Goal: Information Seeking & Learning: Learn about a topic

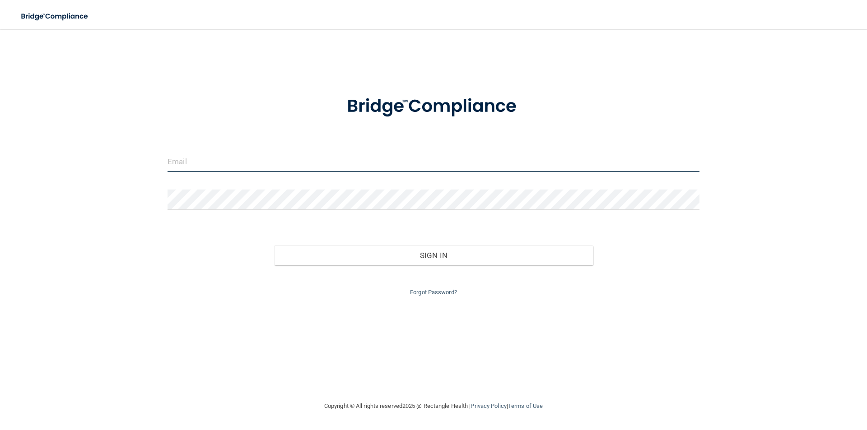
drag, startPoint x: 252, startPoint y: 159, endPoint x: 534, endPoint y: 242, distance: 293.0
click at [252, 159] on input "email" at bounding box center [433, 162] width 532 height 20
type input "[EMAIL_ADDRESS][DOMAIN_NAME]"
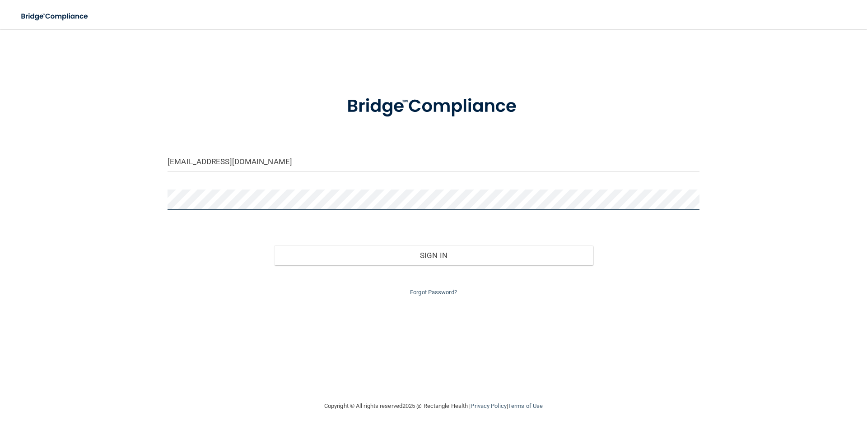
click at [274, 246] on button "Sign In" at bounding box center [433, 256] width 319 height 20
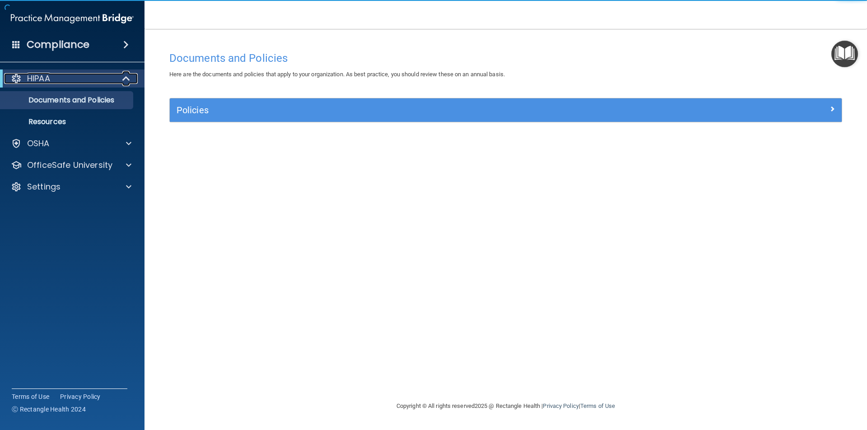
click at [125, 78] on span at bounding box center [127, 78] width 8 height 11
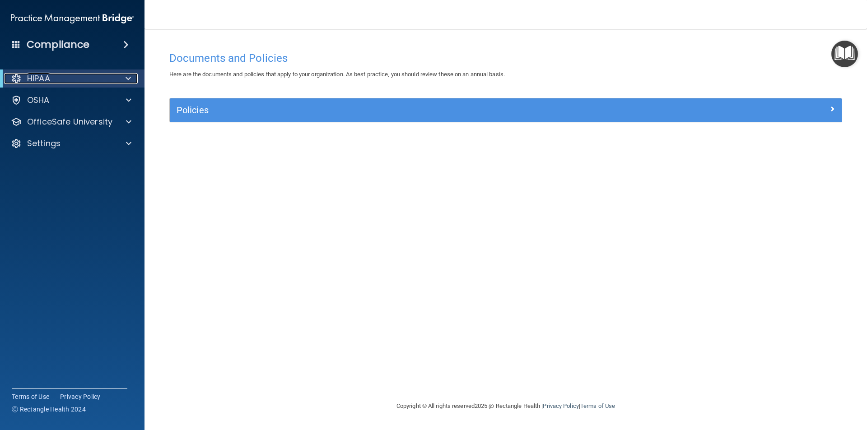
click at [125, 78] on span at bounding box center [127, 78] width 5 height 11
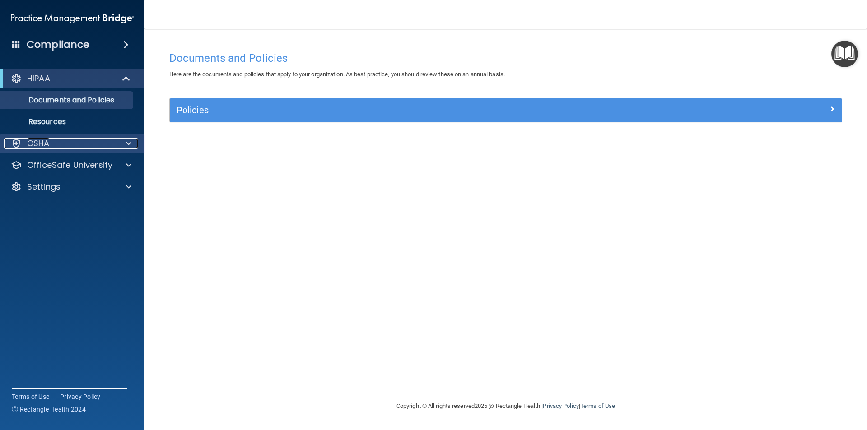
click at [44, 140] on p "OSHA" at bounding box center [38, 143] width 23 height 11
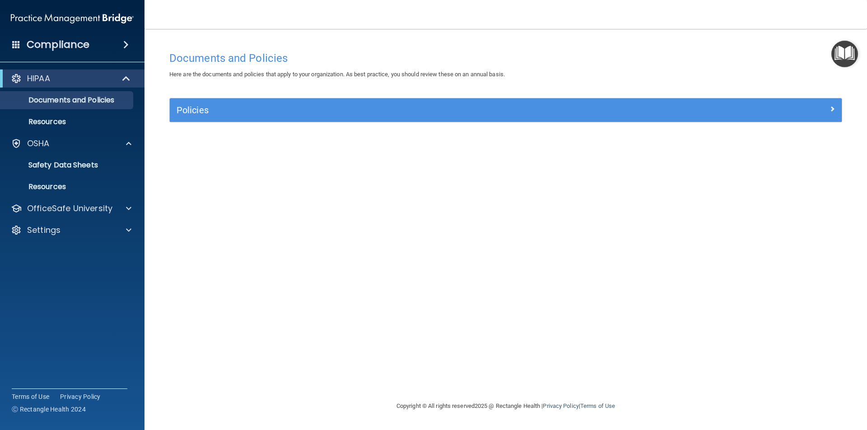
click at [111, 35] on div "Compliance" at bounding box center [72, 45] width 144 height 20
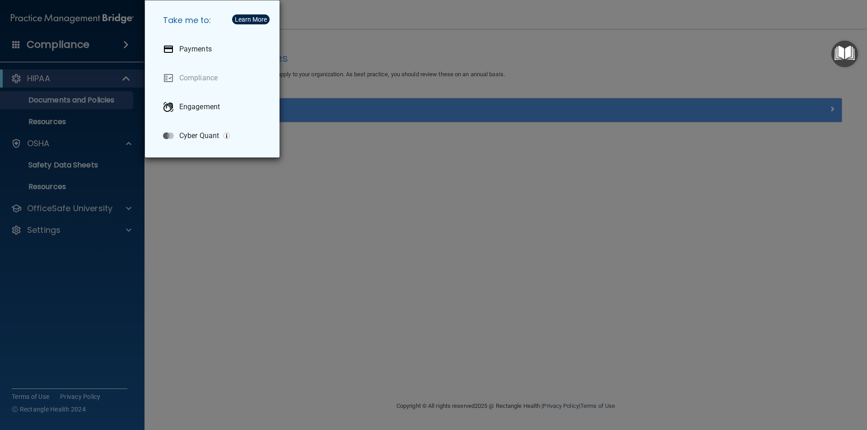
click at [89, 322] on div "Take me to: Payments Compliance Engagement Cyber Quant" at bounding box center [433, 215] width 867 height 430
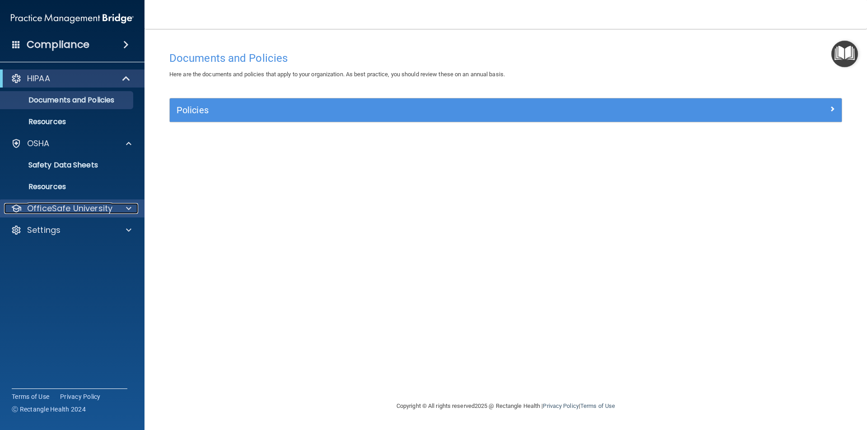
click at [44, 205] on p "OfficeSafe University" at bounding box center [69, 208] width 85 height 11
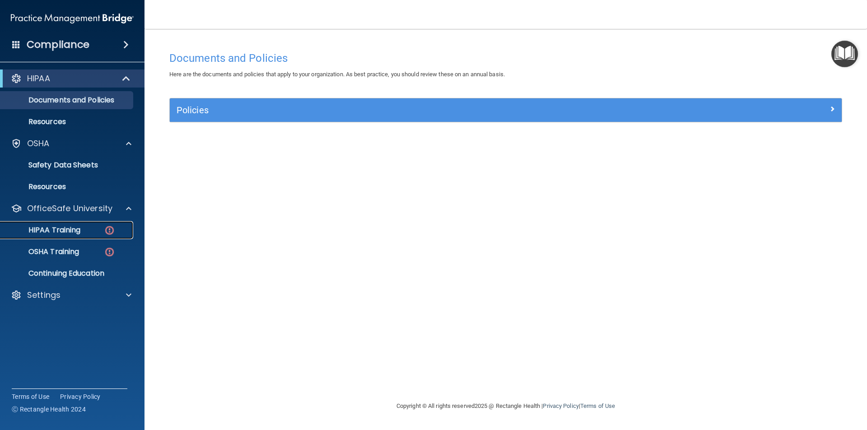
click at [46, 228] on p "HIPAA Training" at bounding box center [43, 230] width 74 height 9
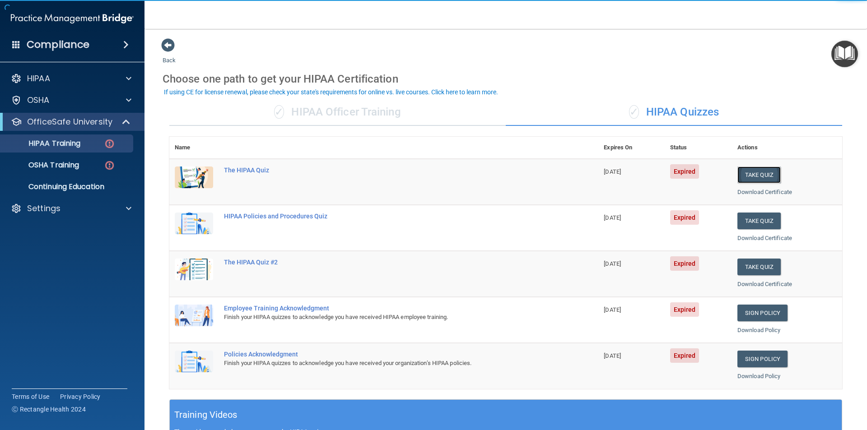
click at [752, 177] on button "Take Quiz" at bounding box center [758, 175] width 43 height 17
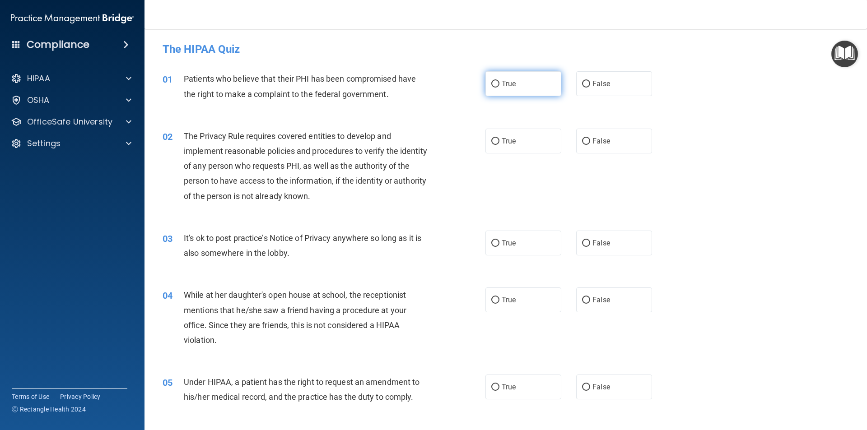
click at [491, 86] on input "True" at bounding box center [495, 84] width 8 height 7
radio input "true"
click at [494, 141] on input "True" at bounding box center [495, 141] width 8 height 7
radio input "true"
click at [586, 244] on label "False" at bounding box center [614, 243] width 76 height 25
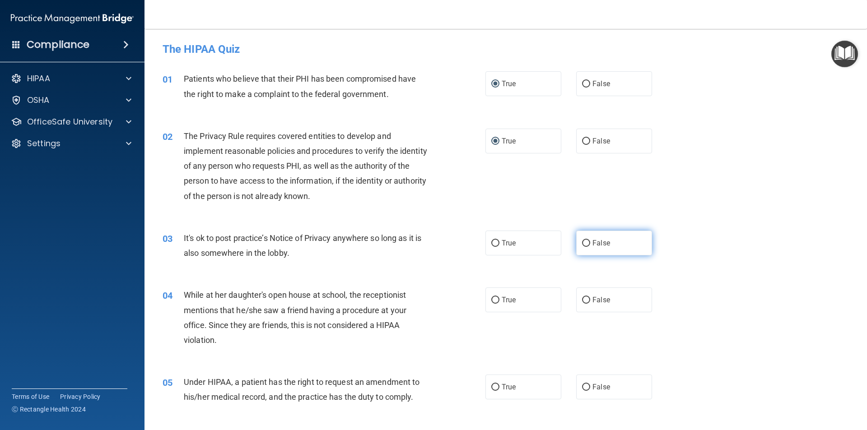
click at [586, 244] on input "False" at bounding box center [586, 243] width 8 height 7
radio input "true"
click at [592, 298] on span "False" at bounding box center [601, 300] width 18 height 9
click at [588, 298] on input "False" at bounding box center [586, 300] width 8 height 7
radio input "true"
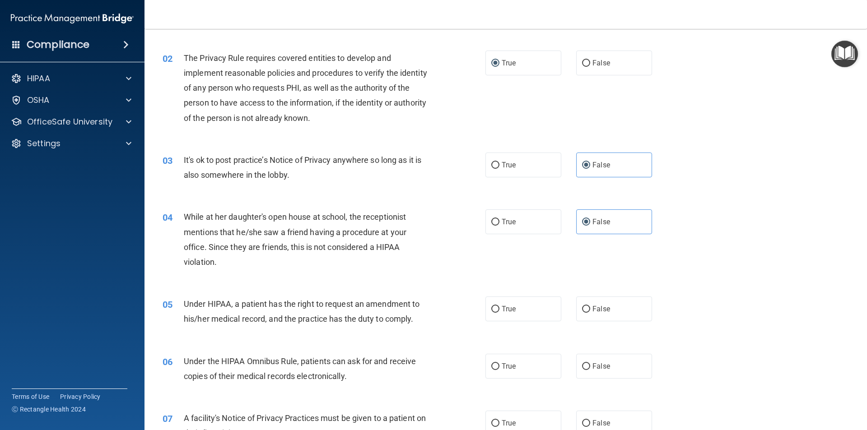
scroll to position [90, 0]
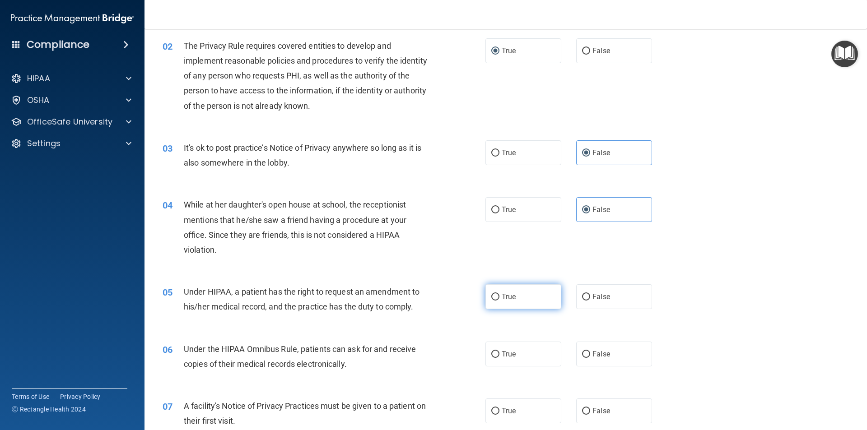
click at [494, 300] on input "True" at bounding box center [495, 297] width 8 height 7
radio input "true"
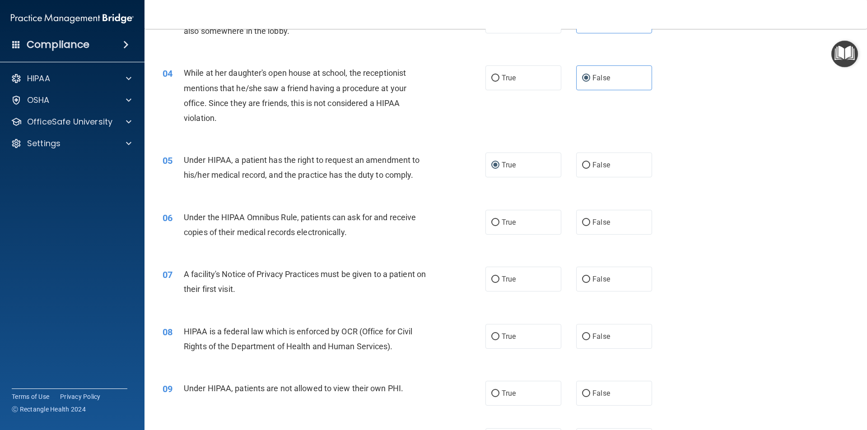
scroll to position [226, 0]
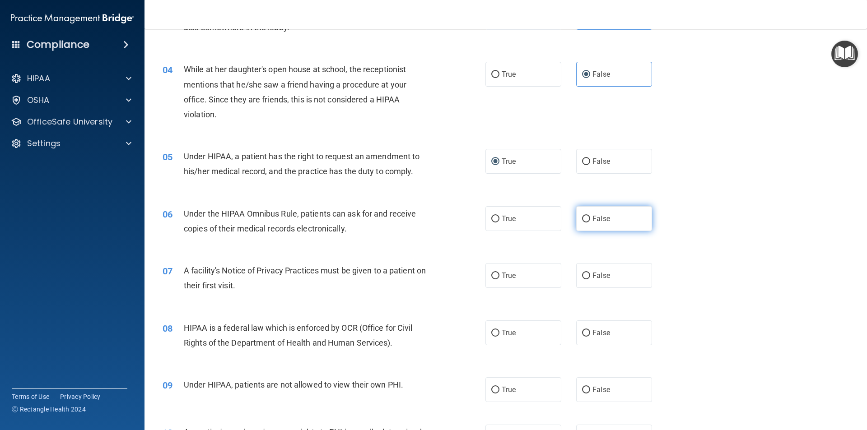
click at [599, 218] on span "False" at bounding box center [601, 218] width 18 height 9
click at [590, 218] on input "False" at bounding box center [586, 219] width 8 height 7
radio input "true"
click at [491, 279] on input "True" at bounding box center [495, 276] width 8 height 7
radio input "true"
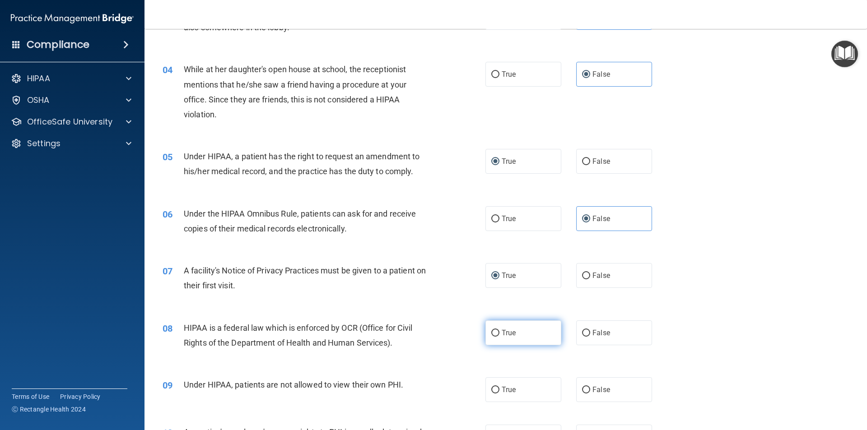
click at [495, 336] on input "True" at bounding box center [495, 333] width 8 height 7
radio input "true"
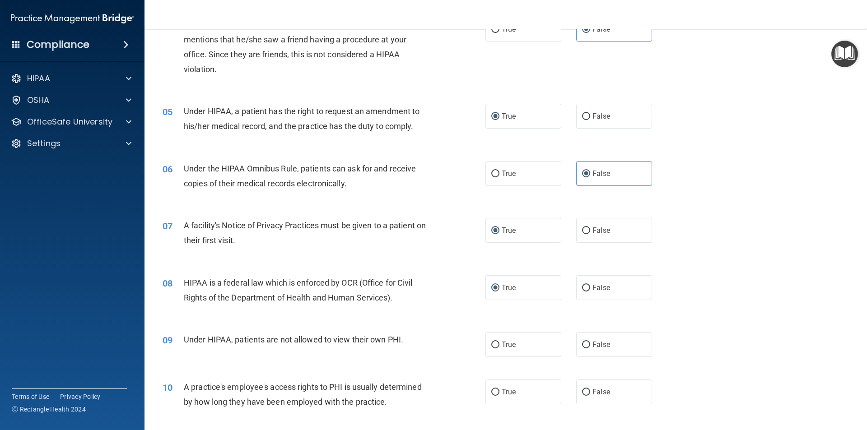
scroll to position [316, 0]
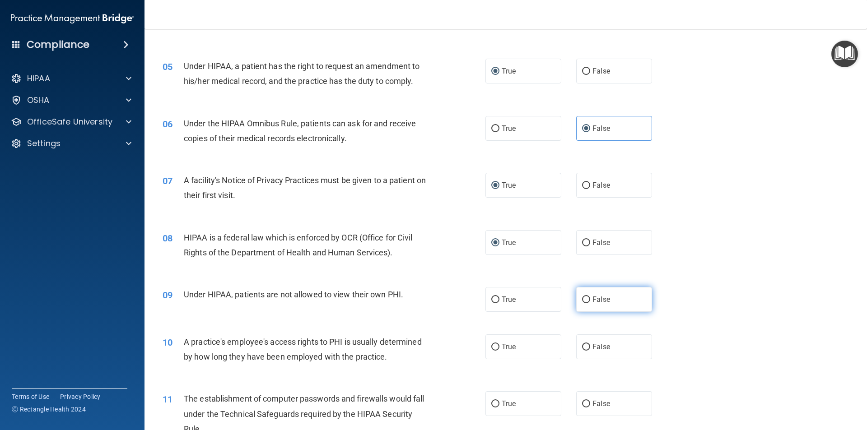
click at [596, 296] on span "False" at bounding box center [601, 299] width 18 height 9
click at [590, 297] on input "False" at bounding box center [586, 300] width 8 height 7
radio input "true"
click at [586, 351] on label "False" at bounding box center [614, 347] width 76 height 25
click at [586, 351] on input "False" at bounding box center [586, 347] width 8 height 7
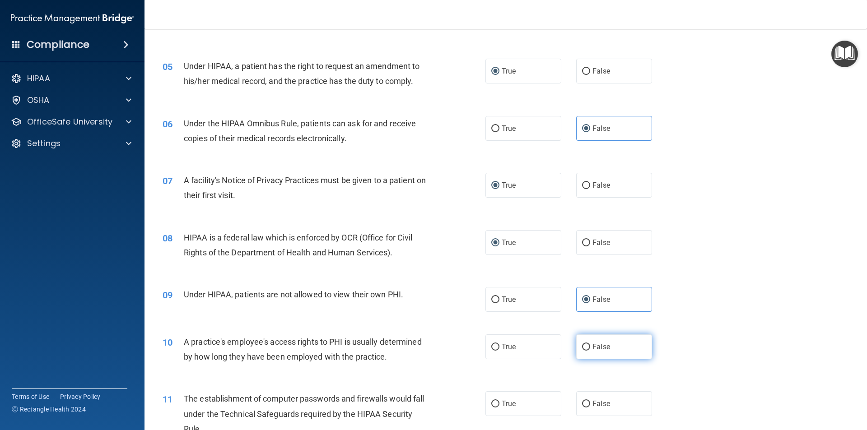
radio input "true"
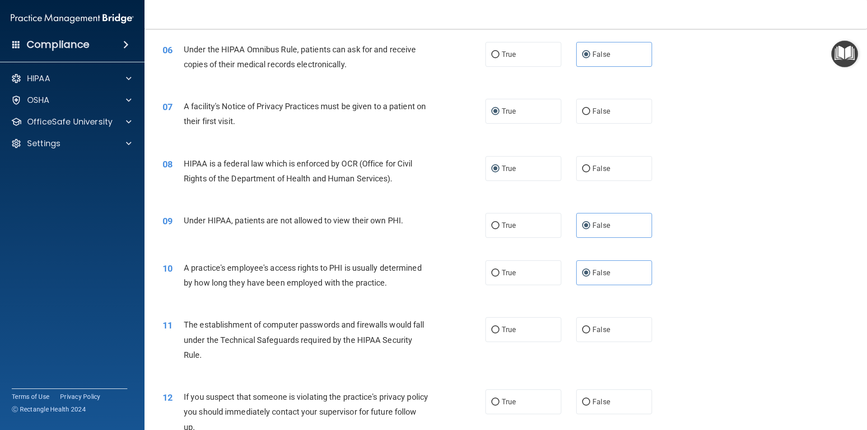
scroll to position [406, 0]
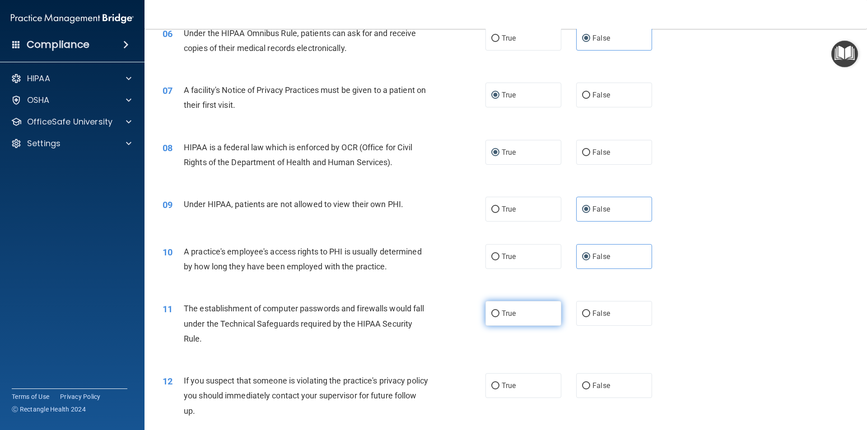
click at [491, 314] on input "True" at bounding box center [495, 314] width 8 height 7
radio input "true"
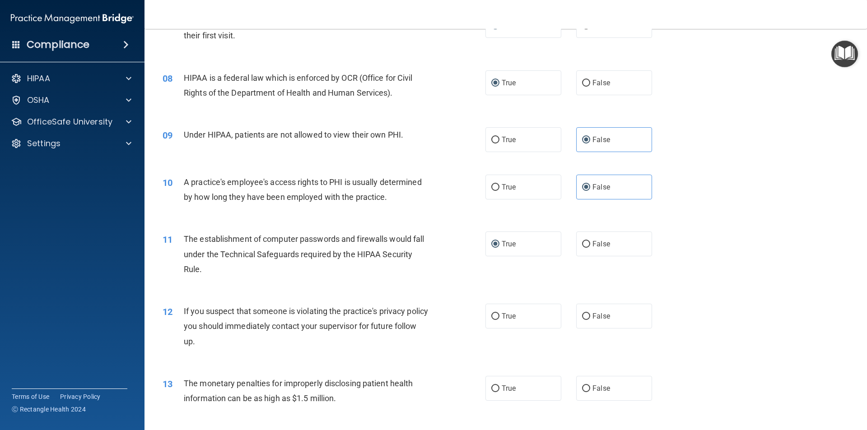
scroll to position [497, 0]
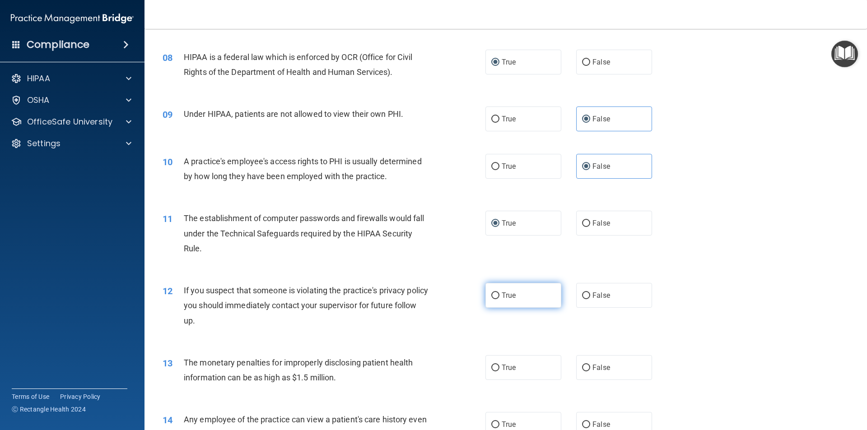
click at [502, 294] on span "True" at bounding box center [509, 295] width 14 height 9
click at [498, 294] on input "True" at bounding box center [495, 296] width 8 height 7
radio input "true"
click at [491, 370] on input "True" at bounding box center [495, 368] width 8 height 7
radio input "true"
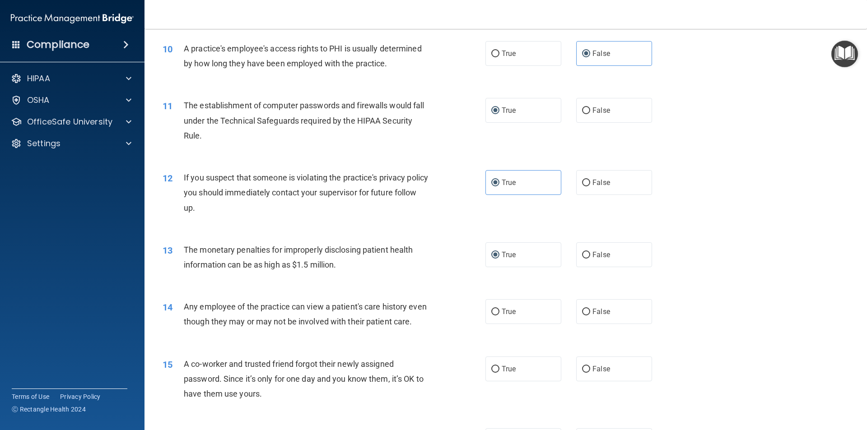
scroll to position [632, 0]
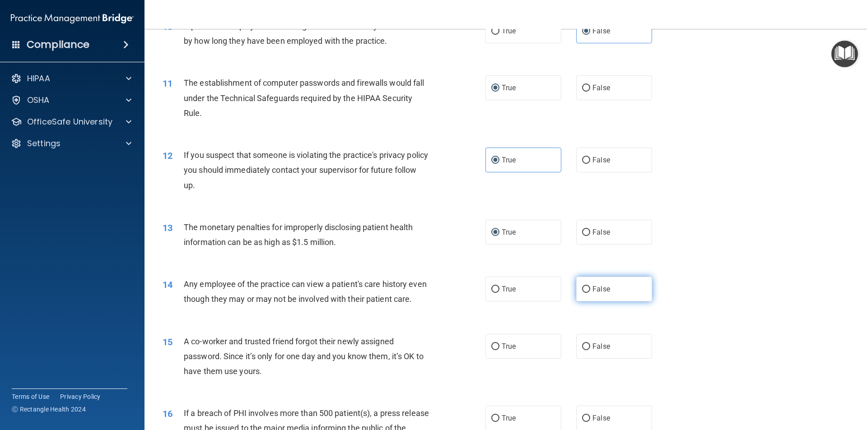
click at [582, 293] on input "False" at bounding box center [586, 289] width 8 height 7
radio input "true"
click at [592, 351] on span "False" at bounding box center [601, 346] width 18 height 9
click at [590, 350] on input "False" at bounding box center [586, 347] width 8 height 7
radio input "true"
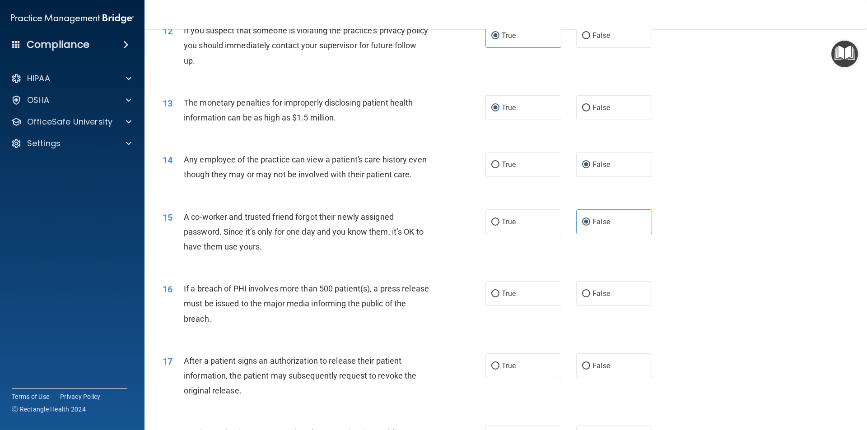
scroll to position [767, 0]
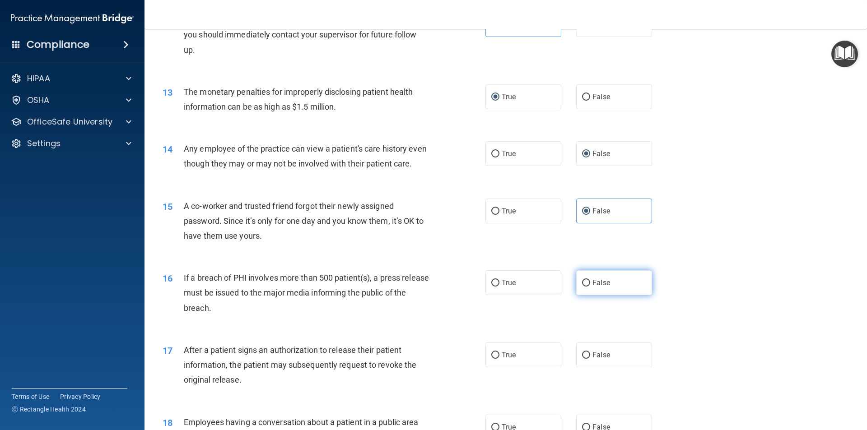
click at [585, 287] on input "False" at bounding box center [586, 283] width 8 height 7
radio input "true"
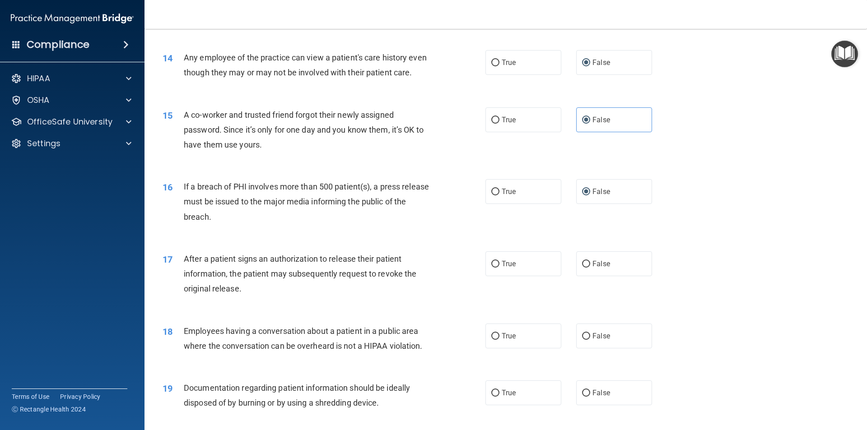
scroll to position [903, 0]
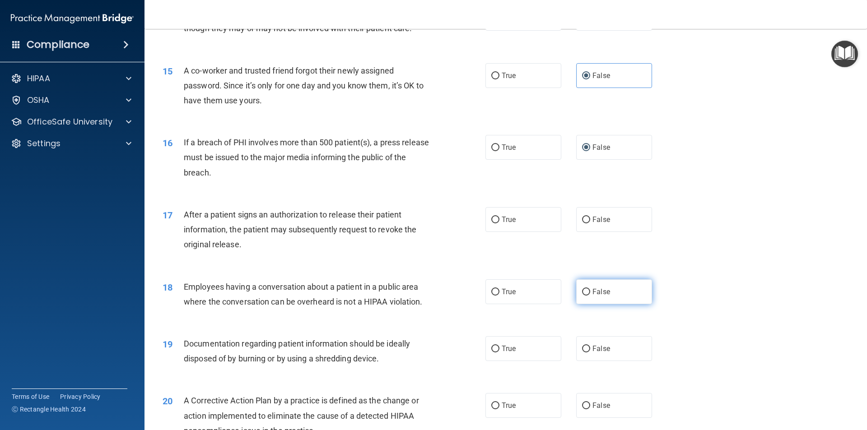
click at [587, 304] on label "False" at bounding box center [614, 291] width 76 height 25
click at [587, 296] on input "False" at bounding box center [586, 292] width 8 height 7
radio input "true"
click at [497, 232] on label "True" at bounding box center [523, 219] width 76 height 25
click at [497, 223] on input "True" at bounding box center [495, 220] width 8 height 7
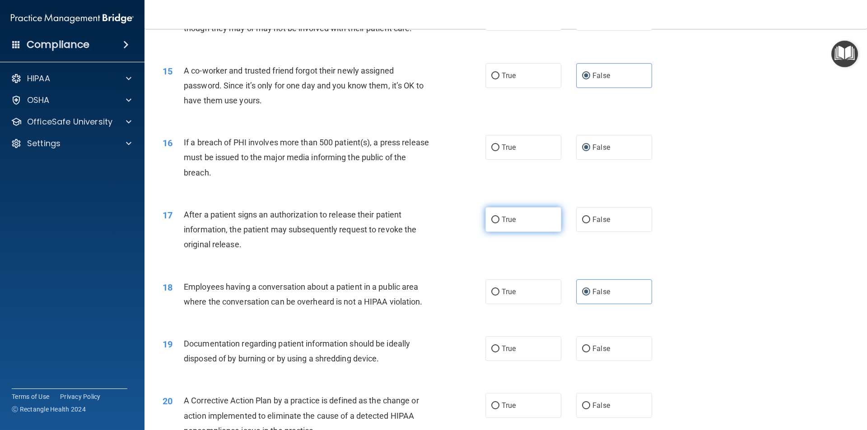
radio input "true"
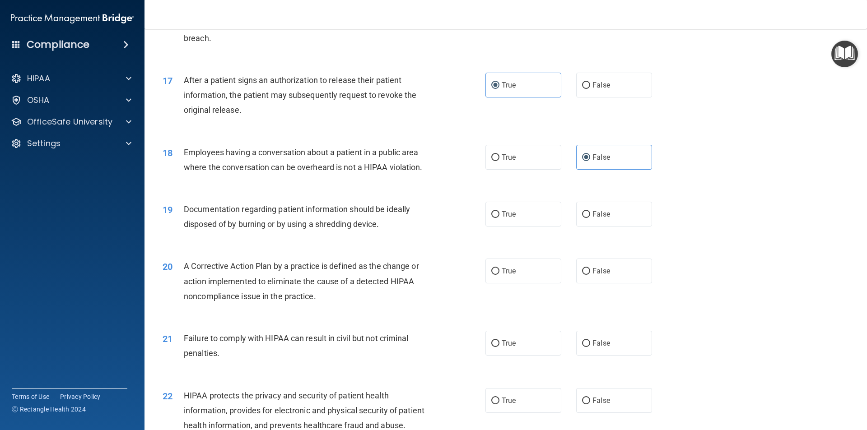
scroll to position [1038, 0]
click at [495, 226] on label "True" at bounding box center [523, 213] width 76 height 25
click at [495, 217] on input "True" at bounding box center [495, 213] width 8 height 7
radio input "true"
click at [492, 274] on input "True" at bounding box center [495, 270] width 8 height 7
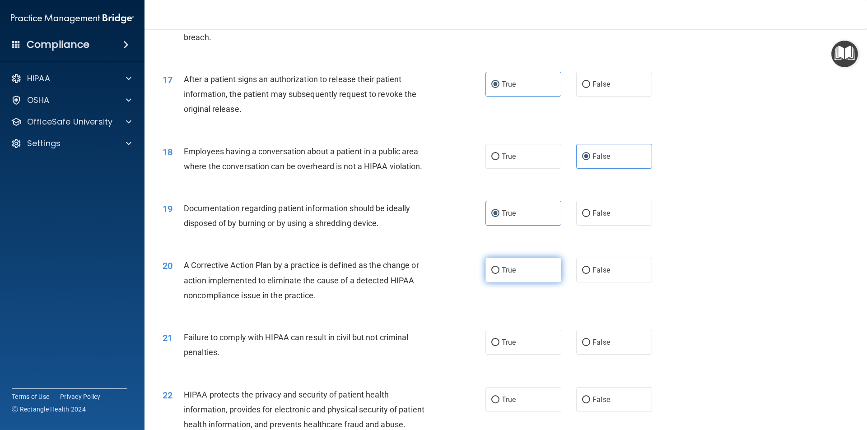
radio input "true"
click at [492, 346] on input "True" at bounding box center [495, 342] width 8 height 7
radio input "true"
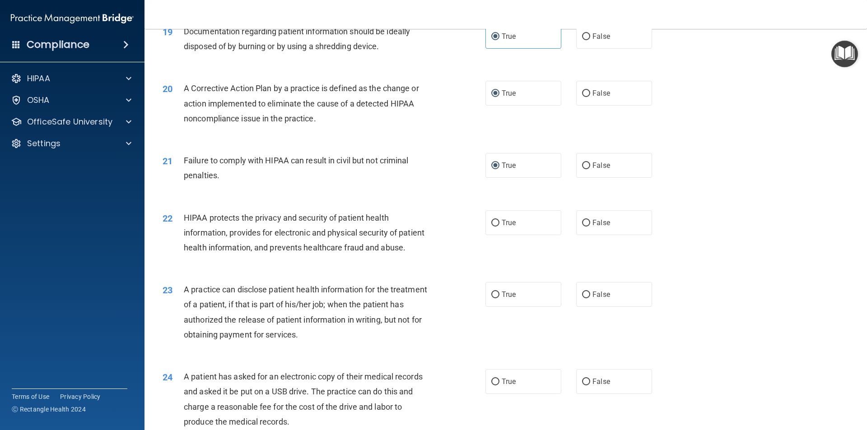
scroll to position [1219, 0]
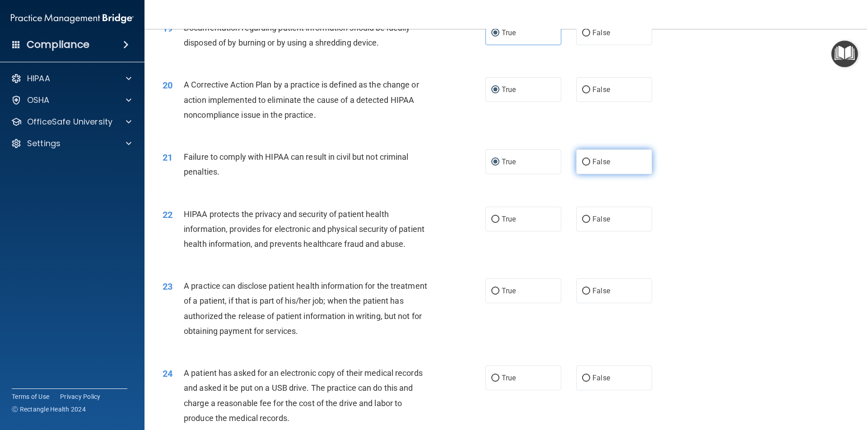
click at [593, 174] on label "False" at bounding box center [614, 161] width 76 height 25
click at [590, 166] on input "False" at bounding box center [586, 162] width 8 height 7
radio input "true"
radio input "false"
click at [582, 223] on input "False" at bounding box center [586, 219] width 8 height 7
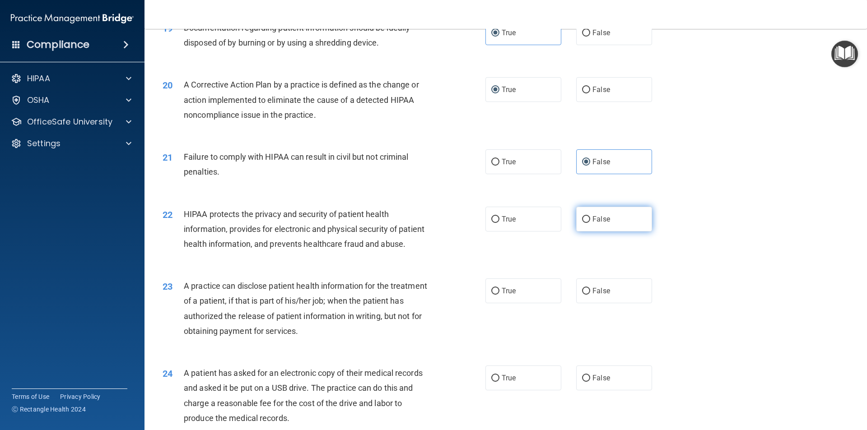
radio input "true"
click at [485, 308] on div "23 A practice can disclose patient health information for the treatment of a pa…" at bounding box center [506, 310] width 700 height 87
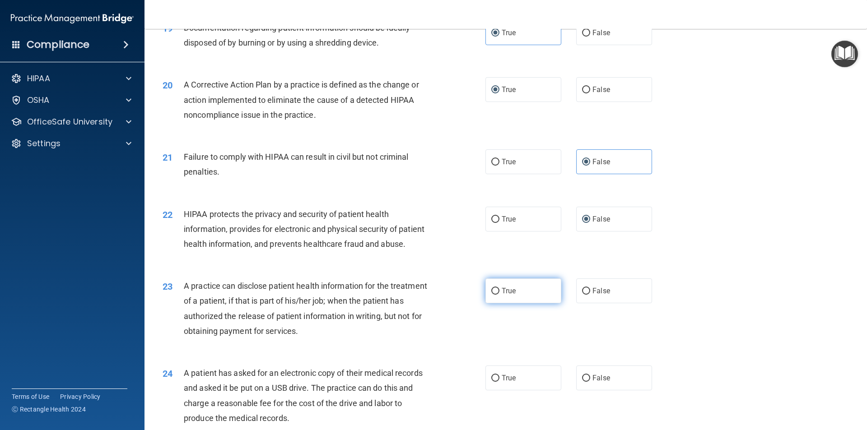
click at [491, 295] on input "True" at bounding box center [495, 291] width 8 height 7
radio input "true"
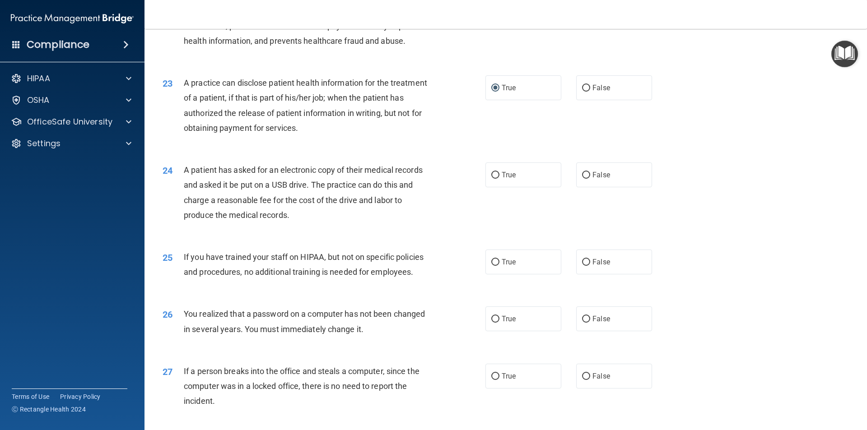
scroll to position [1345, 0]
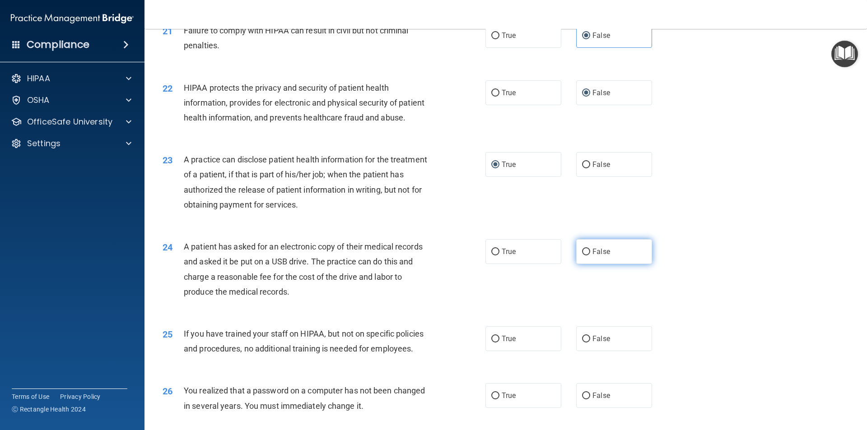
click at [582, 256] on input "False" at bounding box center [586, 252] width 8 height 7
radio input "true"
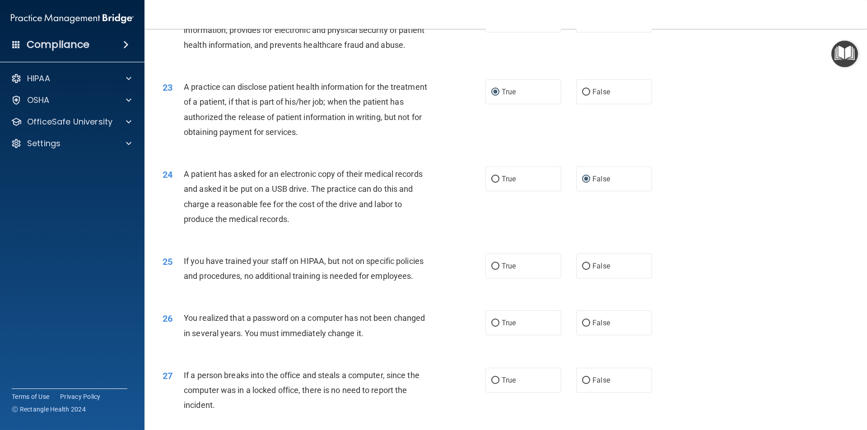
scroll to position [1436, 0]
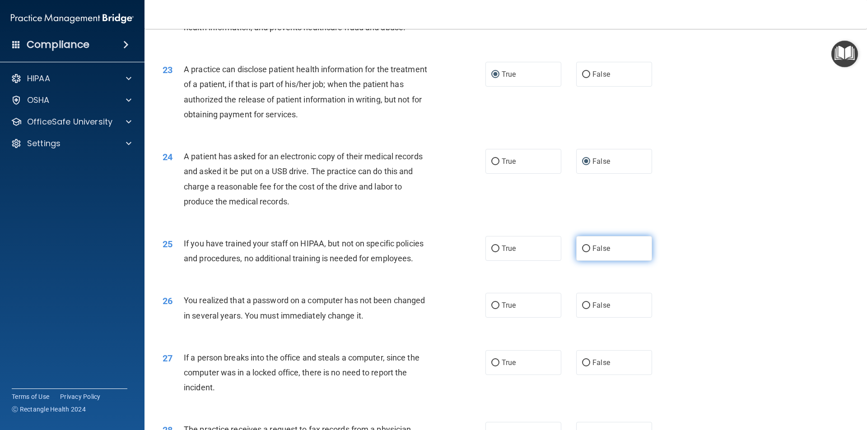
click at [592, 253] on span "False" at bounding box center [601, 248] width 18 height 9
click at [589, 252] on input "False" at bounding box center [586, 249] width 8 height 7
radio input "true"
click at [492, 309] on input "True" at bounding box center [495, 305] width 8 height 7
radio input "true"
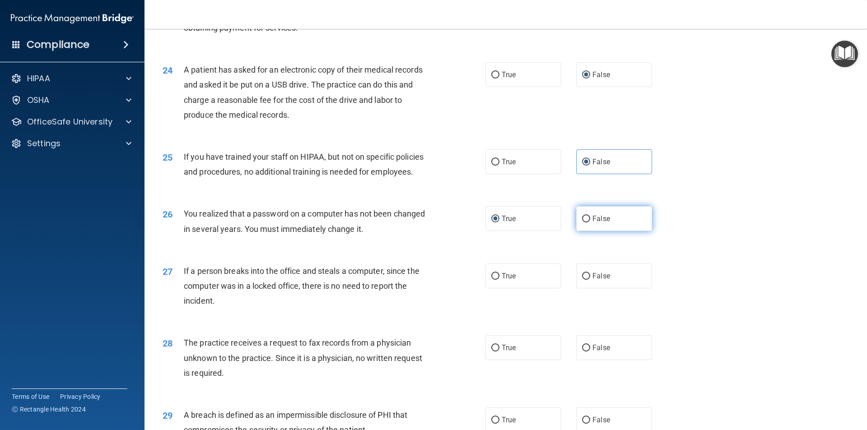
scroll to position [1526, 0]
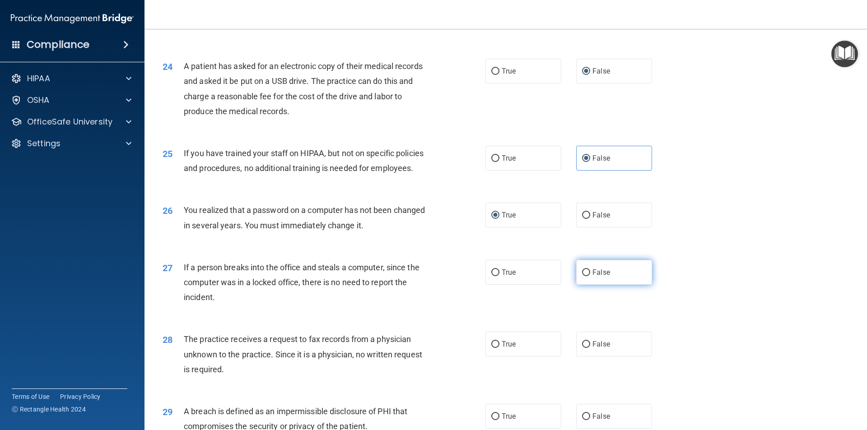
click at [583, 276] on input "False" at bounding box center [586, 273] width 8 height 7
radio input "true"
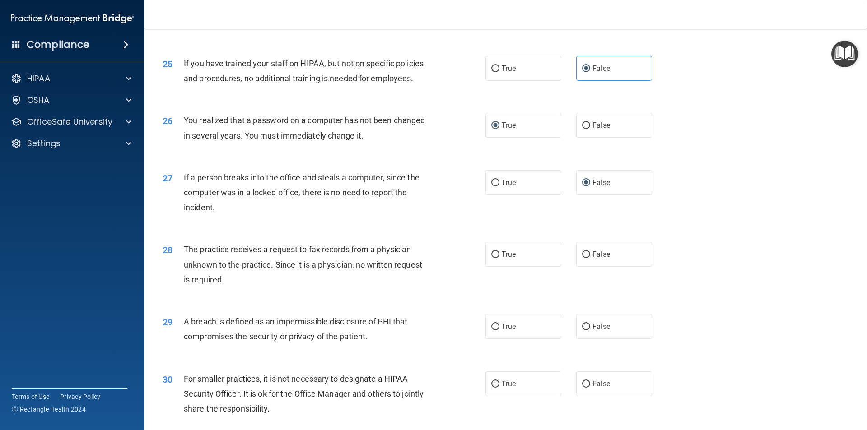
scroll to position [1616, 0]
click at [582, 258] on input "False" at bounding box center [586, 254] width 8 height 7
radio input "true"
click at [487, 339] on label "True" at bounding box center [523, 326] width 76 height 25
click at [491, 330] on input "True" at bounding box center [495, 326] width 8 height 7
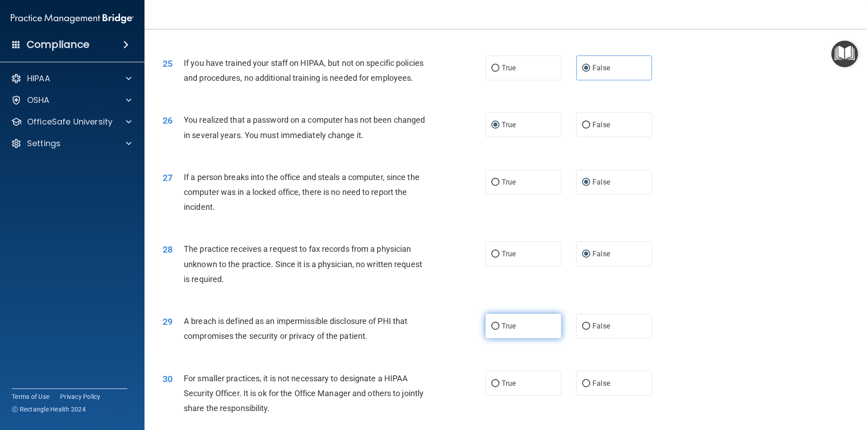
radio input "true"
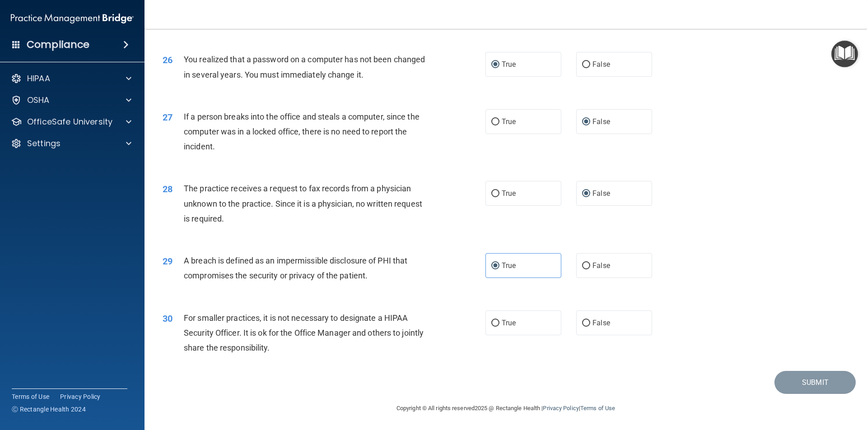
scroll to position [1706, 0]
click at [582, 320] on input "False" at bounding box center [586, 323] width 8 height 7
radio input "true"
click at [799, 376] on button "Submit" at bounding box center [814, 382] width 81 height 23
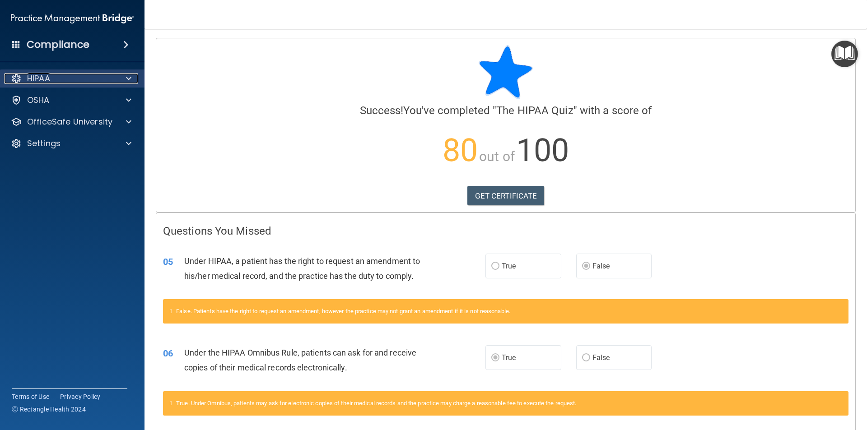
click at [118, 74] on div at bounding box center [127, 78] width 23 height 11
click at [125, 47] on span at bounding box center [125, 44] width 5 height 11
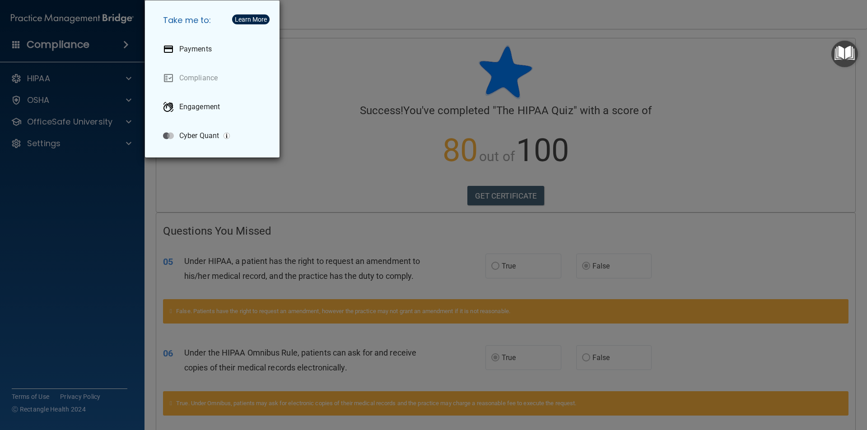
click at [125, 47] on div "Take me to: Payments Compliance Engagement Cyber Quant" at bounding box center [433, 215] width 867 height 430
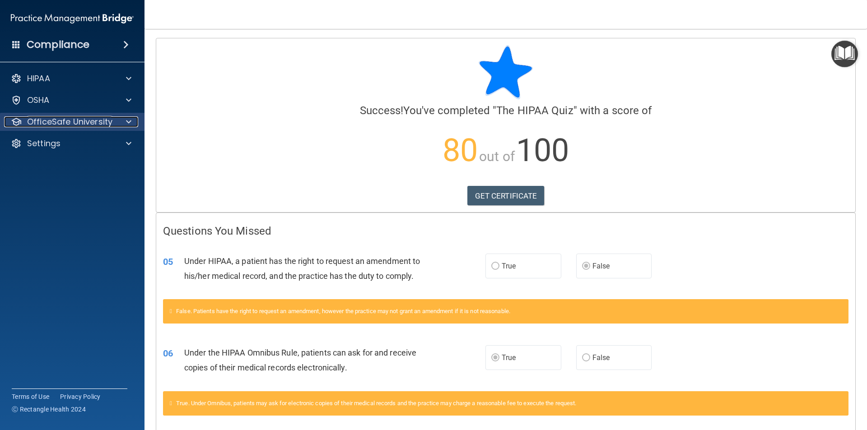
click at [81, 123] on p "OfficeSafe University" at bounding box center [69, 121] width 85 height 11
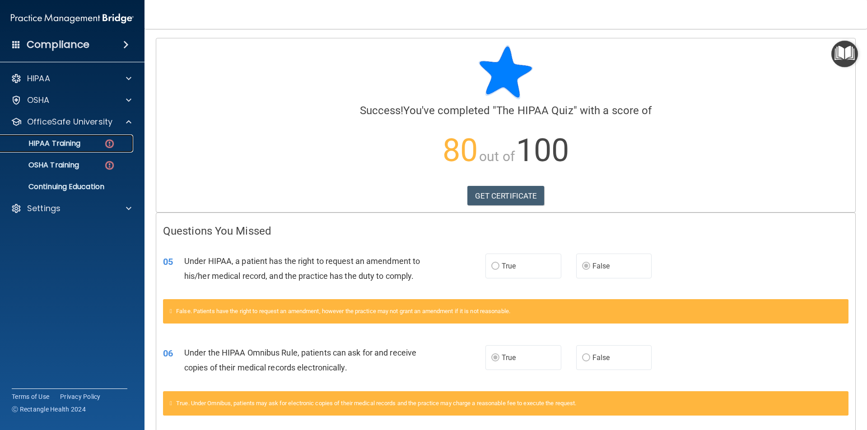
click at [98, 139] on link "HIPAA Training" at bounding box center [62, 144] width 142 height 18
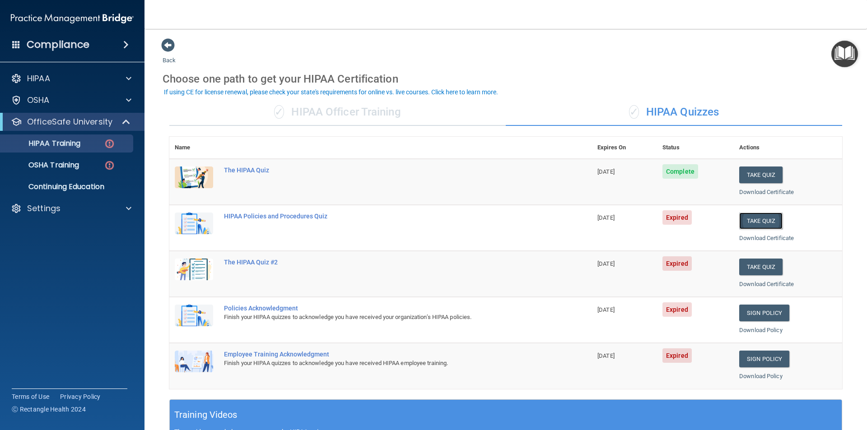
click at [754, 220] on button "Take Quiz" at bounding box center [760, 221] width 43 height 17
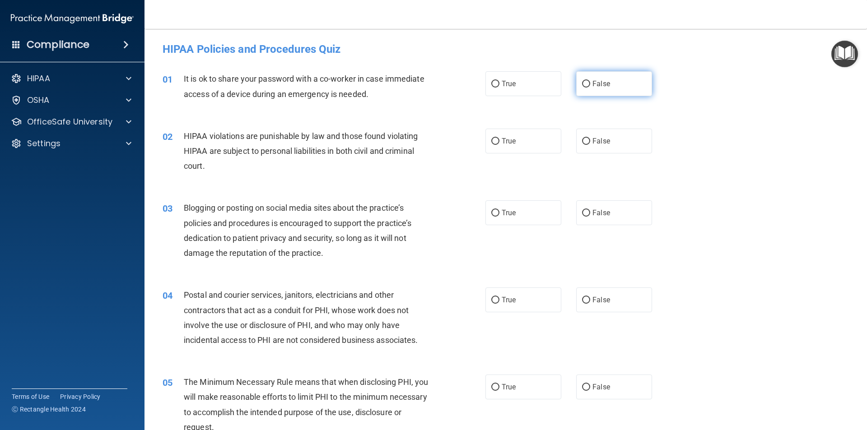
click at [582, 82] on input "False" at bounding box center [586, 84] width 8 height 7
radio input "true"
click at [494, 139] on input "True" at bounding box center [495, 141] width 8 height 7
radio input "true"
click at [586, 209] on label "False" at bounding box center [614, 212] width 76 height 25
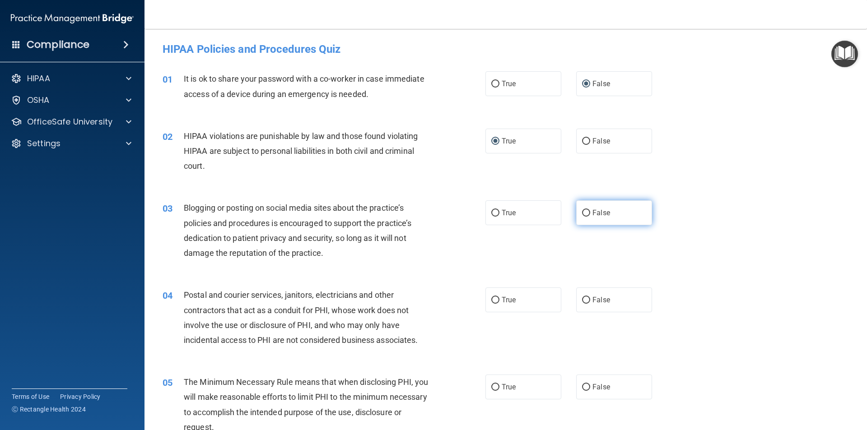
click at [586, 210] on input "False" at bounding box center [586, 213] width 8 height 7
radio input "true"
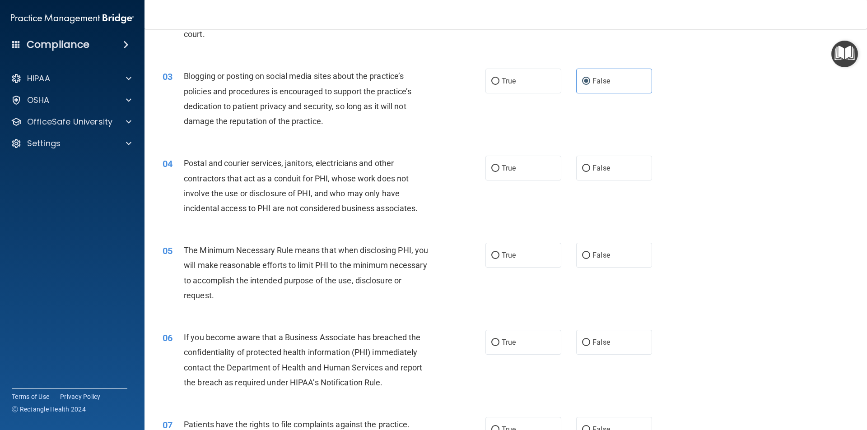
scroll to position [135, 0]
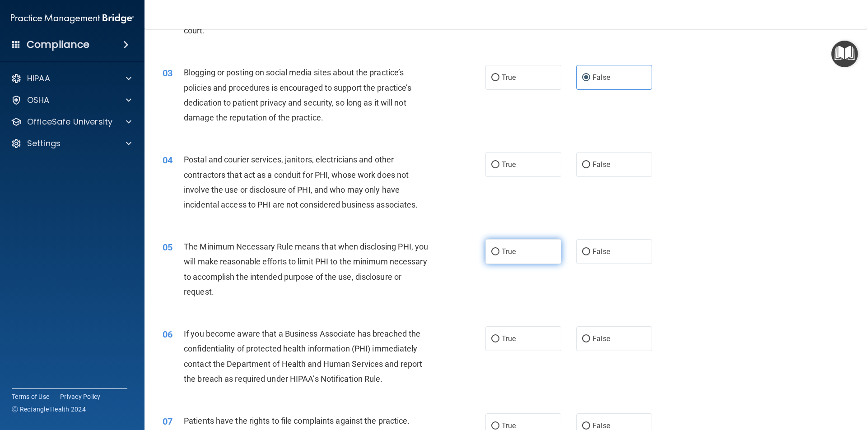
click at [487, 252] on label "True" at bounding box center [523, 251] width 76 height 25
click at [491, 252] on input "True" at bounding box center [495, 252] width 8 height 7
radio input "true"
click at [492, 166] on input "True" at bounding box center [495, 165] width 8 height 7
radio input "true"
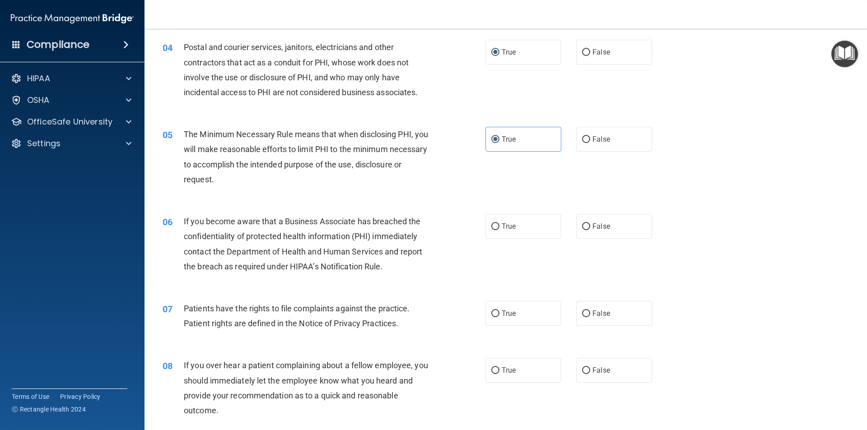
scroll to position [271, 0]
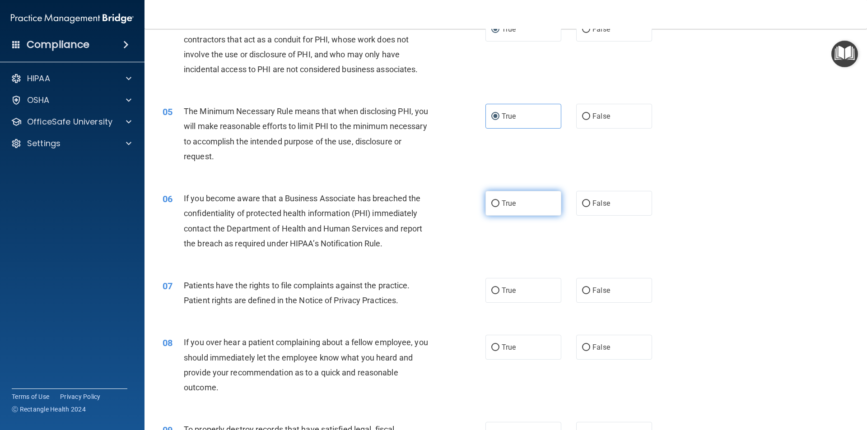
click at [487, 201] on label "True" at bounding box center [523, 203] width 76 height 25
click at [491, 201] on input "True" at bounding box center [495, 203] width 8 height 7
radio input "true"
click at [491, 290] on input "True" at bounding box center [495, 291] width 8 height 7
radio input "true"
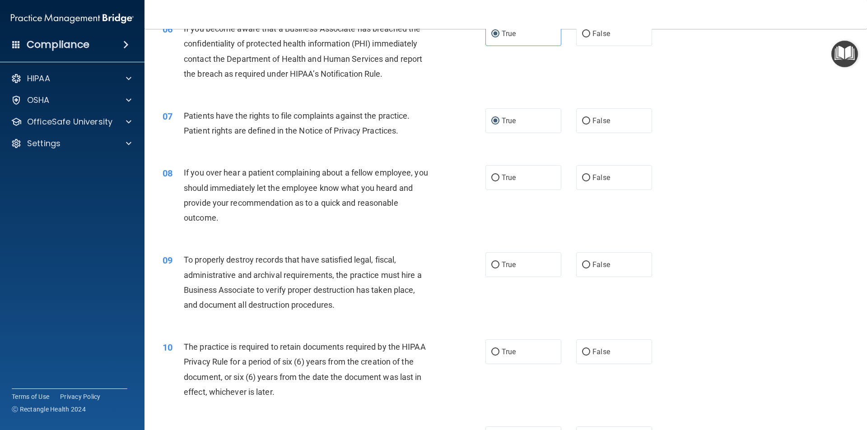
scroll to position [451, 0]
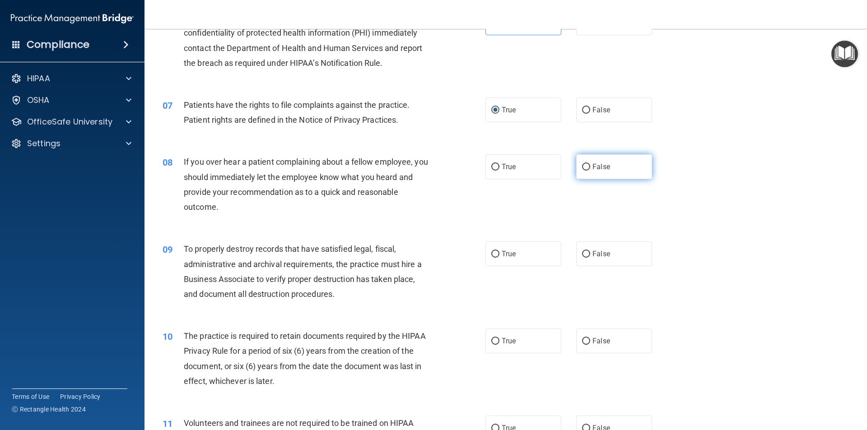
click at [587, 165] on label "False" at bounding box center [614, 166] width 76 height 25
click at [587, 165] on input "False" at bounding box center [586, 167] width 8 height 7
radio input "true"
click at [513, 248] on label "True" at bounding box center [523, 254] width 76 height 25
click at [499, 251] on input "True" at bounding box center [495, 254] width 8 height 7
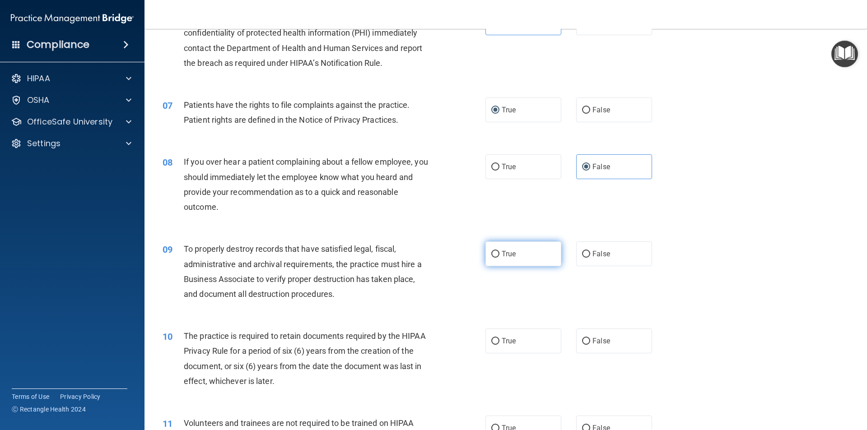
radio input "true"
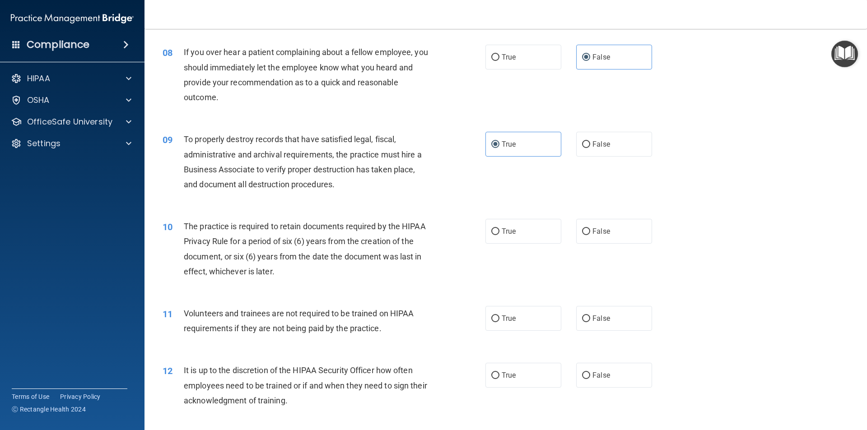
scroll to position [587, 0]
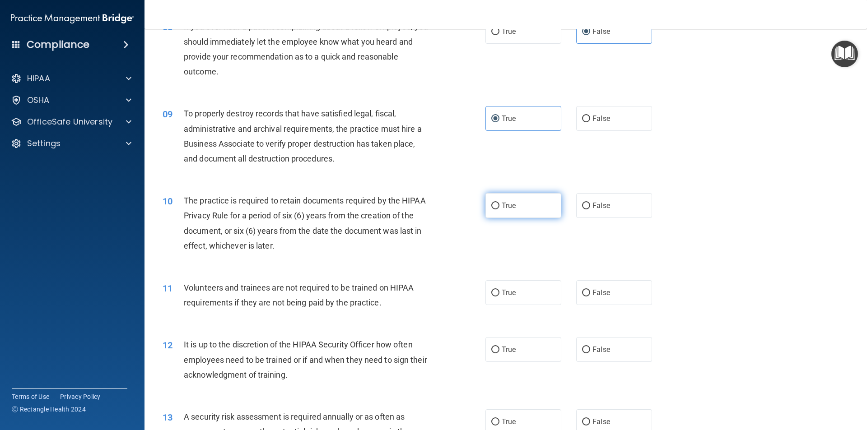
click at [491, 207] on input "True" at bounding box center [495, 206] width 8 height 7
radio input "true"
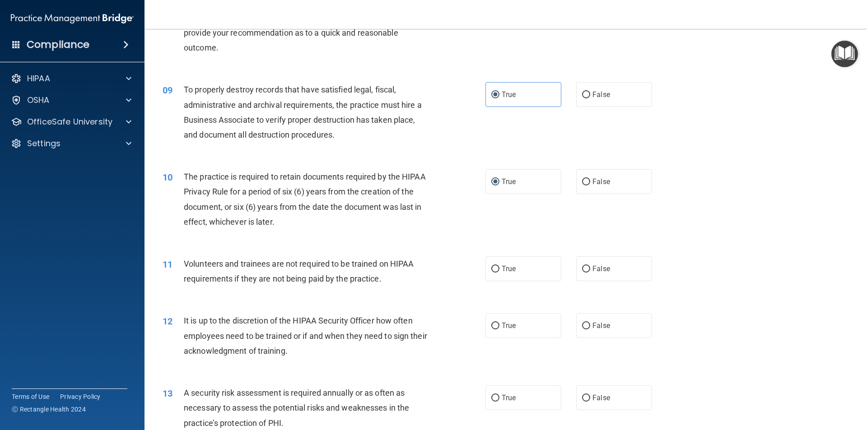
scroll to position [632, 0]
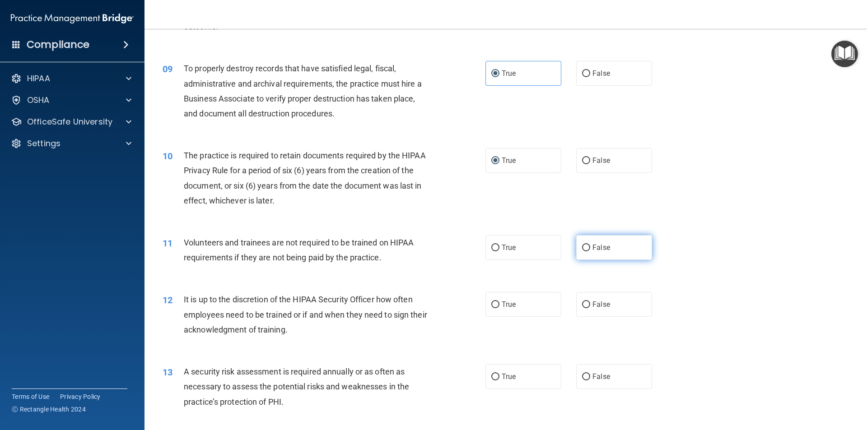
click at [592, 245] on span "False" at bounding box center [601, 247] width 18 height 9
click at [589, 245] on input "False" at bounding box center [586, 248] width 8 height 7
radio input "true"
click at [584, 307] on input "False" at bounding box center [586, 305] width 8 height 7
radio input "true"
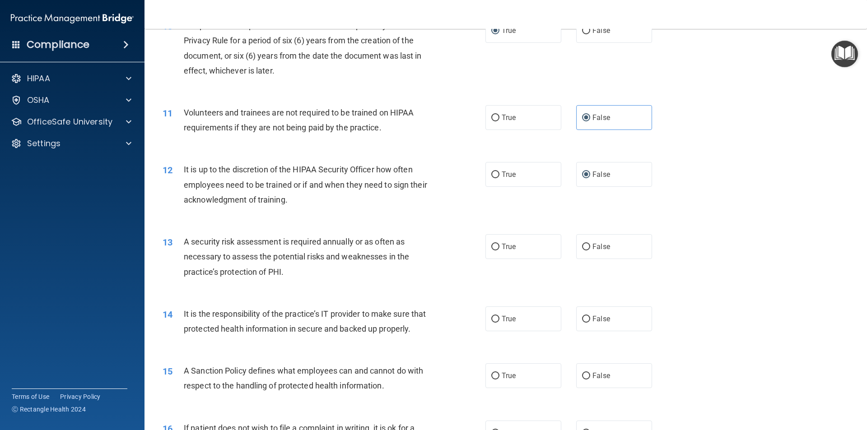
scroll to position [767, 0]
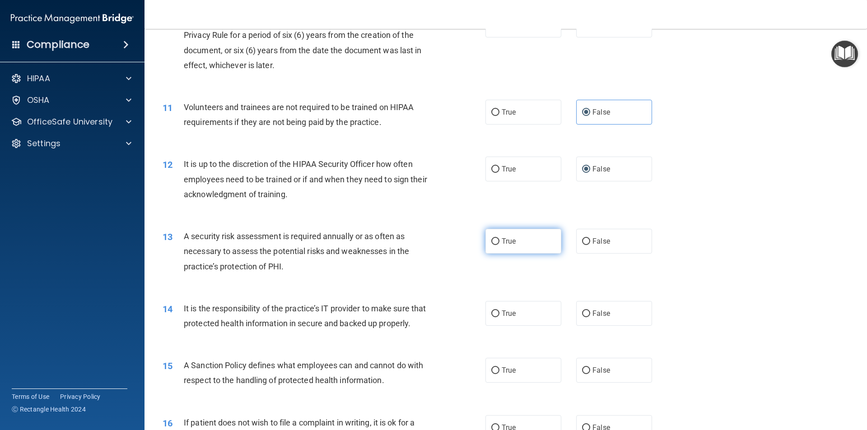
click at [497, 246] on label "True" at bounding box center [523, 241] width 76 height 25
click at [497, 245] on input "True" at bounding box center [495, 241] width 8 height 7
radio input "true"
click at [492, 316] on input "True" at bounding box center [495, 314] width 8 height 7
radio input "true"
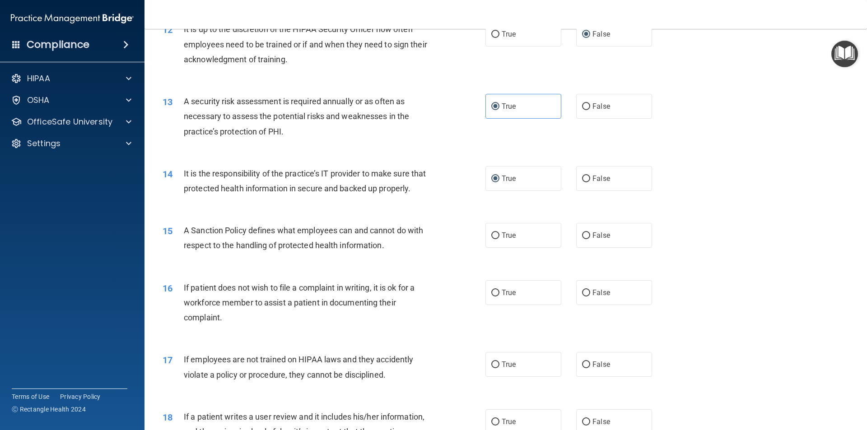
scroll to position [903, 0]
click at [502, 239] on span "True" at bounding box center [509, 235] width 14 height 9
click at [498, 239] on input "True" at bounding box center [495, 235] width 8 height 7
radio input "true"
click at [585, 296] on input "False" at bounding box center [586, 292] width 8 height 7
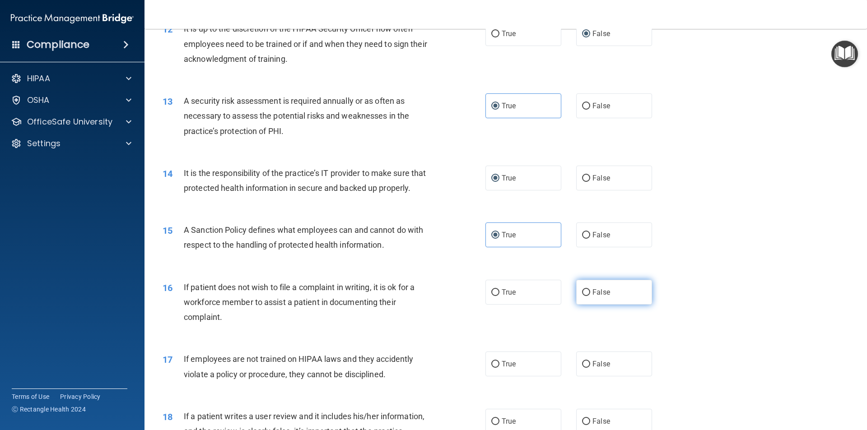
radio input "true"
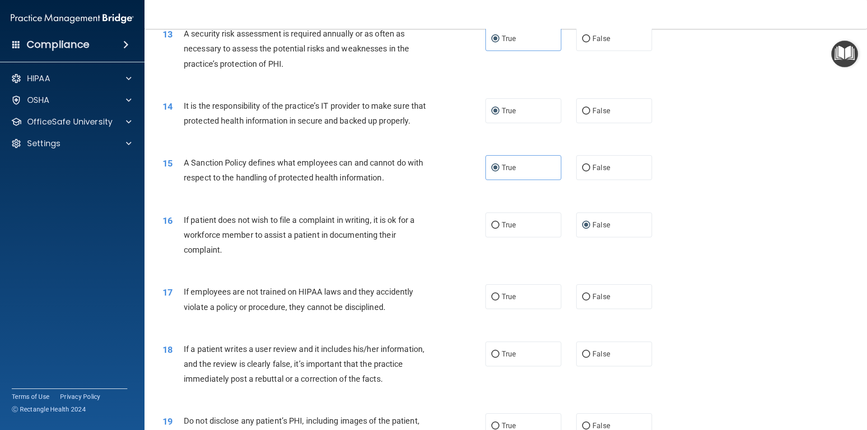
scroll to position [993, 0]
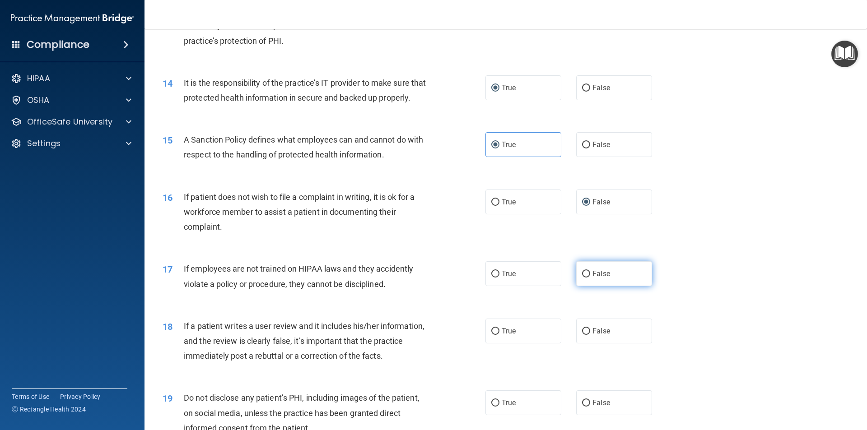
click at [586, 286] on label "False" at bounding box center [614, 273] width 76 height 25
click at [586, 278] on input "False" at bounding box center [586, 274] width 8 height 7
radio input "true"
click at [502, 335] on span "True" at bounding box center [509, 331] width 14 height 9
click at [498, 335] on input "True" at bounding box center [495, 331] width 8 height 7
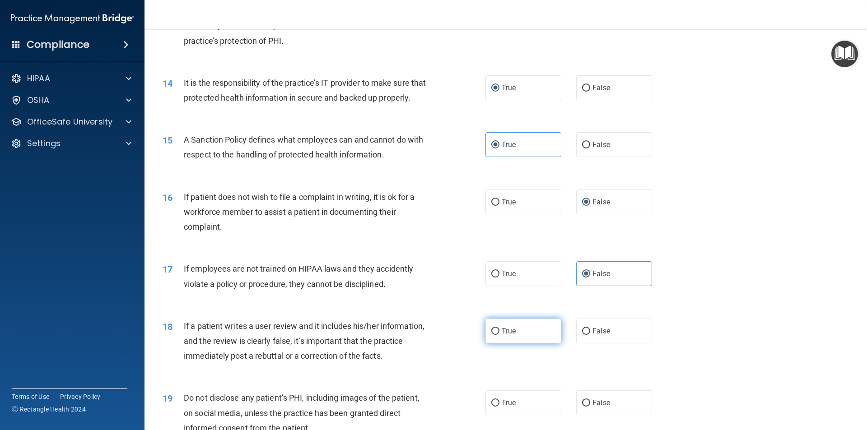
radio input "true"
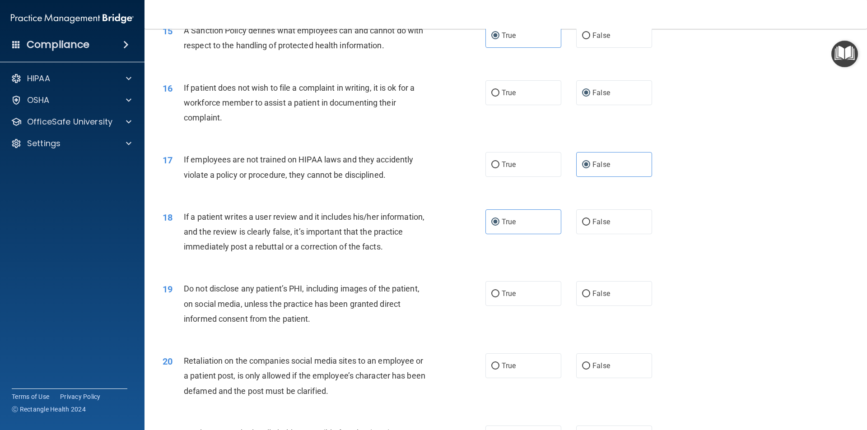
scroll to position [1129, 0]
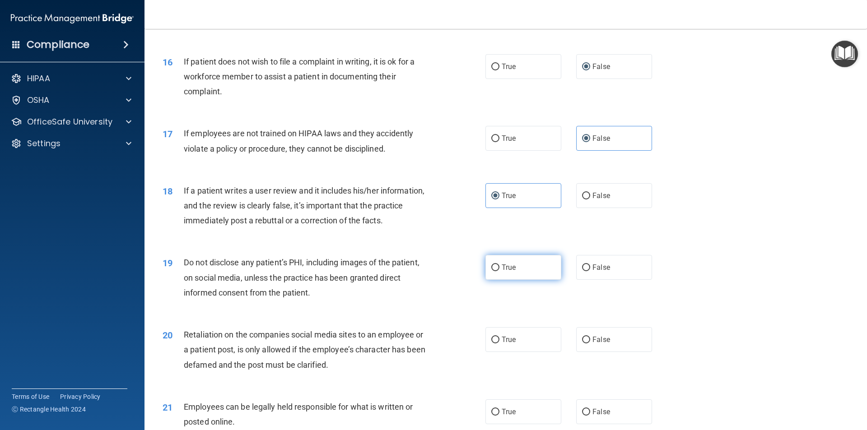
click at [502, 272] on span "True" at bounding box center [509, 267] width 14 height 9
click at [499, 271] on input "True" at bounding box center [495, 268] width 8 height 7
radio input "true"
click at [592, 344] on span "False" at bounding box center [601, 339] width 18 height 9
click at [590, 344] on input "False" at bounding box center [586, 340] width 8 height 7
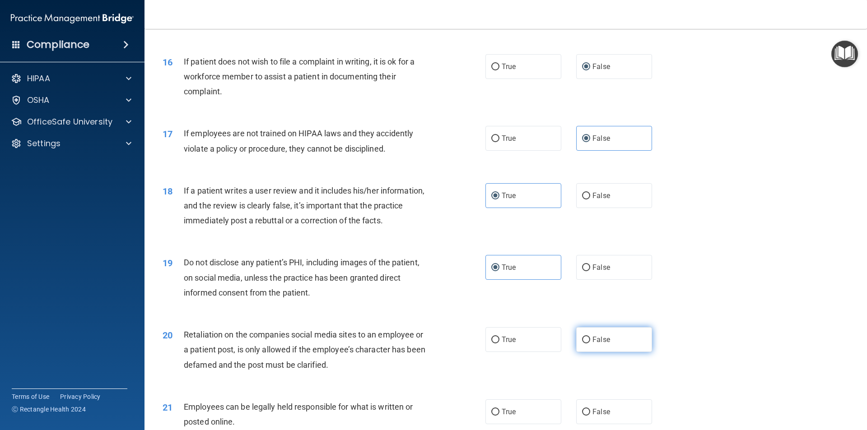
radio input "true"
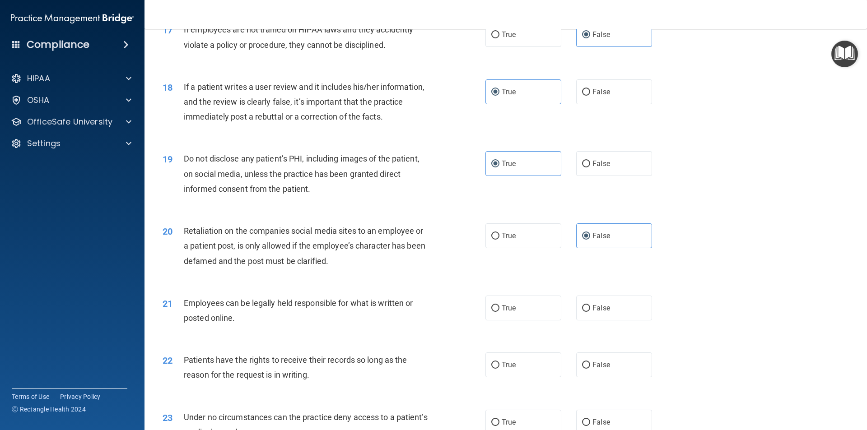
scroll to position [1264, 0]
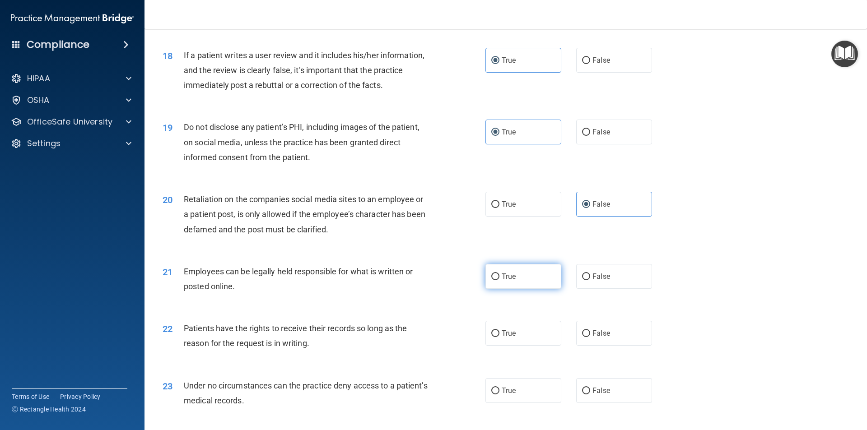
click at [502, 281] on span "True" at bounding box center [509, 276] width 14 height 9
click at [499, 280] on input "True" at bounding box center [495, 277] width 8 height 7
radio input "true"
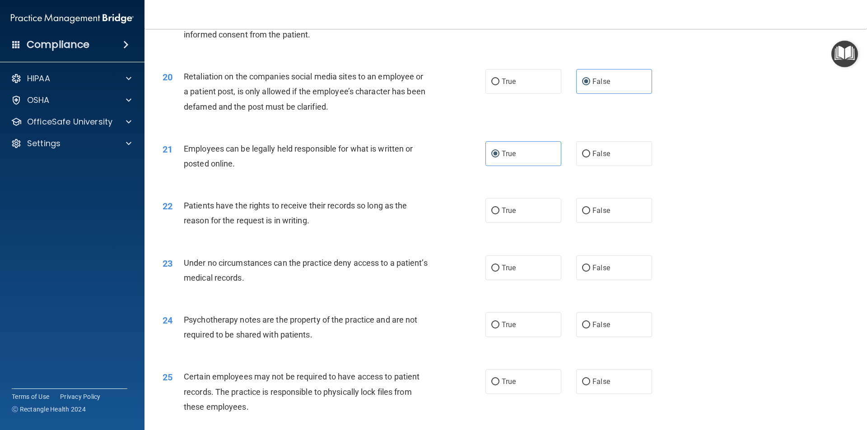
scroll to position [1399, 0]
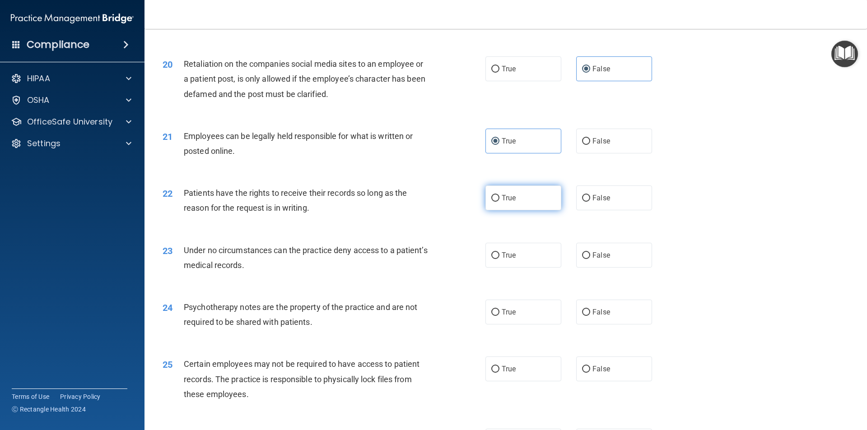
click at [502, 202] on span "True" at bounding box center [509, 198] width 14 height 9
click at [499, 202] on input "True" at bounding box center [495, 198] width 8 height 7
radio input "true"
click at [503, 260] on span "True" at bounding box center [509, 255] width 14 height 9
click at [499, 259] on input "True" at bounding box center [495, 255] width 8 height 7
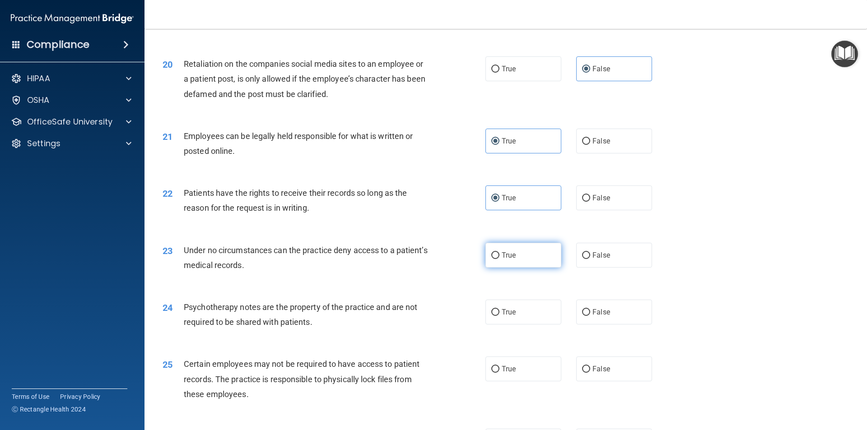
radio input "true"
click at [493, 325] on label "True" at bounding box center [523, 312] width 76 height 25
click at [493, 316] on input "True" at bounding box center [495, 312] width 8 height 7
radio input "true"
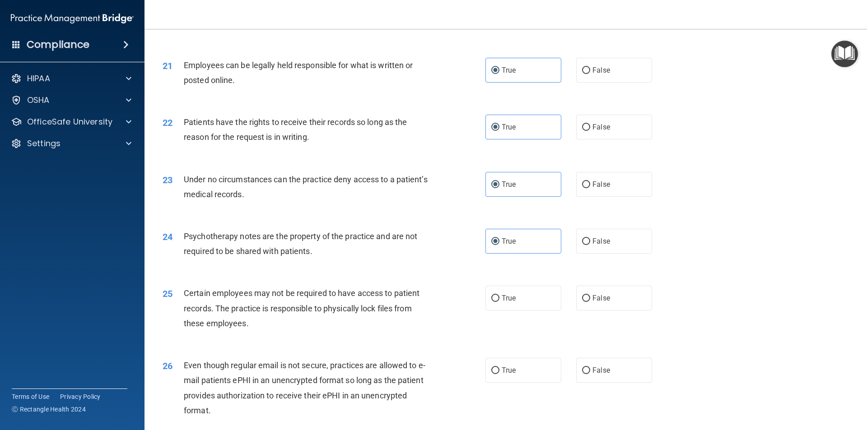
scroll to position [1490, 0]
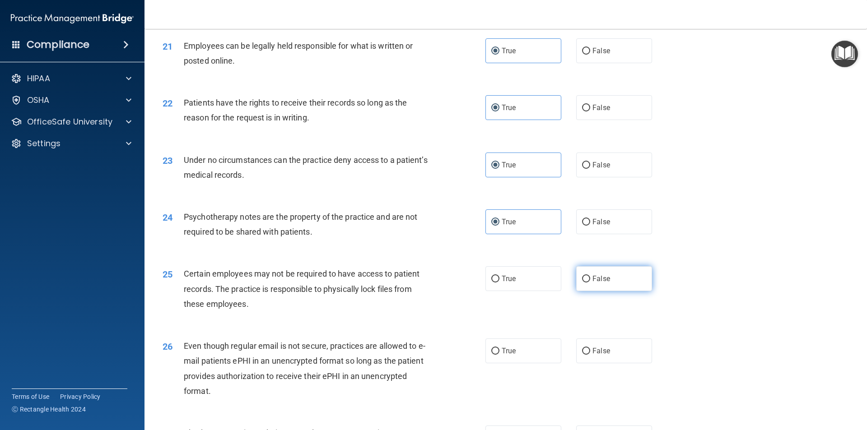
click at [592, 283] on span "False" at bounding box center [601, 278] width 18 height 9
click at [590, 283] on input "False" at bounding box center [586, 279] width 8 height 7
radio input "true"
click at [498, 363] on label "True" at bounding box center [523, 351] width 76 height 25
click at [498, 355] on input "True" at bounding box center [495, 351] width 8 height 7
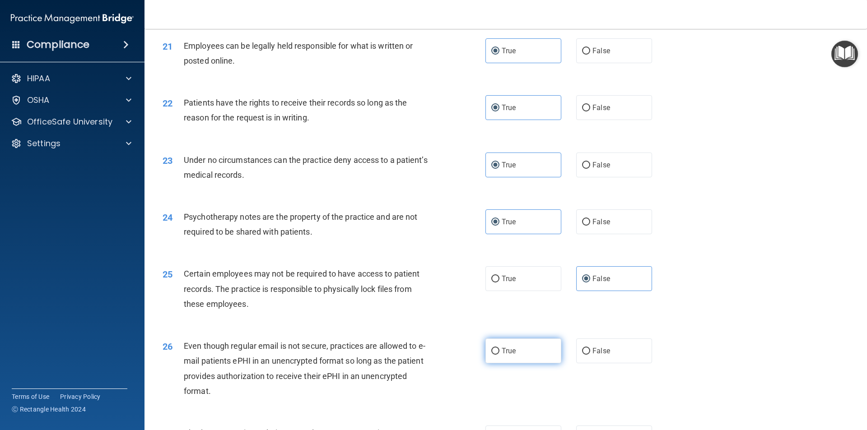
radio input "true"
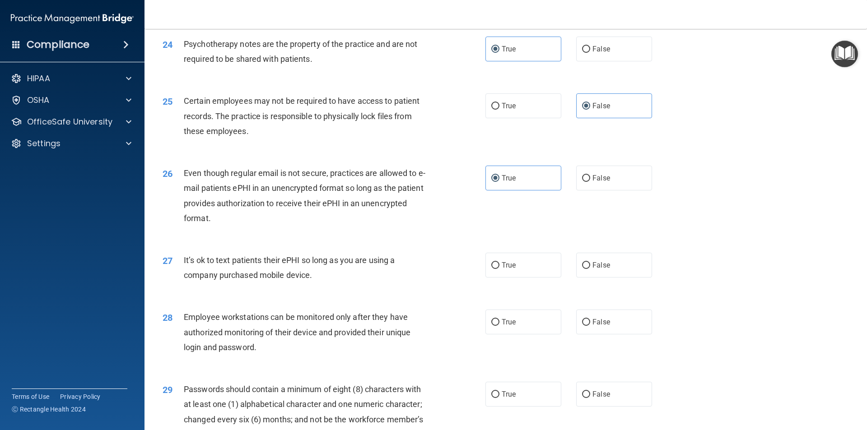
scroll to position [1715, 0]
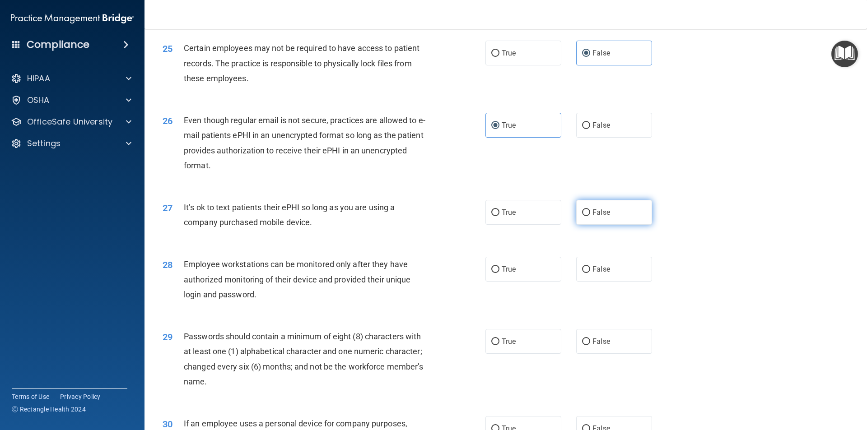
click at [584, 225] on label "False" at bounding box center [614, 212] width 76 height 25
click at [584, 216] on input "False" at bounding box center [586, 212] width 8 height 7
radio input "true"
click at [587, 278] on label "False" at bounding box center [614, 269] width 76 height 25
click at [587, 273] on input "False" at bounding box center [586, 269] width 8 height 7
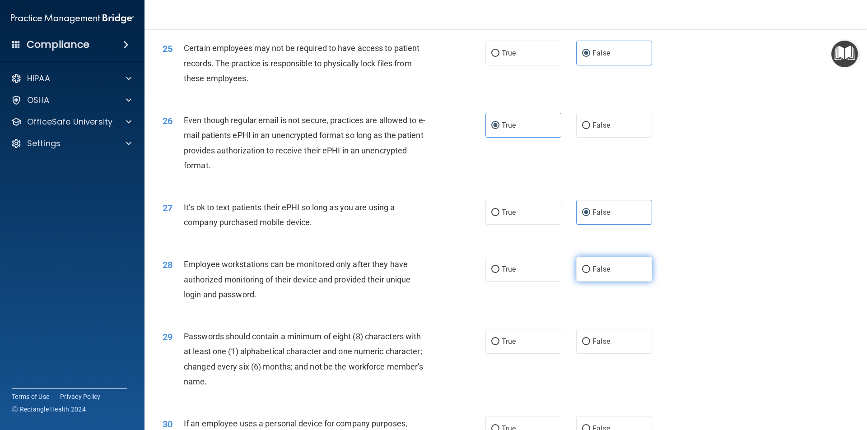
radio input "true"
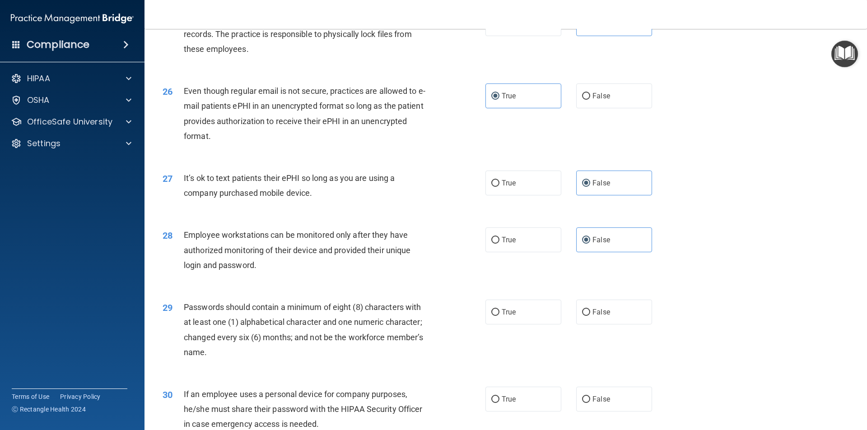
scroll to position [1761, 0]
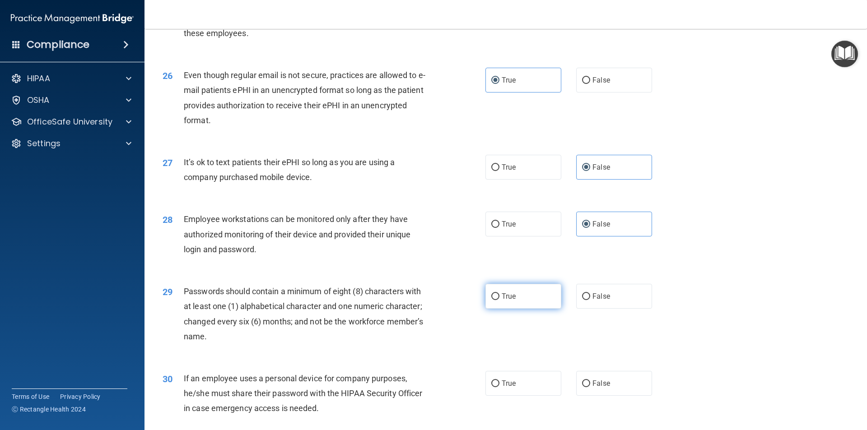
click at [506, 301] on span "True" at bounding box center [509, 296] width 14 height 9
click at [499, 300] on input "True" at bounding box center [495, 296] width 8 height 7
radio input "true"
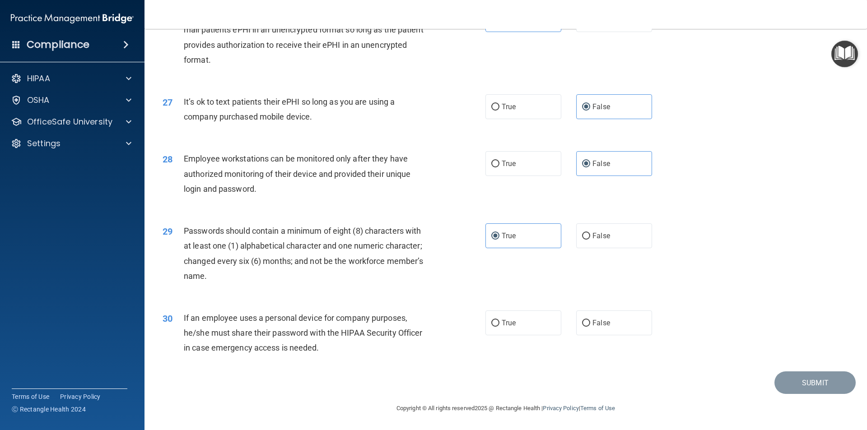
scroll to position [1836, 0]
click at [493, 326] on input "True" at bounding box center [495, 323] width 8 height 7
radio input "true"
click at [795, 383] on button "Submit" at bounding box center [814, 383] width 81 height 23
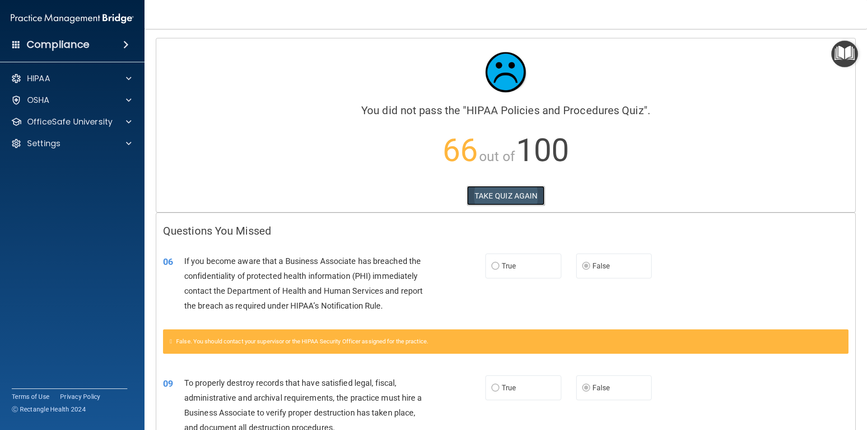
click at [497, 186] on button "TAKE QUIZ AGAIN" at bounding box center [506, 196] width 78 height 20
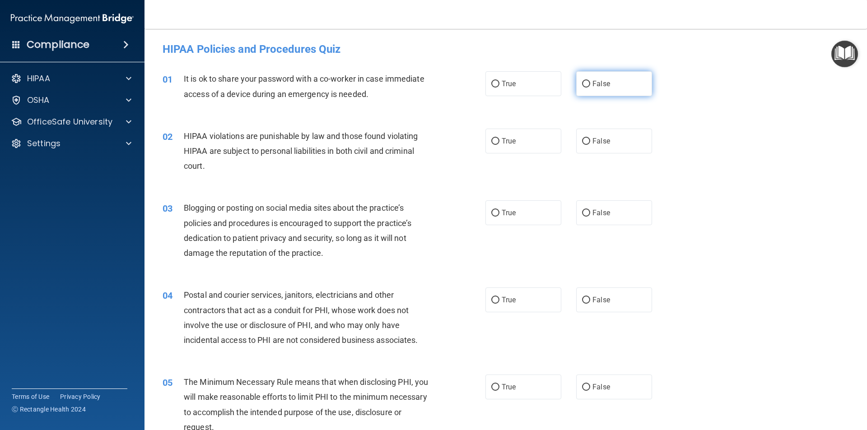
click at [583, 83] on input "False" at bounding box center [586, 84] width 8 height 7
radio input "true"
click at [502, 143] on span "True" at bounding box center [509, 141] width 14 height 9
click at [499, 143] on input "True" at bounding box center [495, 141] width 8 height 7
radio input "true"
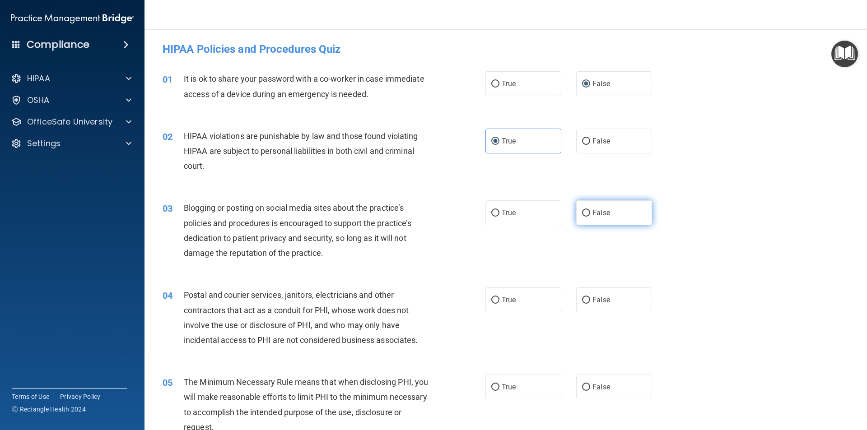
click at [592, 216] on span "False" at bounding box center [601, 213] width 18 height 9
click at [590, 216] on input "False" at bounding box center [586, 213] width 8 height 7
radio input "true"
click at [582, 304] on input "False" at bounding box center [586, 300] width 8 height 7
radio input "true"
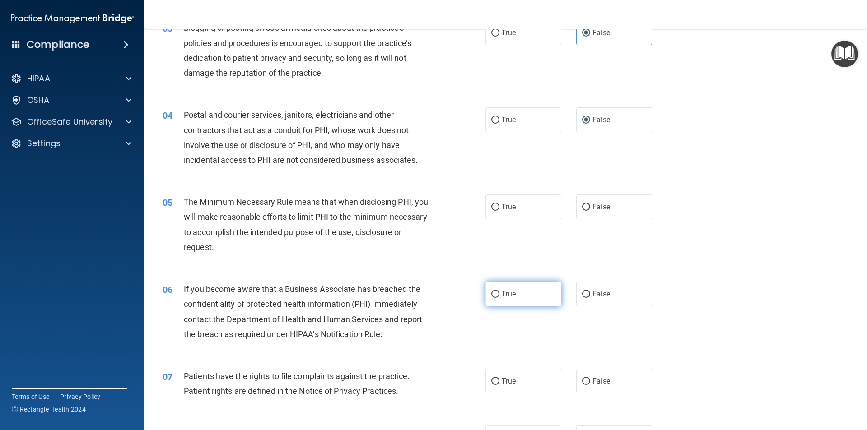
scroll to position [181, 0]
click at [502, 203] on span "True" at bounding box center [509, 206] width 14 height 9
click at [499, 204] on input "True" at bounding box center [495, 207] width 8 height 7
radio input "true"
click at [491, 294] on input "True" at bounding box center [495, 294] width 8 height 7
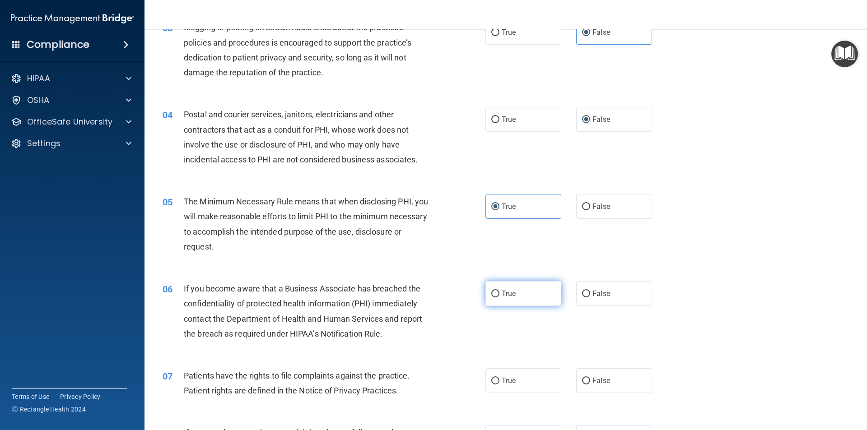
radio input "true"
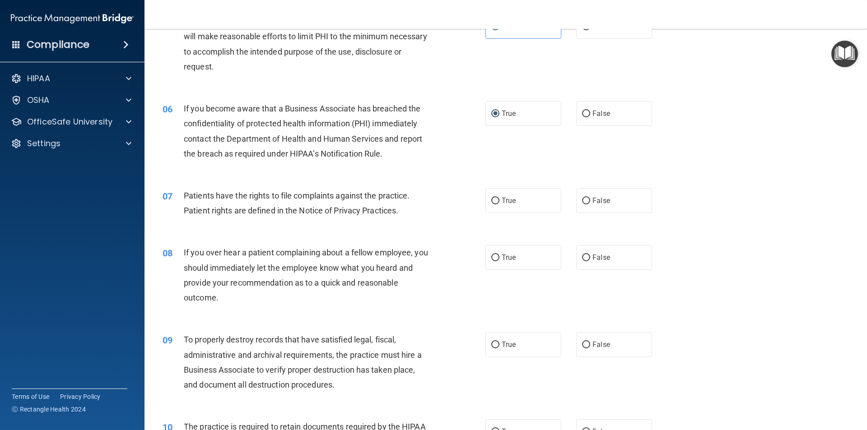
scroll to position [361, 0]
click at [499, 207] on label "True" at bounding box center [523, 200] width 76 height 25
click at [499, 204] on input "True" at bounding box center [495, 200] width 8 height 7
radio input "true"
click at [593, 258] on span "False" at bounding box center [601, 257] width 18 height 9
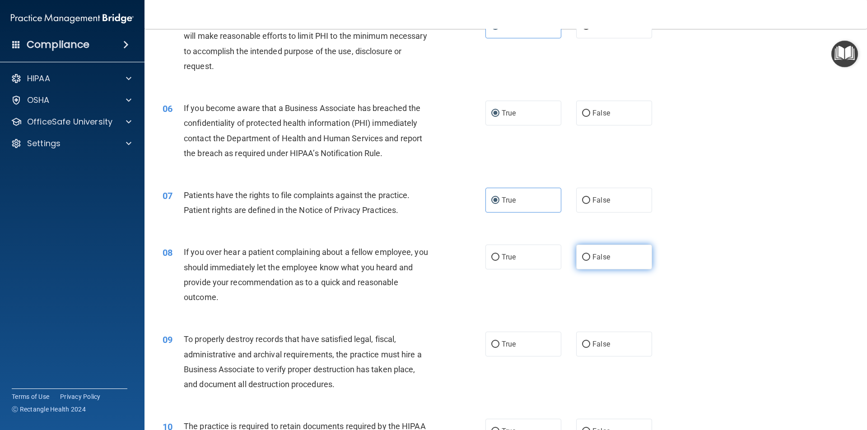
click at [590, 258] on input "False" at bounding box center [586, 257] width 8 height 7
radio input "true"
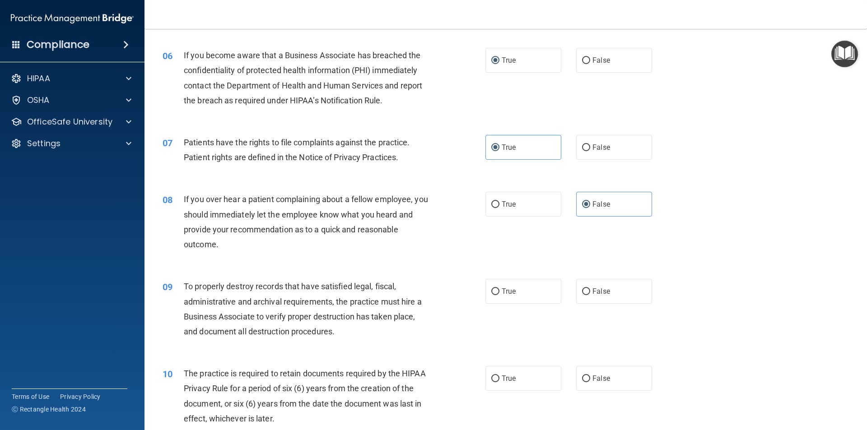
scroll to position [451, 0]
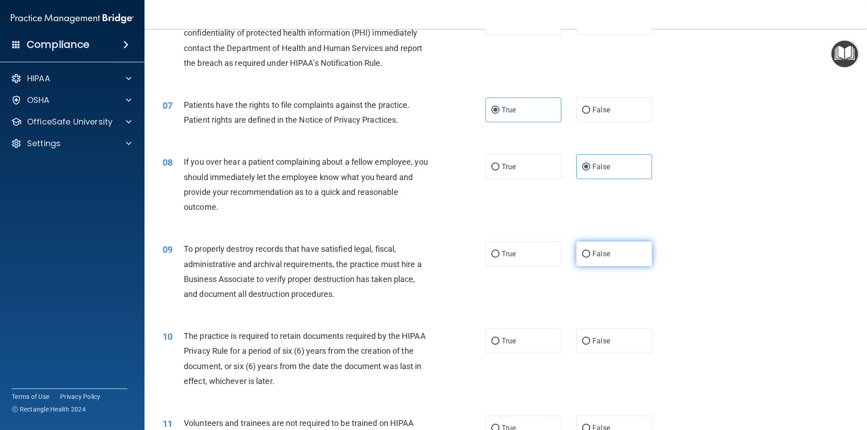
click at [585, 253] on input "False" at bounding box center [586, 254] width 8 height 7
radio input "true"
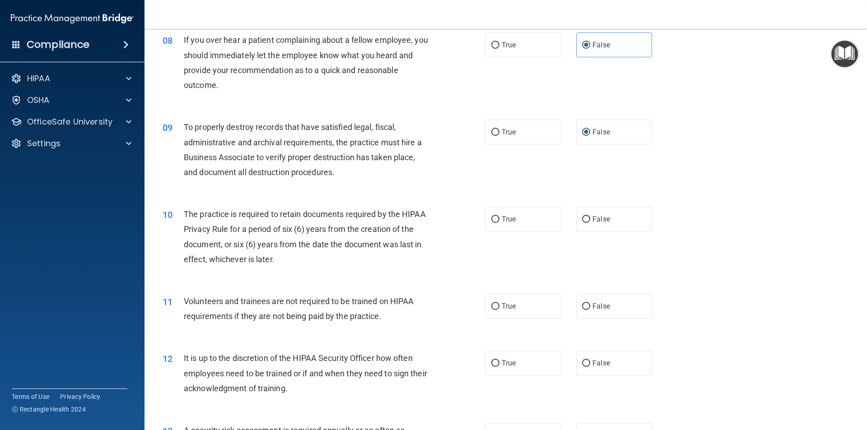
scroll to position [587, 0]
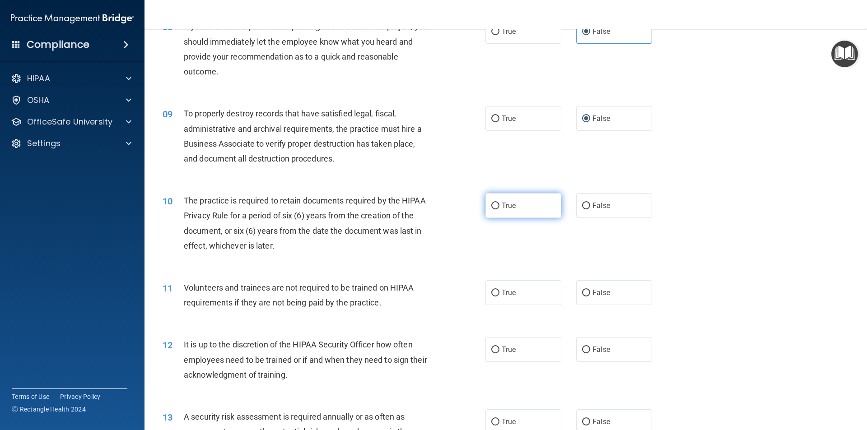
click at [520, 217] on label "True" at bounding box center [523, 205] width 76 height 25
click at [499, 209] on input "True" at bounding box center [495, 206] width 8 height 7
radio input "true"
click at [497, 291] on label "True" at bounding box center [523, 292] width 76 height 25
click at [497, 291] on input "True" at bounding box center [495, 293] width 8 height 7
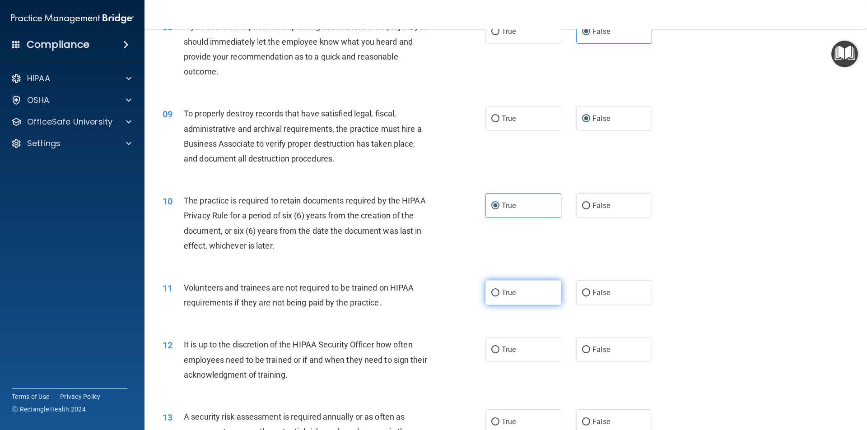
radio input "true"
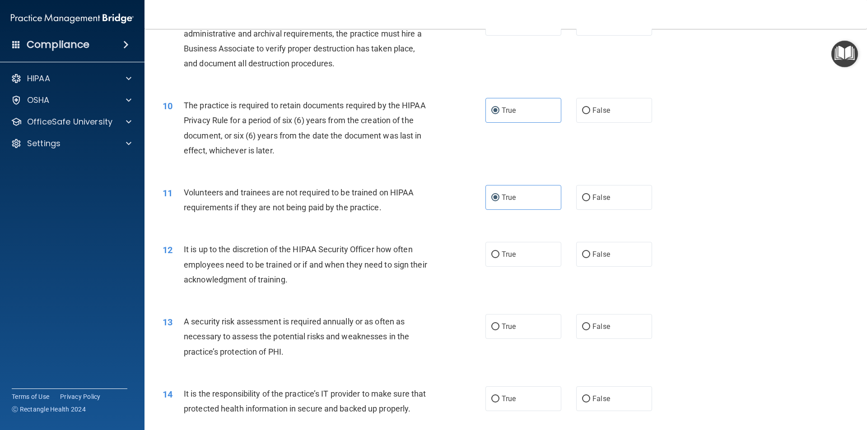
scroll to position [722, 0]
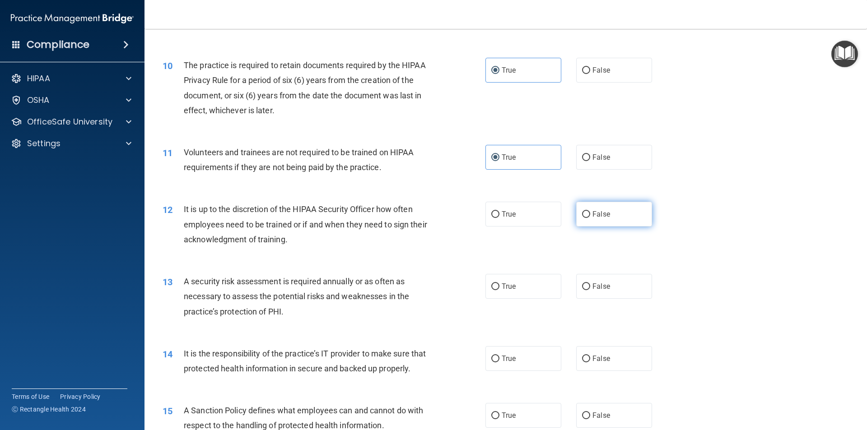
click at [596, 214] on span "False" at bounding box center [601, 214] width 18 height 9
click at [590, 214] on input "False" at bounding box center [586, 214] width 8 height 7
radio input "true"
click at [495, 289] on input "True" at bounding box center [495, 286] width 8 height 7
radio input "true"
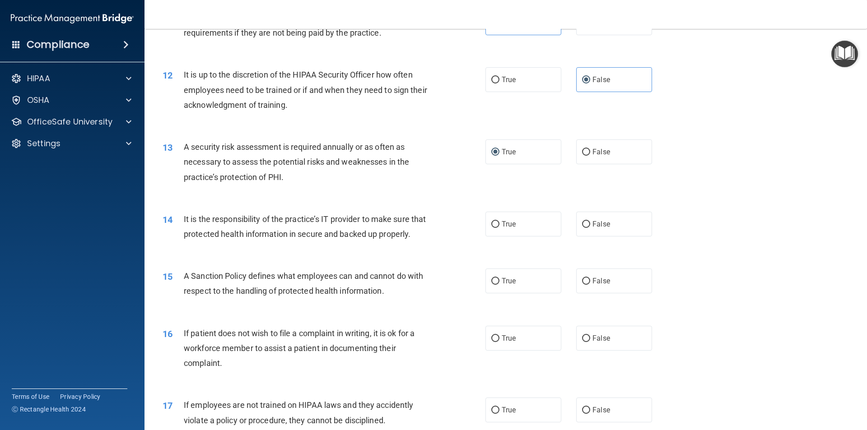
scroll to position [858, 0]
click at [491, 224] on input "True" at bounding box center [495, 223] width 8 height 7
radio input "true"
click at [498, 293] on label "True" at bounding box center [523, 280] width 76 height 25
click at [498, 284] on input "True" at bounding box center [495, 280] width 8 height 7
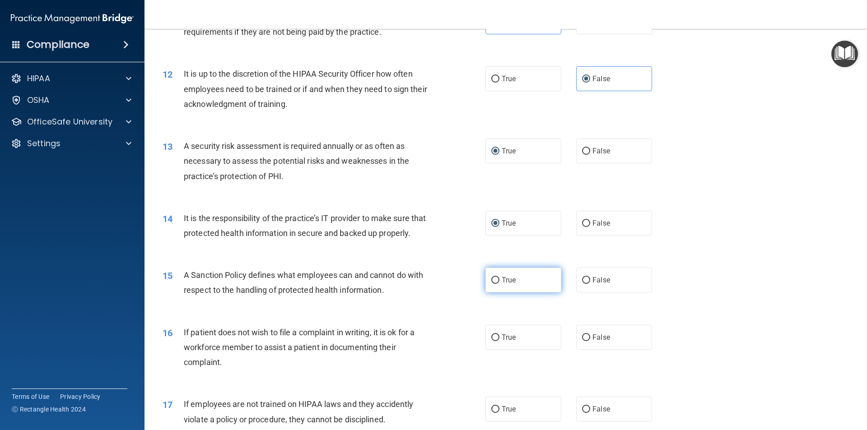
radio input "true"
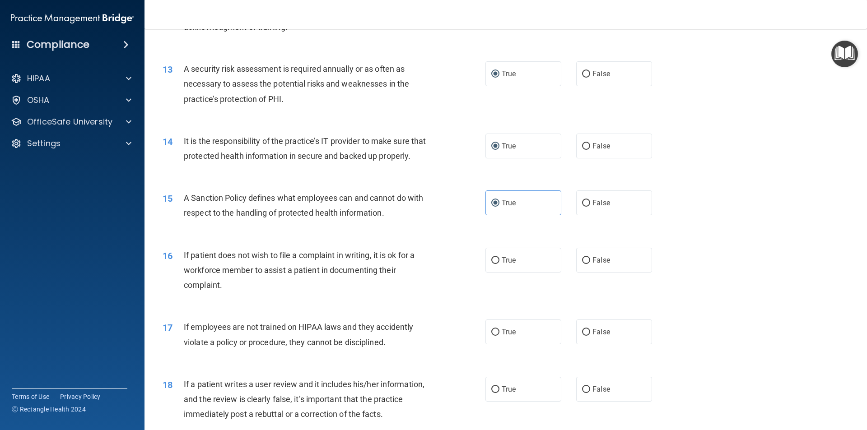
scroll to position [948, 0]
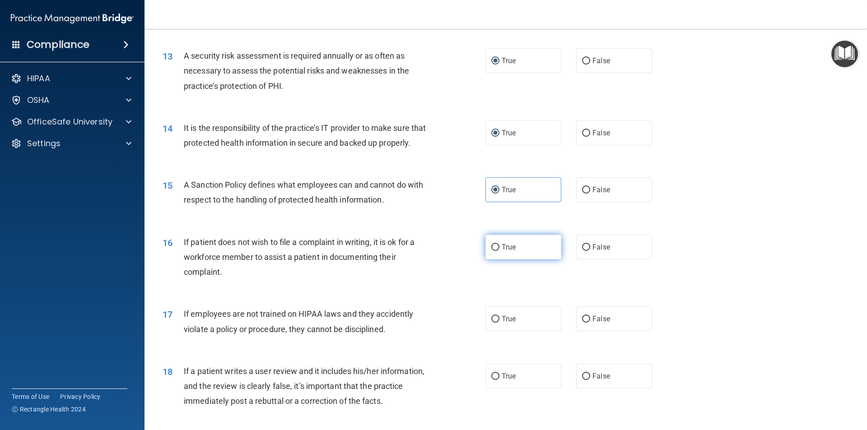
click at [502, 251] on span "True" at bounding box center [509, 247] width 14 height 9
click at [499, 251] on input "True" at bounding box center [495, 247] width 8 height 7
radio input "true"
click at [502, 323] on span "True" at bounding box center [509, 319] width 14 height 9
click at [499, 323] on input "True" at bounding box center [495, 319] width 8 height 7
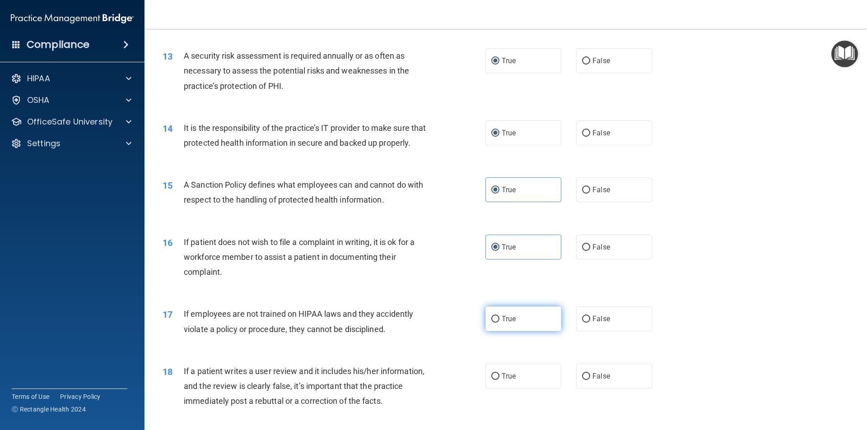
radio input "true"
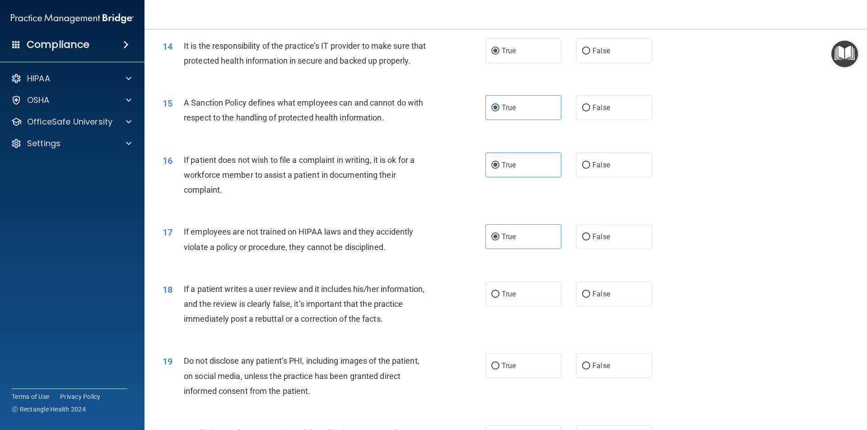
scroll to position [1129, 0]
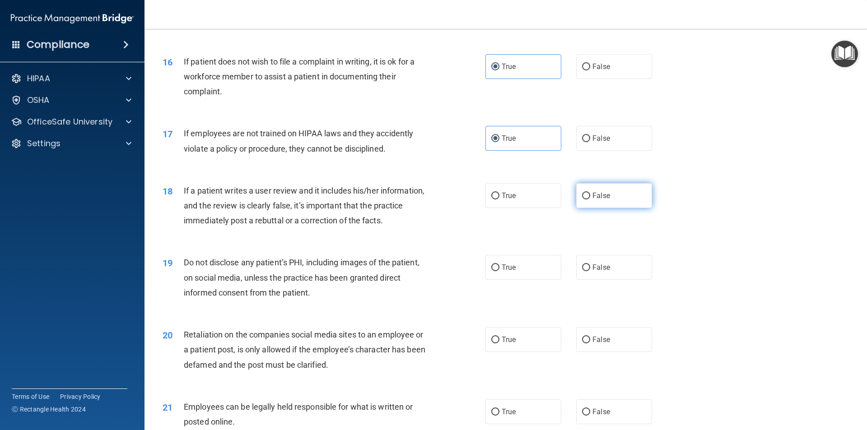
click at [584, 200] on input "False" at bounding box center [586, 196] width 8 height 7
radio input "true"
click at [506, 272] on span "True" at bounding box center [509, 267] width 14 height 9
click at [499, 271] on input "True" at bounding box center [495, 268] width 8 height 7
radio input "true"
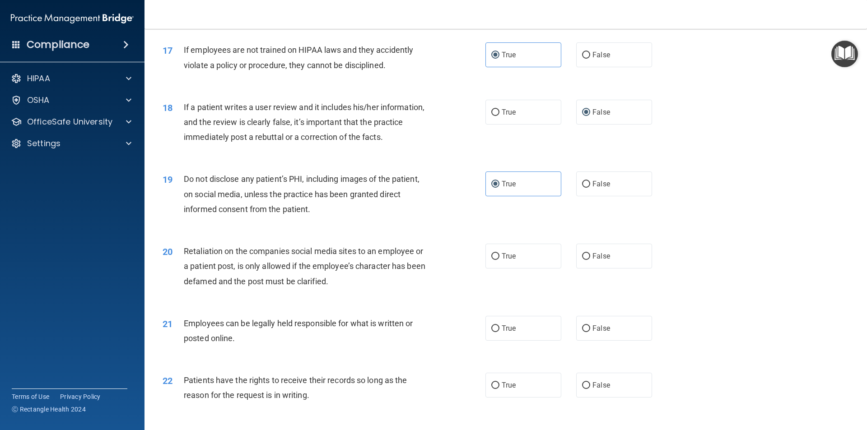
scroll to position [1264, 0]
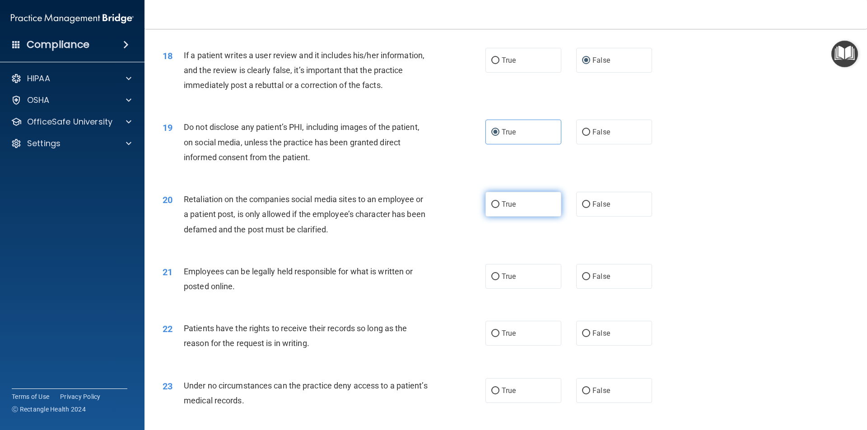
click at [502, 209] on span "True" at bounding box center [509, 204] width 14 height 9
click at [499, 208] on input "True" at bounding box center [495, 204] width 8 height 7
radio input "true"
click at [502, 281] on span "True" at bounding box center [509, 276] width 14 height 9
click at [499, 280] on input "True" at bounding box center [495, 277] width 8 height 7
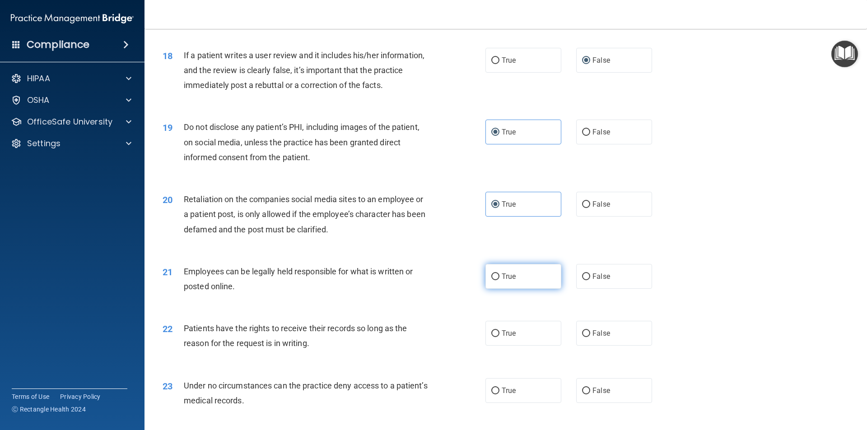
radio input "true"
click at [585, 337] on input "False" at bounding box center [586, 333] width 8 height 7
radio input "true"
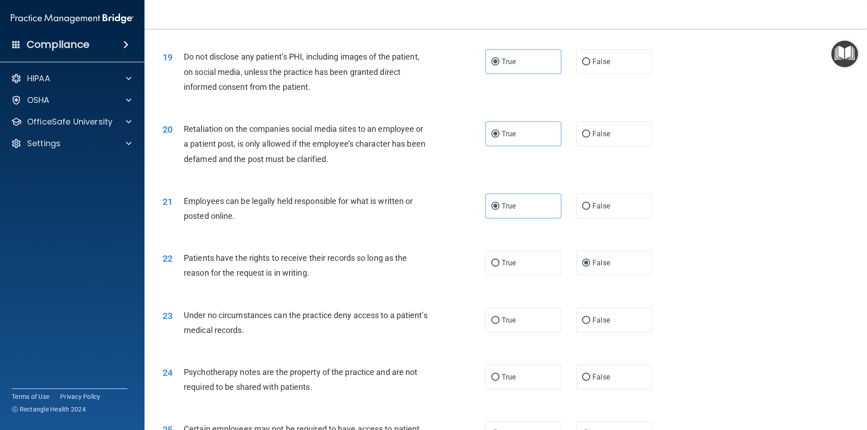
scroll to position [1399, 0]
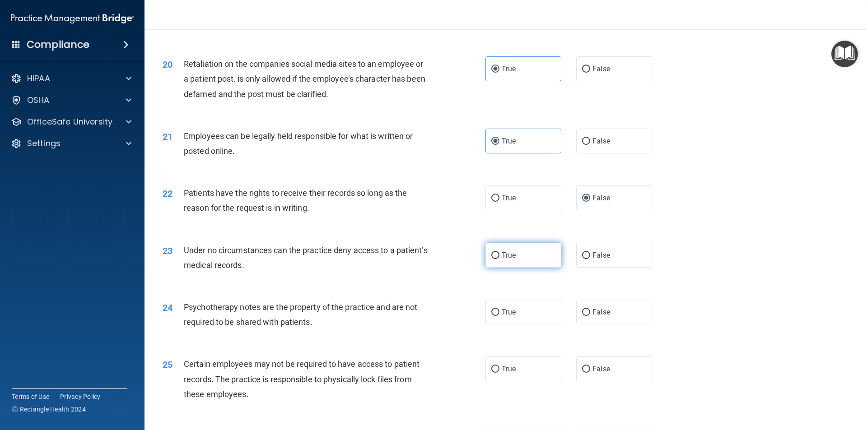
click at [502, 262] on label "True" at bounding box center [523, 255] width 76 height 25
click at [499, 259] on input "True" at bounding box center [495, 255] width 8 height 7
radio input "true"
click at [593, 316] on span "False" at bounding box center [601, 312] width 18 height 9
click at [590, 316] on input "False" at bounding box center [586, 312] width 8 height 7
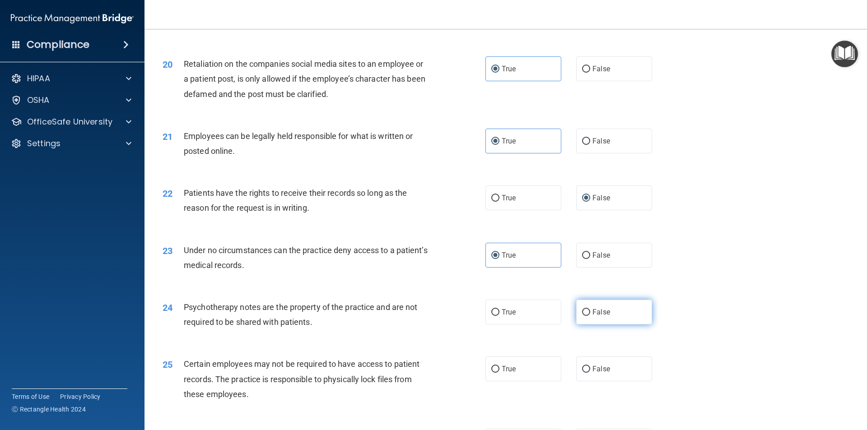
radio input "true"
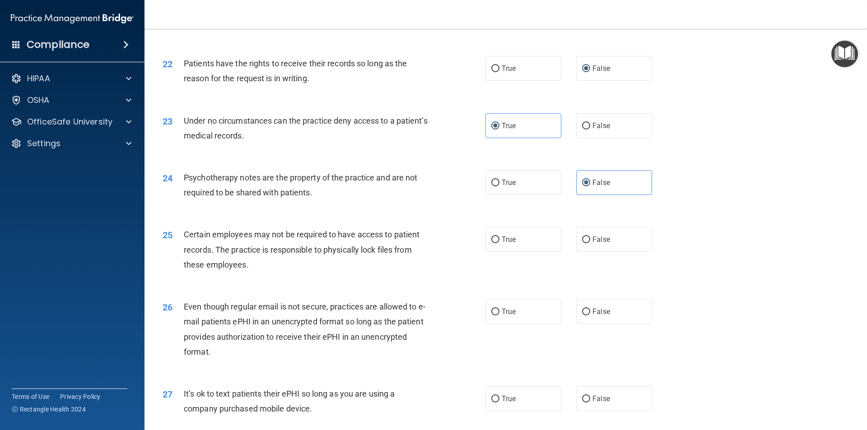
scroll to position [1535, 0]
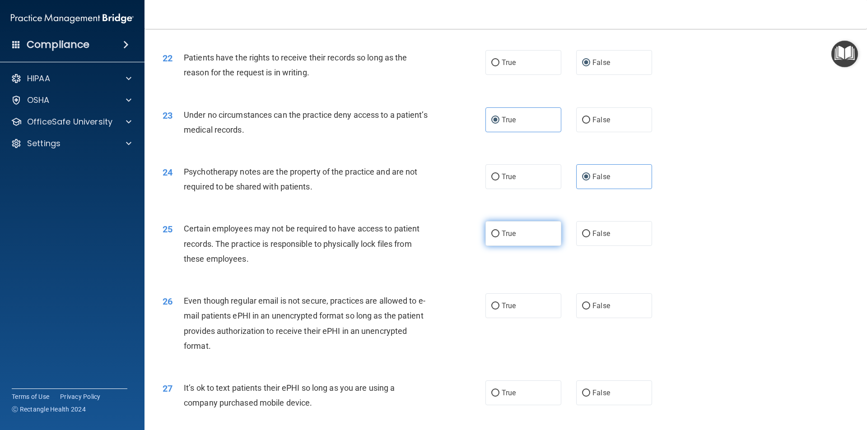
click at [491, 237] on input "True" at bounding box center [495, 234] width 8 height 7
radio input "true"
click at [511, 310] on span "True" at bounding box center [509, 306] width 14 height 9
click at [499, 310] on input "True" at bounding box center [495, 306] width 8 height 7
radio input "true"
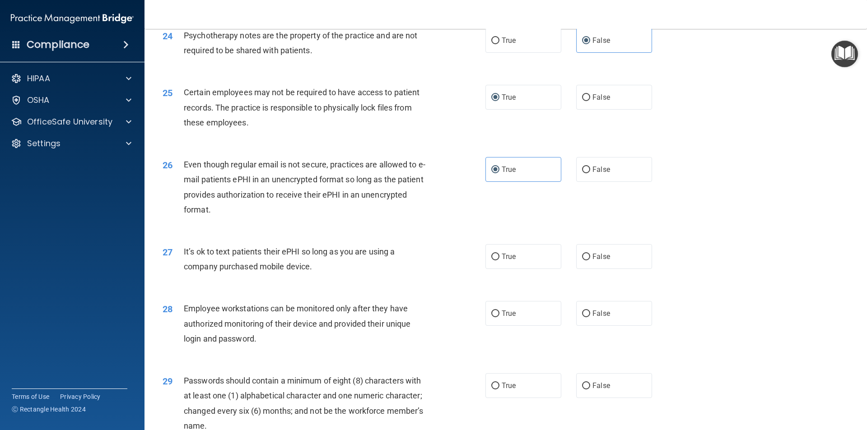
scroll to position [1715, 0]
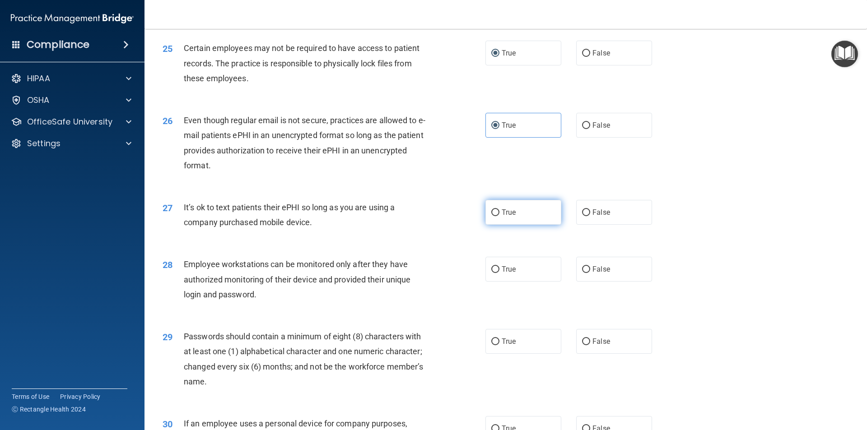
click at [509, 225] on label "True" at bounding box center [523, 212] width 76 height 25
click at [499, 216] on input "True" at bounding box center [495, 212] width 8 height 7
radio input "true"
click at [491, 273] on input "True" at bounding box center [495, 269] width 8 height 7
radio input "true"
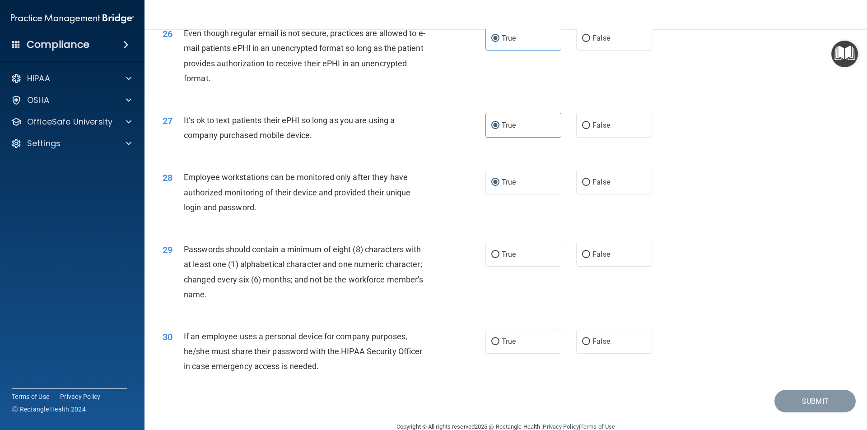
scroll to position [1836, 0]
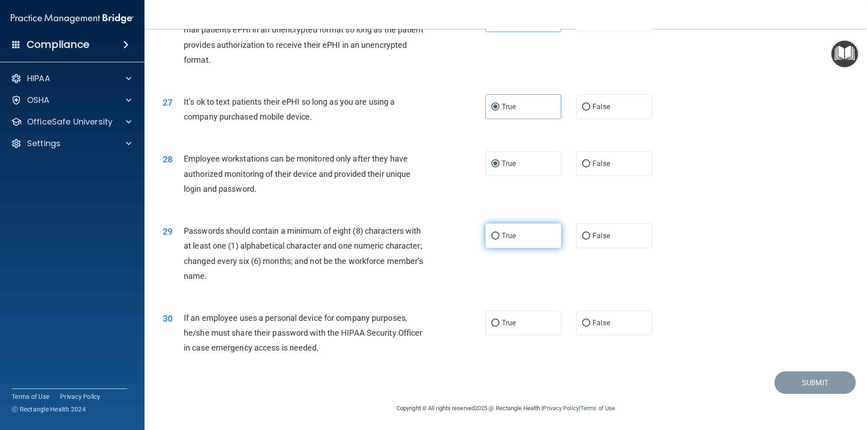
click at [513, 236] on label "True" at bounding box center [523, 235] width 76 height 25
click at [499, 236] on input "True" at bounding box center [495, 236] width 8 height 7
radio input "true"
click at [520, 325] on label "True" at bounding box center [523, 323] width 76 height 25
click at [499, 325] on input "True" at bounding box center [495, 323] width 8 height 7
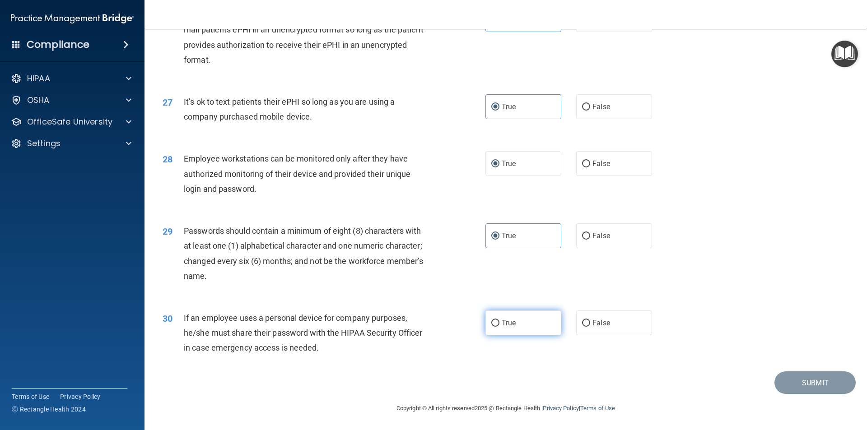
radio input "true"
click at [794, 383] on button "Submit" at bounding box center [814, 383] width 81 height 23
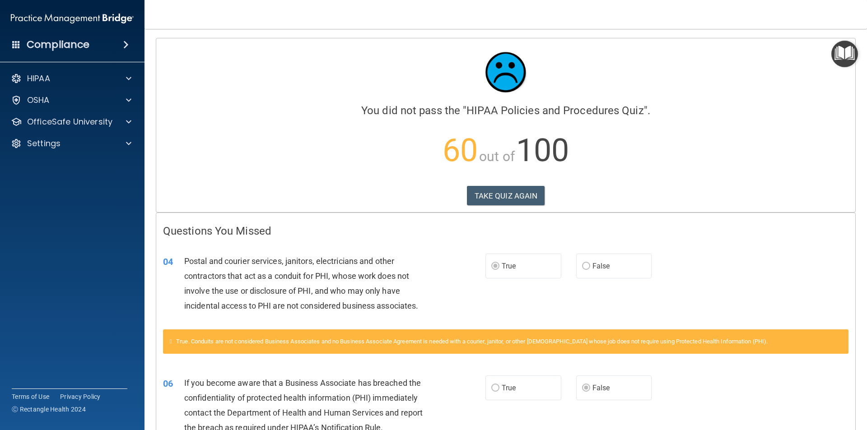
click at [592, 267] on span "False" at bounding box center [601, 266] width 18 height 9
click at [504, 195] on button "TAKE QUIZ AGAIN" at bounding box center [506, 196] width 78 height 20
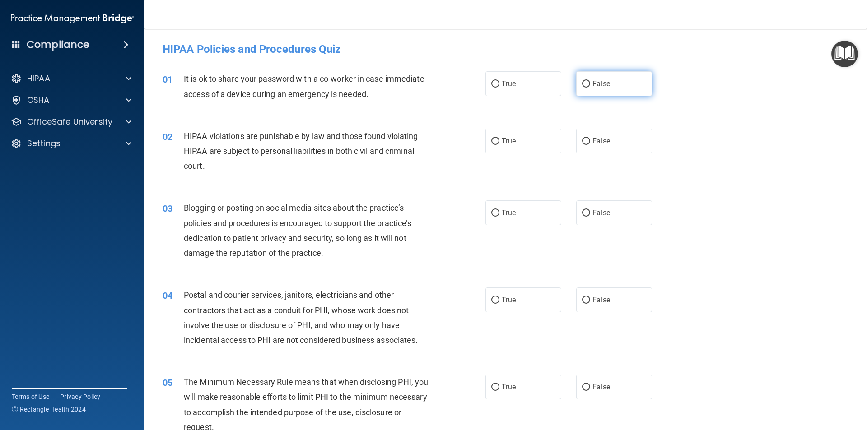
click at [585, 81] on input "False" at bounding box center [586, 84] width 8 height 7
radio input "true"
click at [491, 139] on input "True" at bounding box center [495, 141] width 8 height 7
radio input "true"
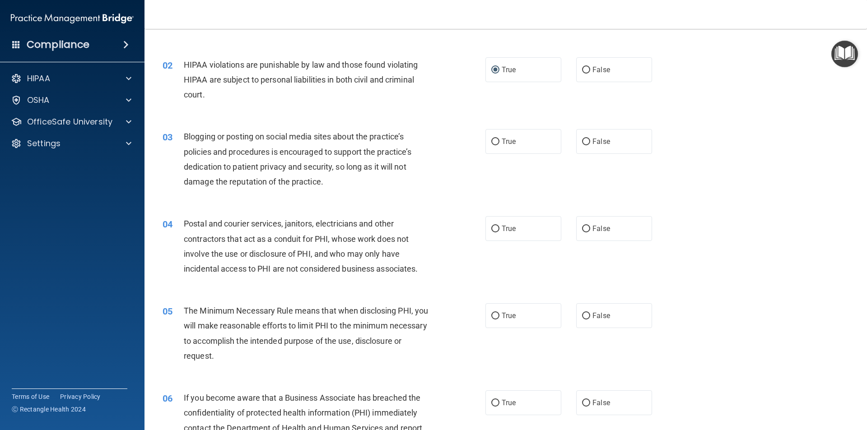
scroll to position [90, 0]
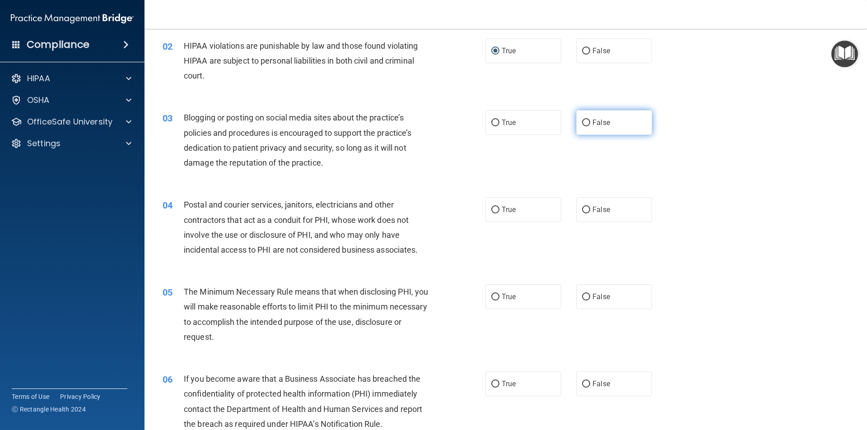
click at [595, 120] on span "False" at bounding box center [601, 122] width 18 height 9
click at [590, 120] on input "False" at bounding box center [586, 123] width 8 height 7
radio input "true"
click at [582, 212] on input "False" at bounding box center [586, 210] width 8 height 7
radio input "true"
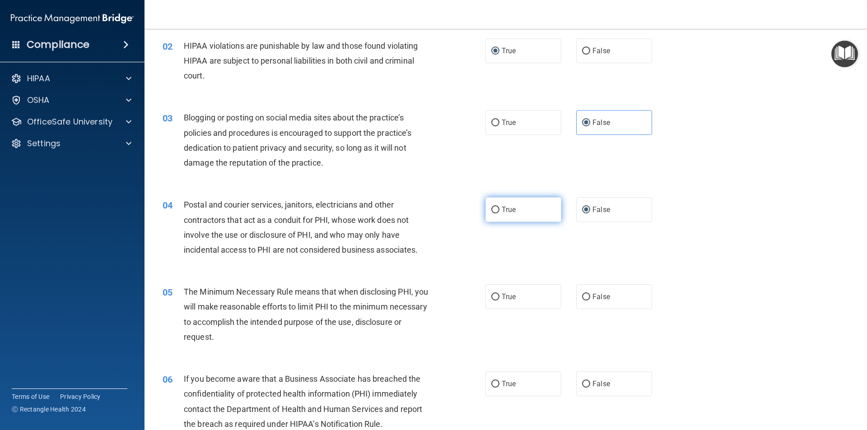
drag, startPoint x: 483, startPoint y: 212, endPoint x: 495, endPoint y: 210, distance: 12.8
click at [485, 212] on label "True" at bounding box center [523, 209] width 76 height 25
click at [491, 212] on input "True" at bounding box center [495, 210] width 8 height 7
radio input "true"
radio input "false"
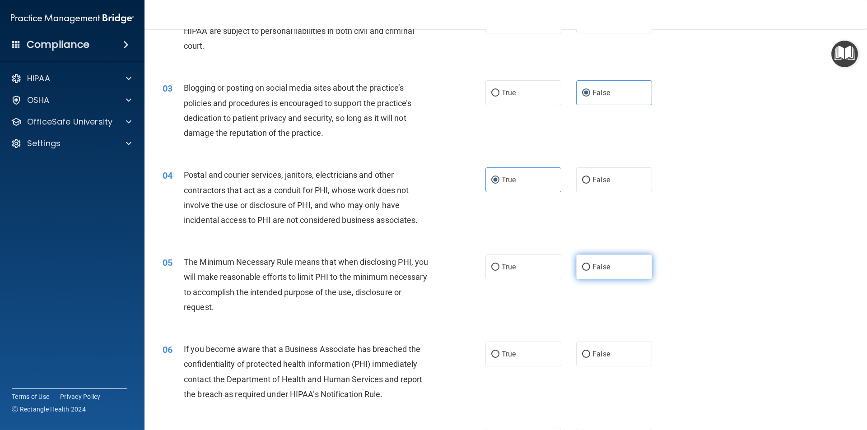
scroll to position [135, 0]
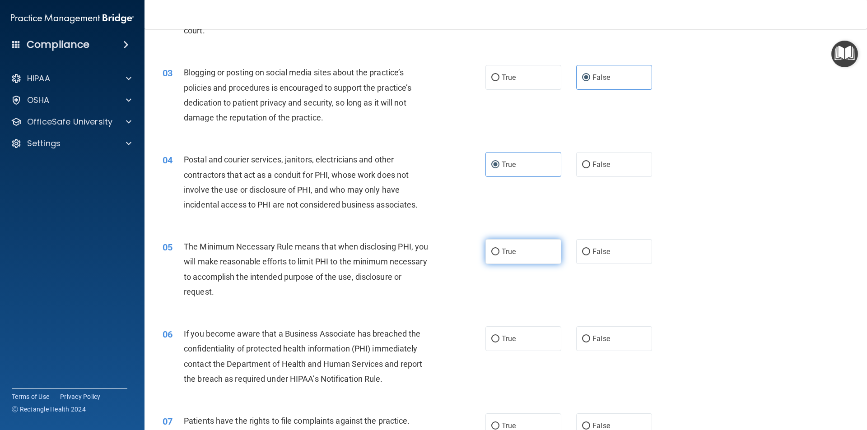
click at [487, 247] on label "True" at bounding box center [523, 251] width 76 height 25
click at [491, 249] on input "True" at bounding box center [495, 252] width 8 height 7
radio input "true"
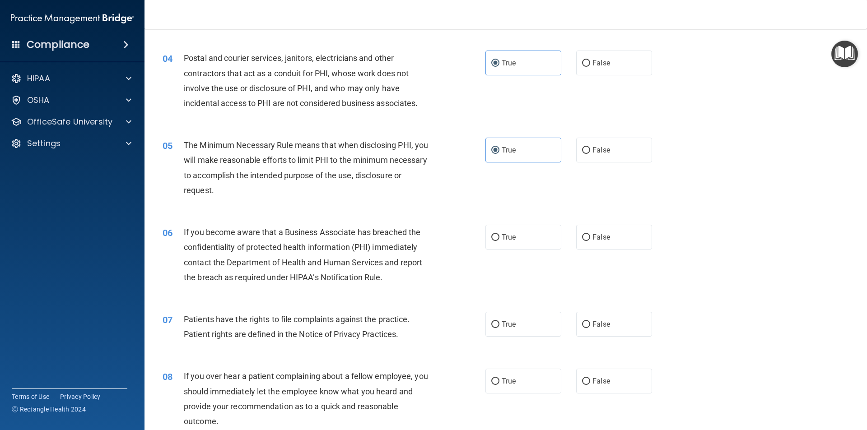
scroll to position [271, 0]
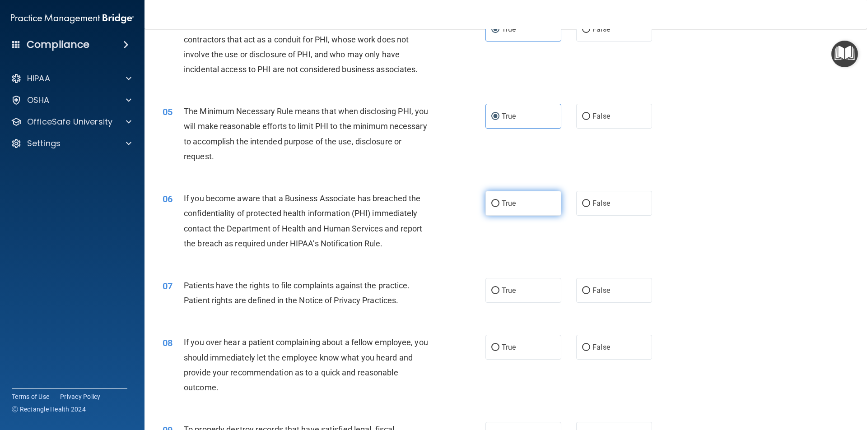
click at [506, 204] on span "True" at bounding box center [509, 203] width 14 height 9
click at [499, 204] on input "True" at bounding box center [495, 203] width 8 height 7
radio input "true"
click at [498, 289] on label "True" at bounding box center [523, 290] width 76 height 25
click at [498, 289] on input "True" at bounding box center [495, 291] width 8 height 7
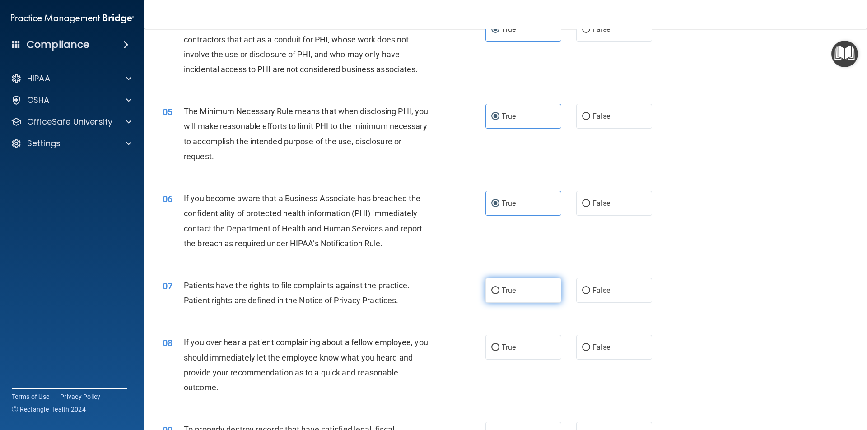
radio input "true"
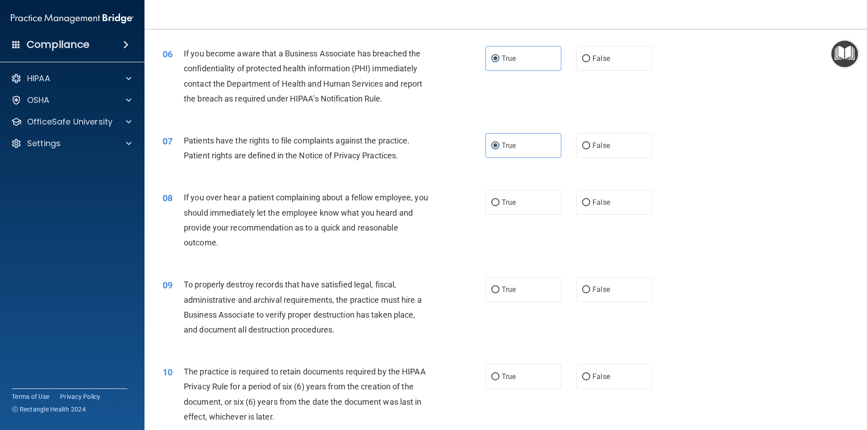
scroll to position [497, 0]
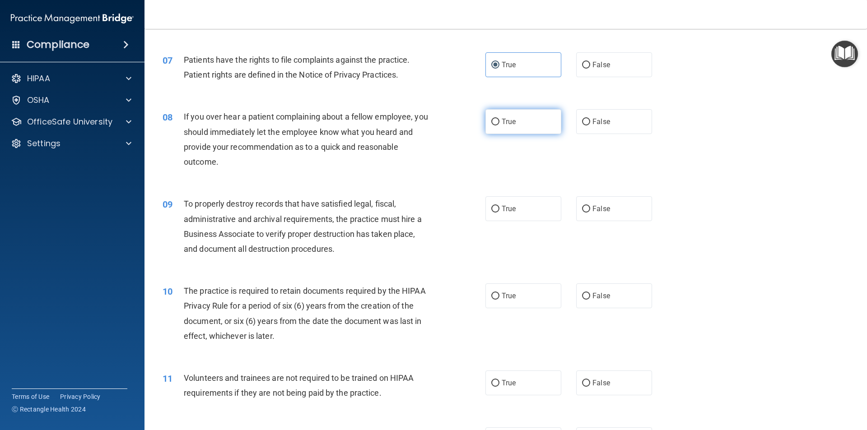
click at [493, 125] on input "True" at bounding box center [495, 122] width 8 height 7
radio input "true"
click at [577, 204] on label "False" at bounding box center [614, 208] width 76 height 25
click at [582, 206] on input "False" at bounding box center [586, 209] width 8 height 7
radio input "true"
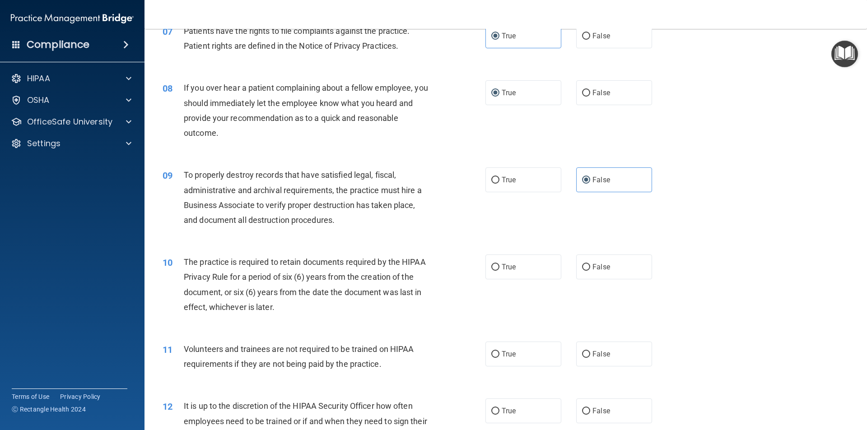
scroll to position [632, 0]
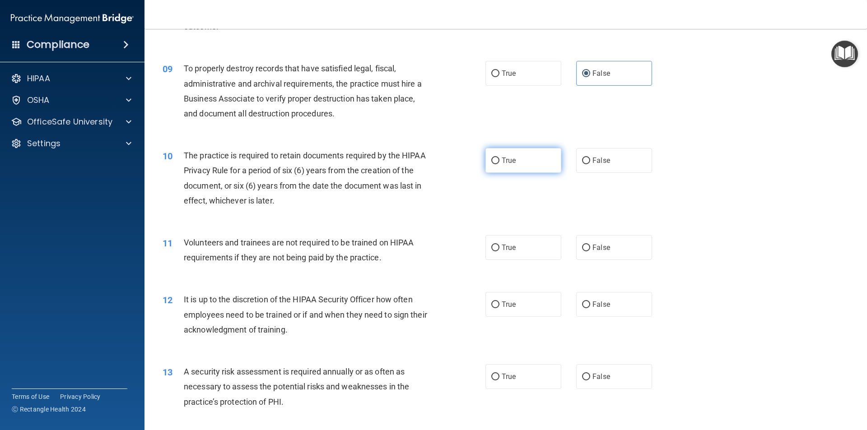
click at [502, 163] on span "True" at bounding box center [509, 160] width 14 height 9
click at [499, 163] on input "True" at bounding box center [495, 161] width 8 height 7
radio input "true"
click at [497, 251] on label "True" at bounding box center [523, 247] width 76 height 25
click at [497, 251] on input "True" at bounding box center [495, 248] width 8 height 7
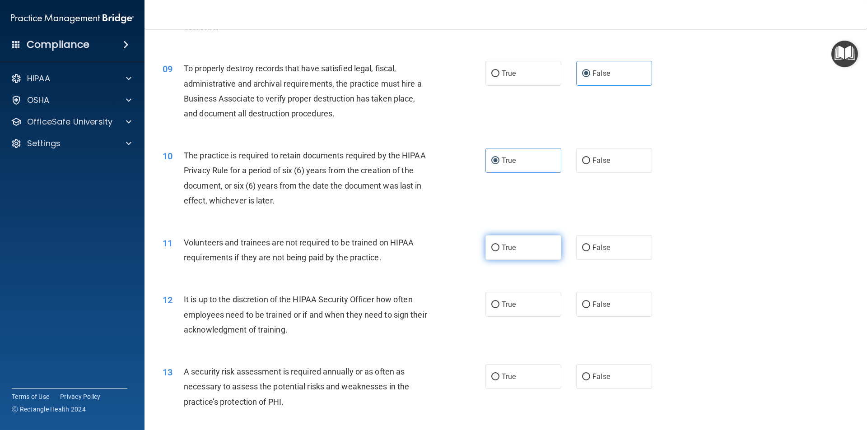
radio input "true"
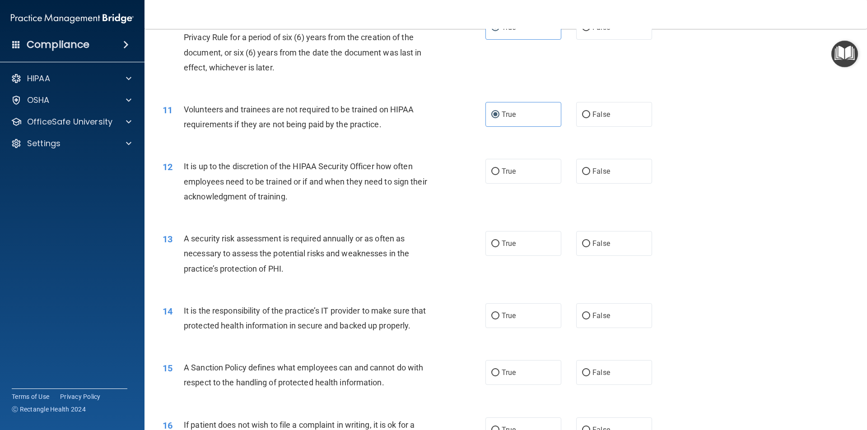
scroll to position [813, 0]
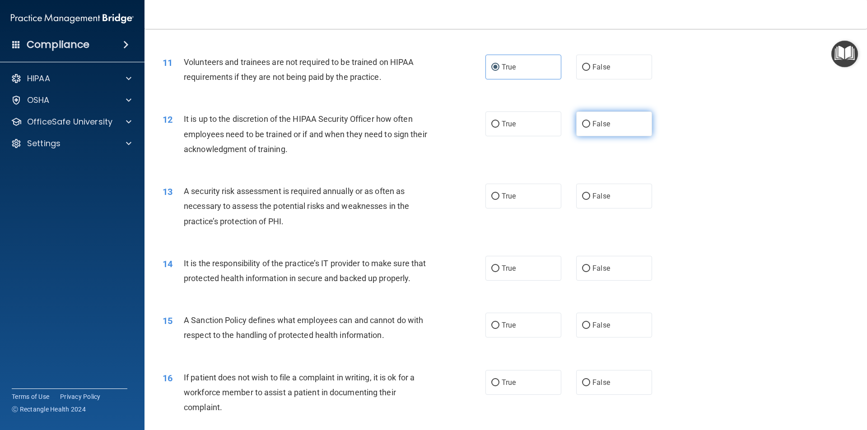
click at [582, 125] on input "False" at bounding box center [586, 124] width 8 height 7
radio input "true"
click at [520, 195] on label "True" at bounding box center [523, 196] width 76 height 25
click at [499, 195] on input "True" at bounding box center [495, 196] width 8 height 7
radio input "true"
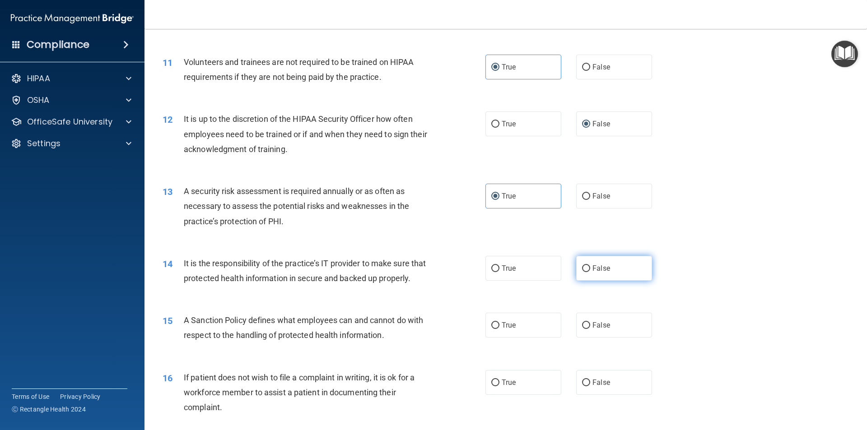
click at [584, 268] on input "False" at bounding box center [586, 268] width 8 height 7
radio input "true"
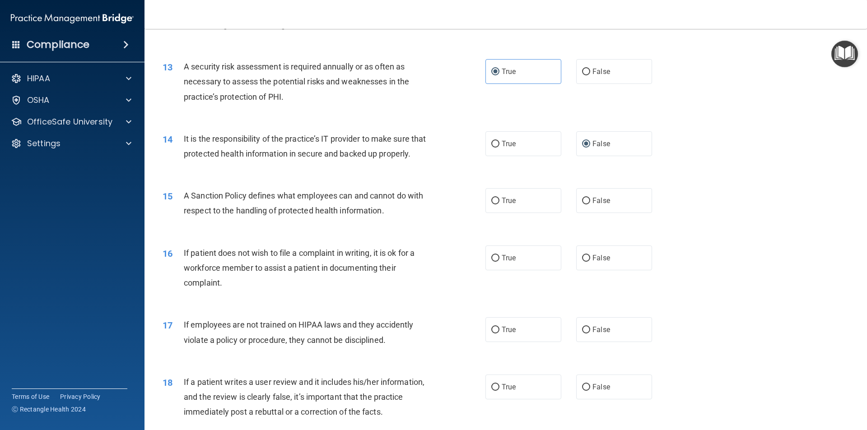
scroll to position [948, 0]
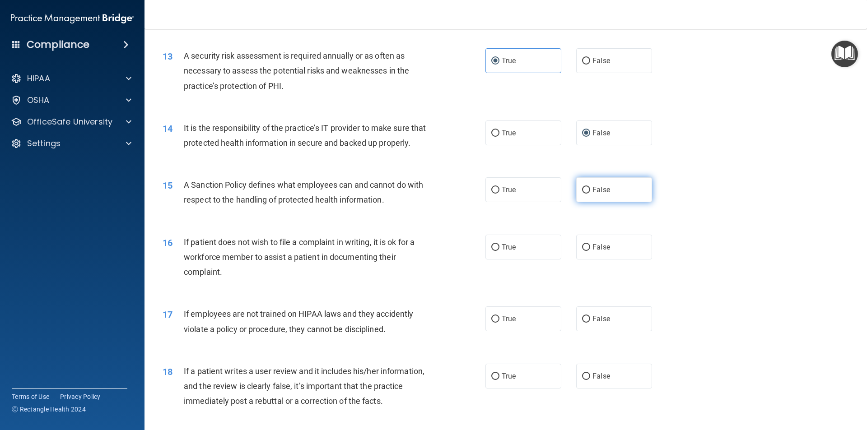
click at [585, 194] on input "False" at bounding box center [586, 190] width 8 height 7
radio input "true"
click at [508, 251] on span "True" at bounding box center [509, 247] width 14 height 9
click at [499, 251] on input "True" at bounding box center [495, 247] width 8 height 7
radio input "true"
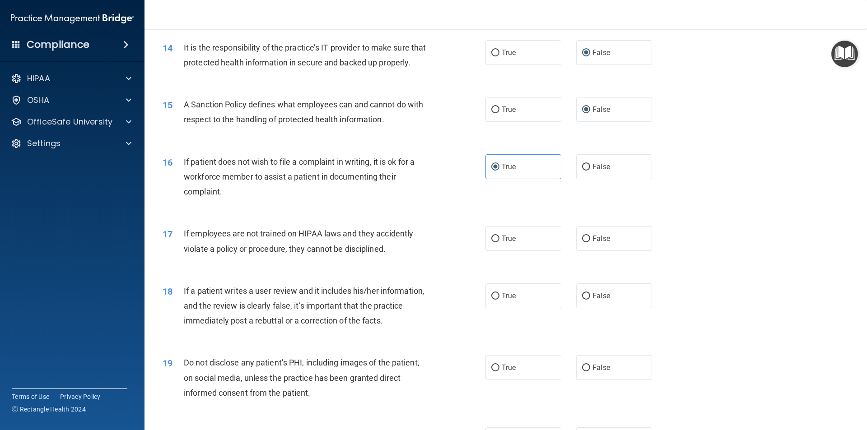
scroll to position [1038, 0]
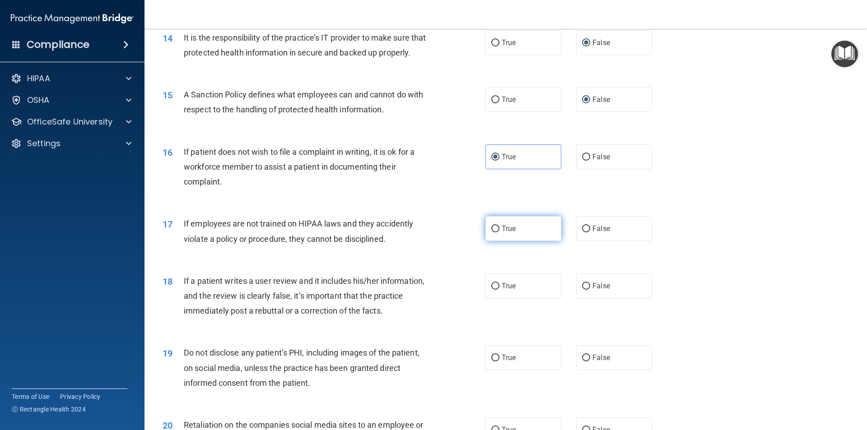
click at [491, 232] on input "True" at bounding box center [495, 229] width 8 height 7
radio input "true"
click at [491, 232] on input "True" at bounding box center [495, 229] width 8 height 7
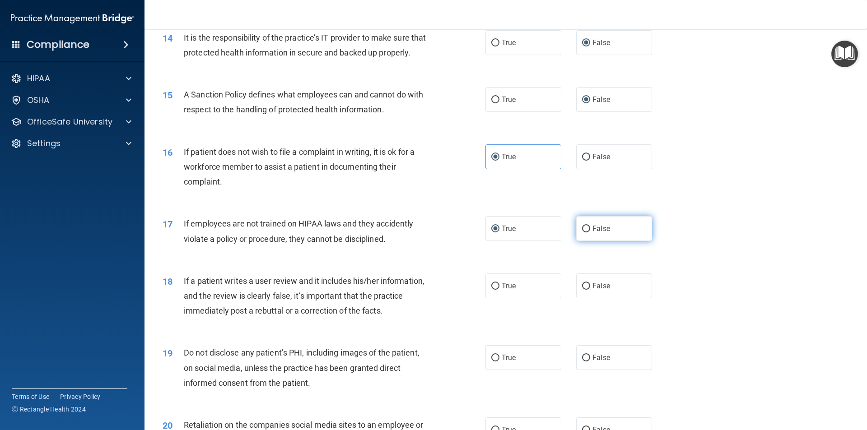
click at [582, 232] on input "False" at bounding box center [586, 229] width 8 height 7
radio input "true"
radio input "false"
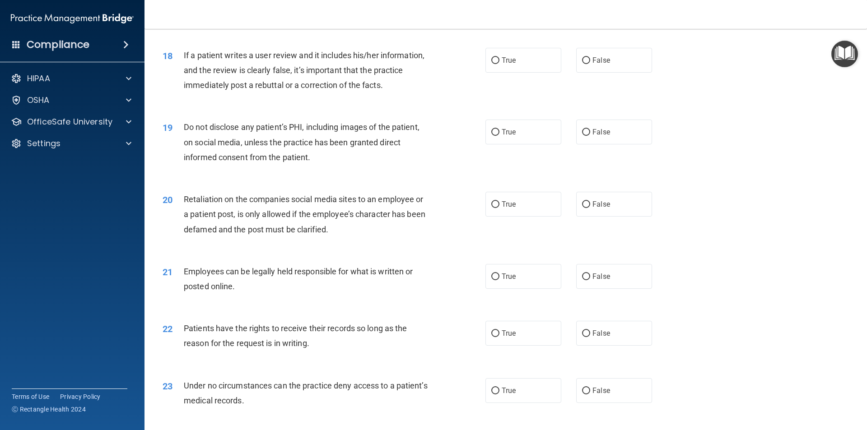
scroll to position [1219, 0]
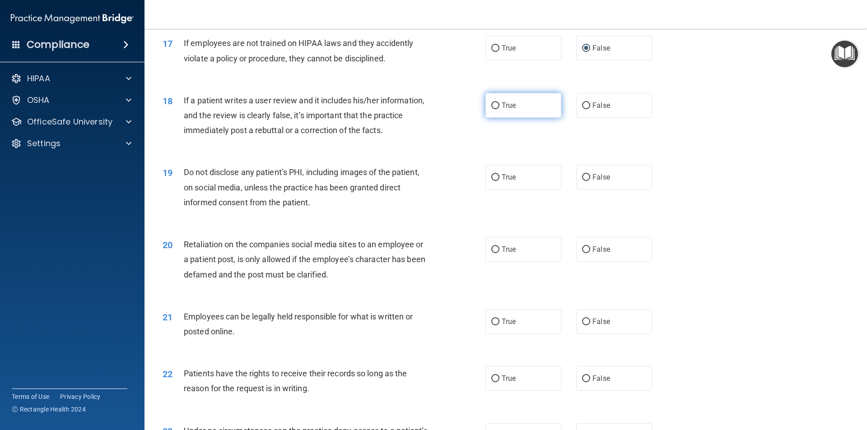
click at [492, 109] on input "True" at bounding box center [495, 105] width 8 height 7
radio input "true"
click at [504, 188] on label "True" at bounding box center [523, 177] width 76 height 25
click at [499, 181] on input "True" at bounding box center [495, 177] width 8 height 7
radio input "true"
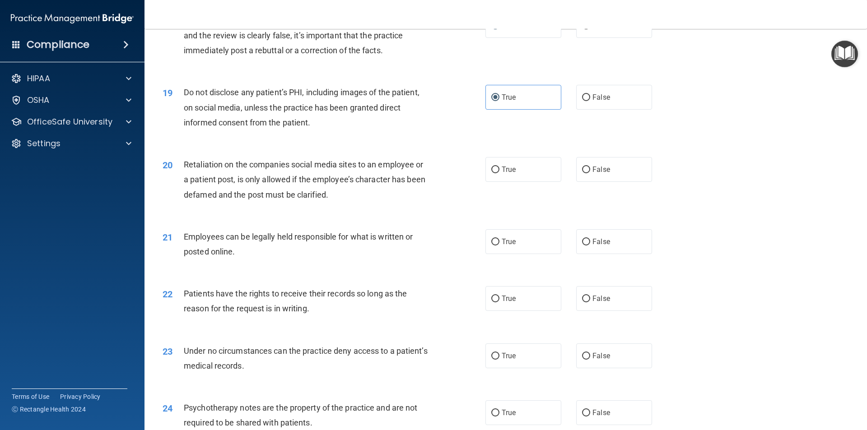
scroll to position [1309, 0]
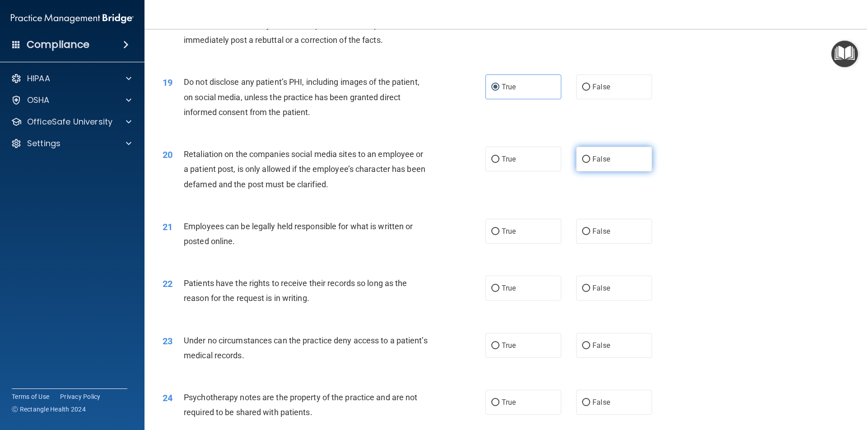
click at [585, 163] on input "False" at bounding box center [586, 159] width 8 height 7
radio input "true"
click at [585, 235] on input "False" at bounding box center [586, 231] width 8 height 7
radio input "true"
click at [511, 293] on span "True" at bounding box center [509, 288] width 14 height 9
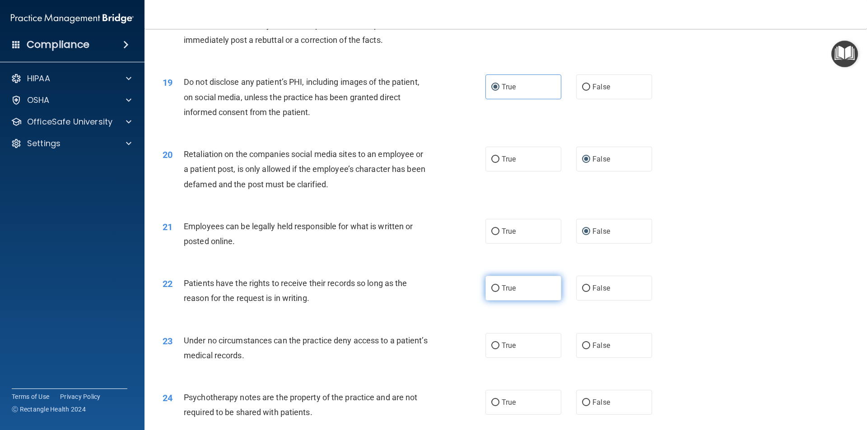
click at [499, 292] on input "True" at bounding box center [495, 288] width 8 height 7
radio input "true"
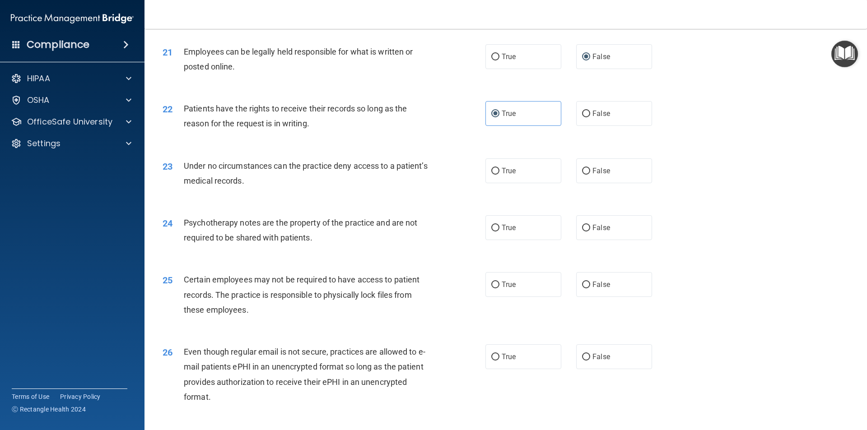
scroll to position [1490, 0]
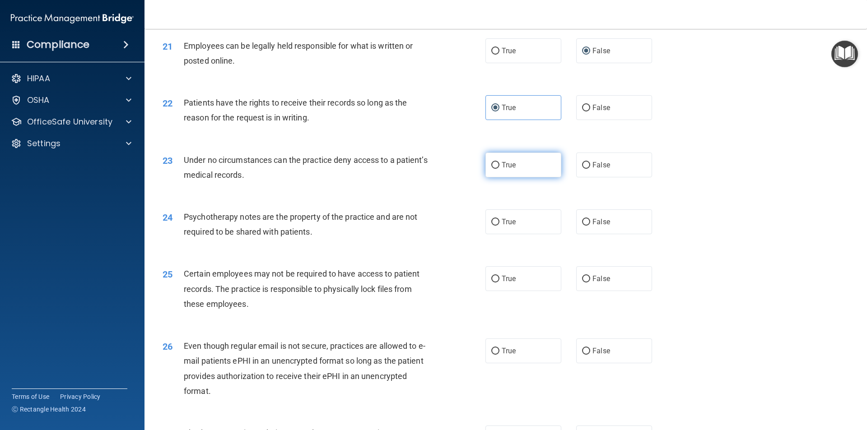
click at [492, 169] on input "True" at bounding box center [495, 165] width 8 height 7
radio input "true"
click at [494, 226] on input "True" at bounding box center [495, 222] width 8 height 7
radio input "true"
click at [495, 291] on label "True" at bounding box center [523, 278] width 76 height 25
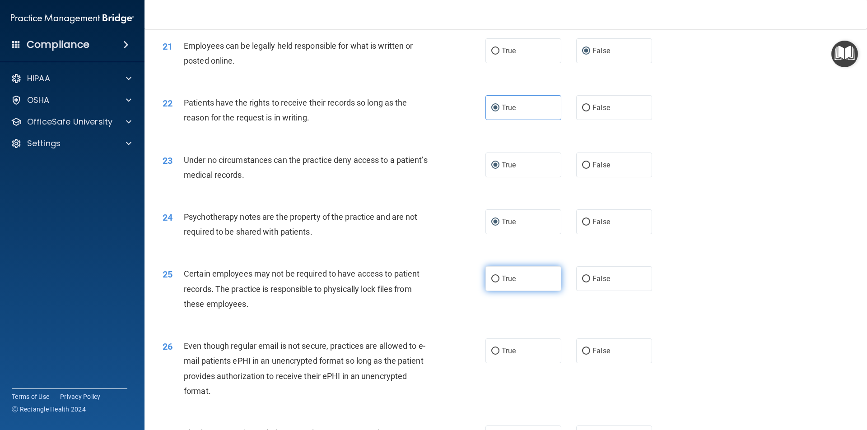
click at [495, 283] on input "True" at bounding box center [495, 279] width 8 height 7
radio input "true"
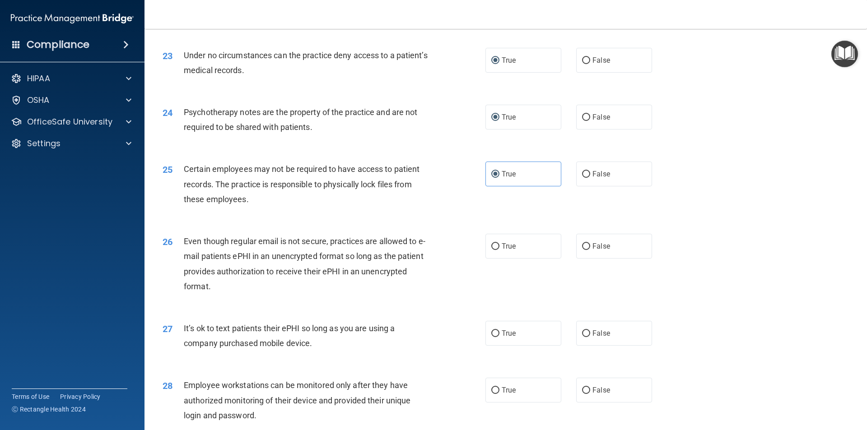
scroll to position [1625, 0]
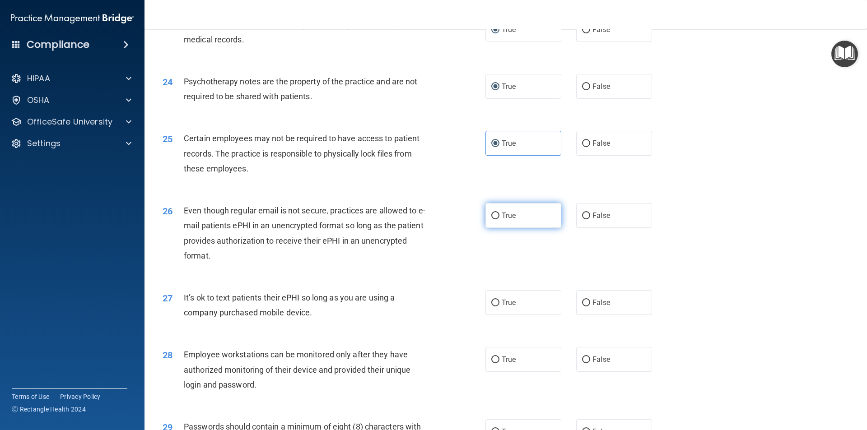
click at [495, 224] on label "True" at bounding box center [523, 215] width 76 height 25
click at [495, 219] on input "True" at bounding box center [495, 216] width 8 height 7
radio input "true"
click at [490, 315] on label "True" at bounding box center [523, 302] width 76 height 25
click at [491, 307] on input "True" at bounding box center [495, 303] width 8 height 7
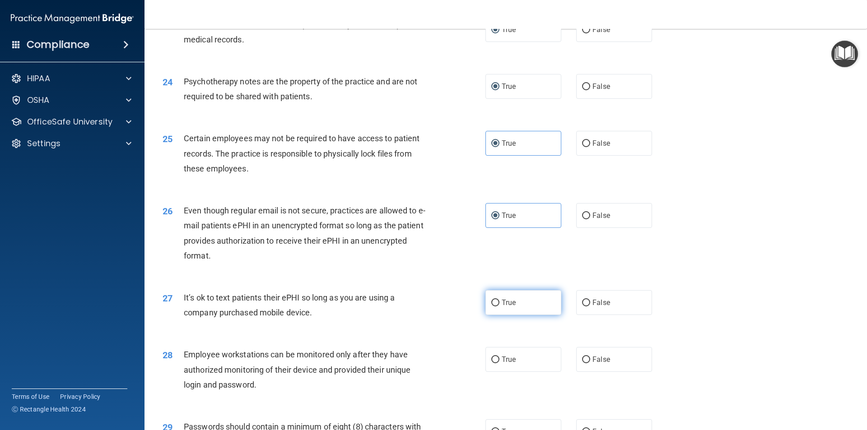
radio input "true"
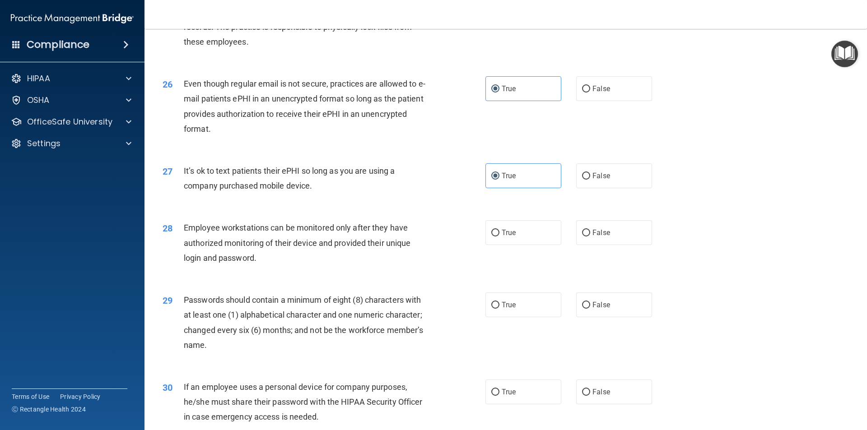
scroll to position [1806, 0]
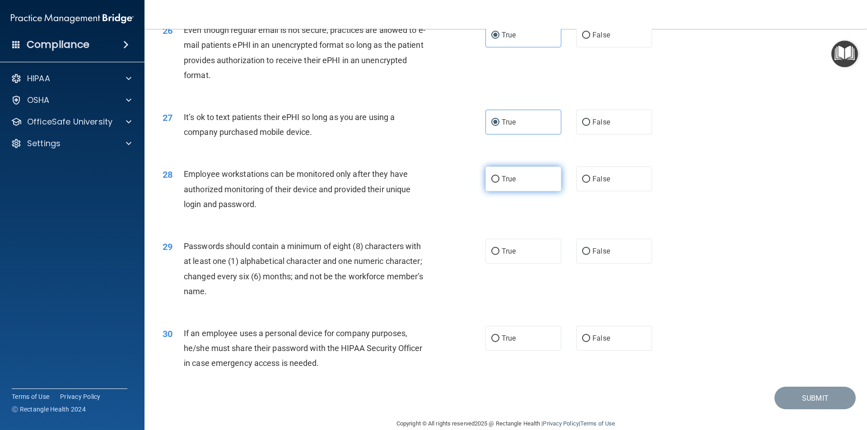
click at [510, 183] on span "True" at bounding box center [509, 179] width 14 height 9
click at [499, 183] on input "True" at bounding box center [495, 179] width 8 height 7
radio input "true"
click at [506, 259] on label "True" at bounding box center [523, 251] width 76 height 25
click at [499, 255] on input "True" at bounding box center [495, 251] width 8 height 7
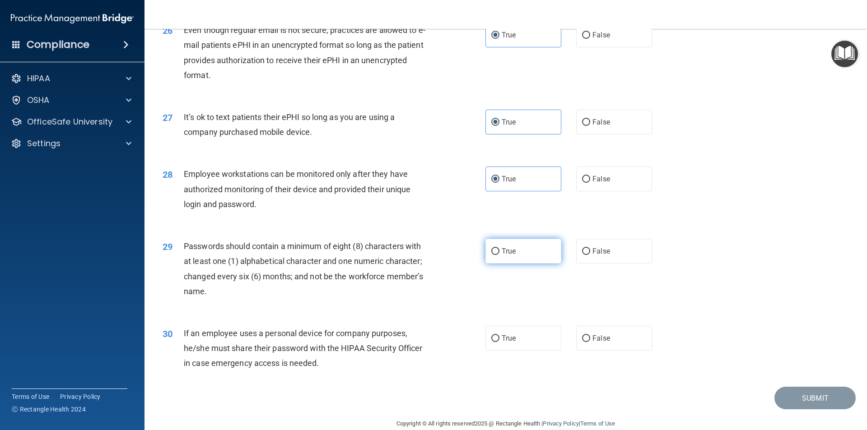
radio input "true"
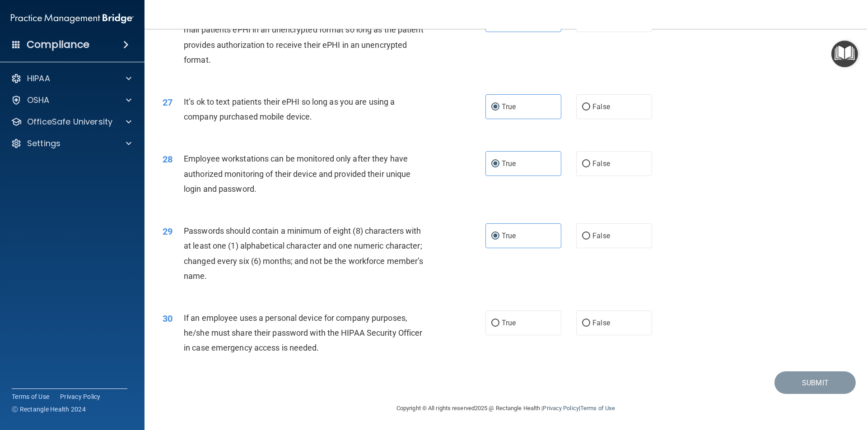
scroll to position [1836, 0]
click at [503, 326] on span "True" at bounding box center [509, 323] width 14 height 9
click at [499, 326] on input "True" at bounding box center [495, 323] width 8 height 7
radio input "true"
click at [804, 382] on button "Submit" at bounding box center [814, 383] width 81 height 23
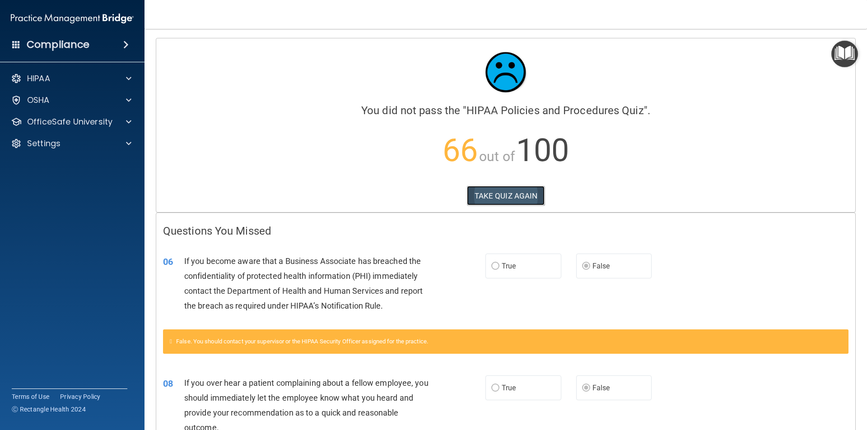
click at [494, 194] on button "TAKE QUIZ AGAIN" at bounding box center [506, 196] width 78 height 20
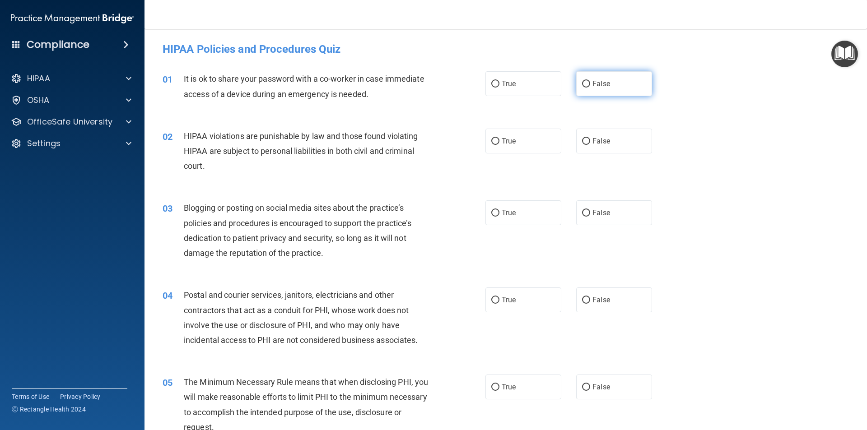
click at [592, 83] on span "False" at bounding box center [601, 83] width 18 height 9
click at [588, 83] on input "False" at bounding box center [586, 84] width 8 height 7
radio input "true"
click at [493, 139] on input "True" at bounding box center [495, 141] width 8 height 7
radio input "true"
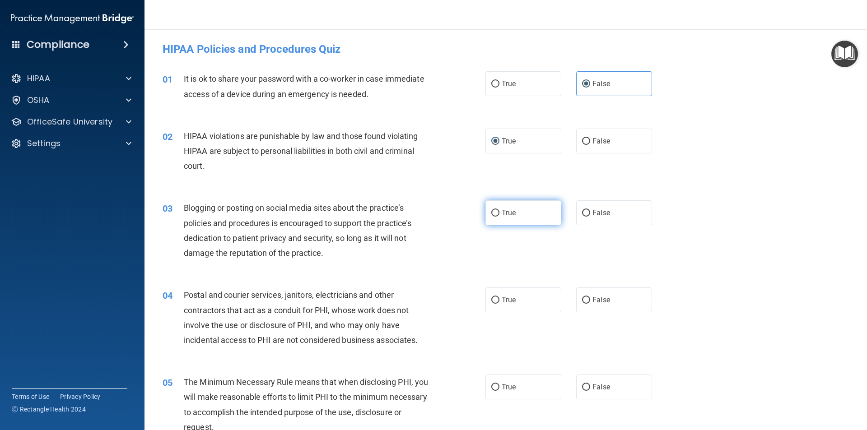
click at [492, 212] on input "True" at bounding box center [495, 213] width 8 height 7
radio input "true"
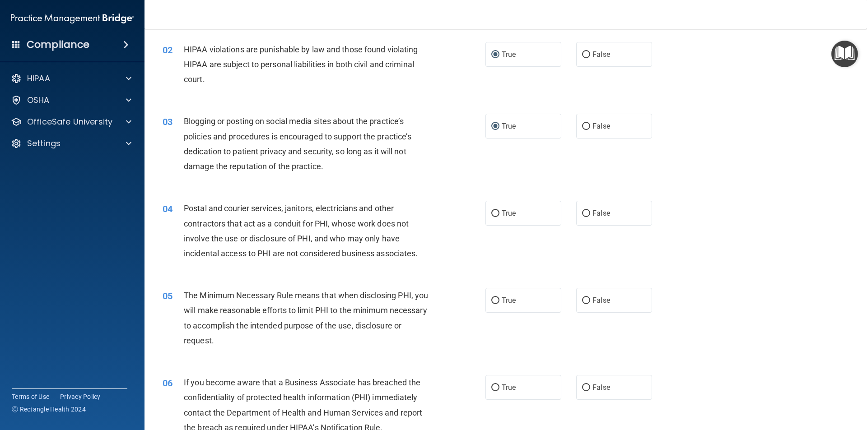
scroll to position [90, 0]
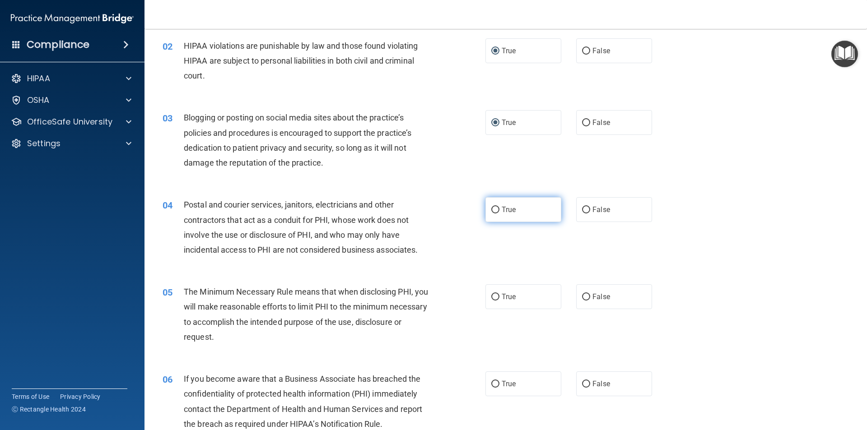
click at [502, 212] on span "True" at bounding box center [509, 209] width 14 height 9
click at [499, 212] on input "True" at bounding box center [495, 210] width 8 height 7
radio input "true"
click at [497, 301] on label "True" at bounding box center [523, 296] width 76 height 25
click at [497, 301] on input "True" at bounding box center [495, 297] width 8 height 7
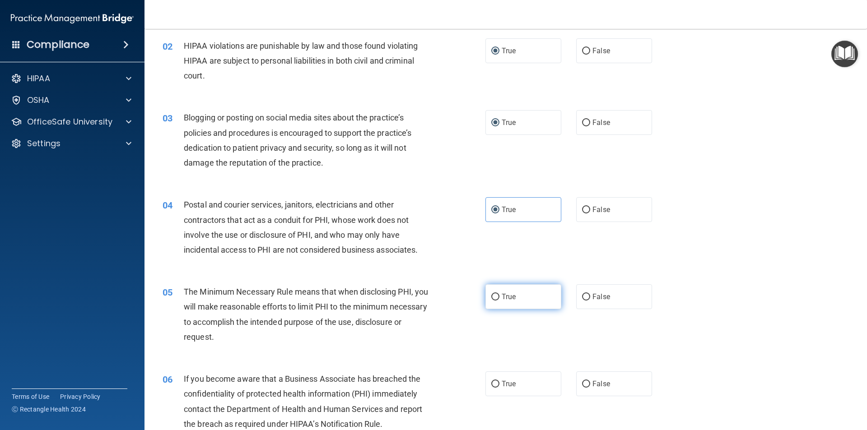
radio input "true"
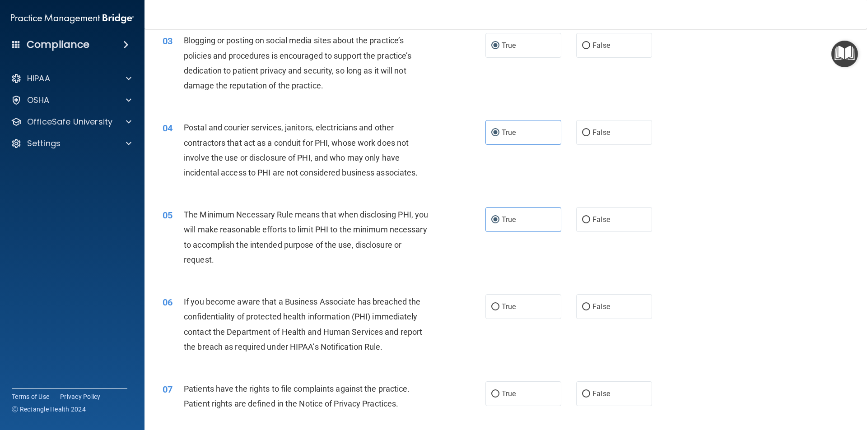
scroll to position [226, 0]
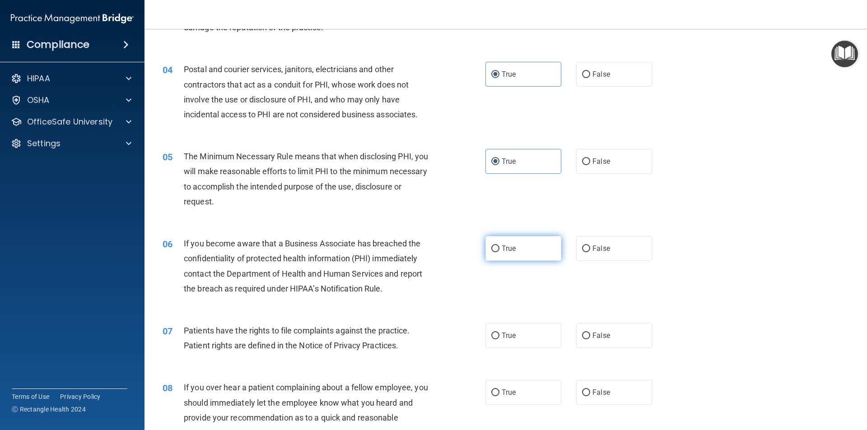
click at [498, 246] on label "True" at bounding box center [523, 248] width 76 height 25
click at [498, 246] on input "True" at bounding box center [495, 249] width 8 height 7
radio input "true"
click at [491, 339] on input "True" at bounding box center [495, 336] width 8 height 7
radio input "true"
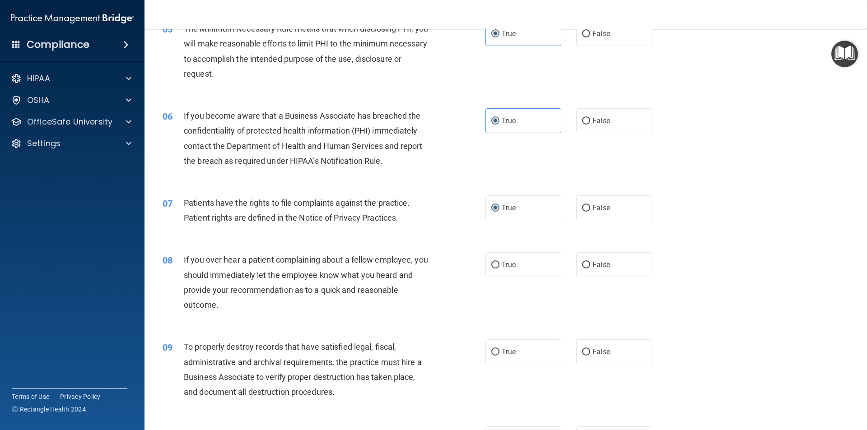
scroll to position [361, 0]
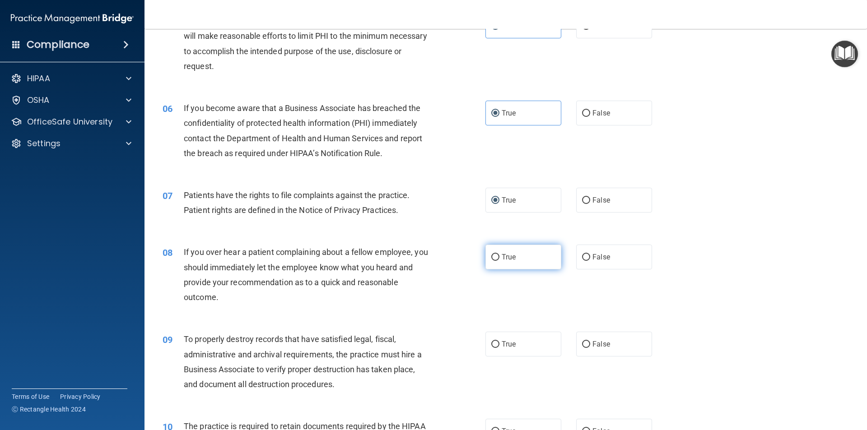
click at [491, 256] on input "True" at bounding box center [495, 257] width 8 height 7
radio input "true"
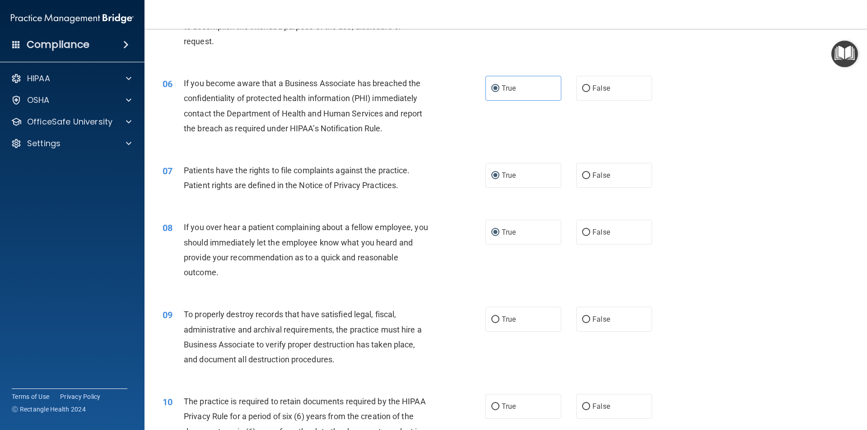
scroll to position [406, 0]
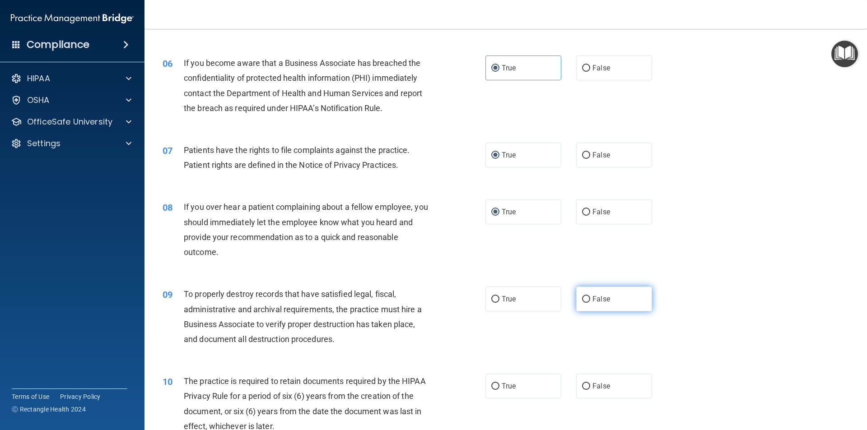
click at [585, 299] on input "False" at bounding box center [586, 299] width 8 height 7
radio input "true"
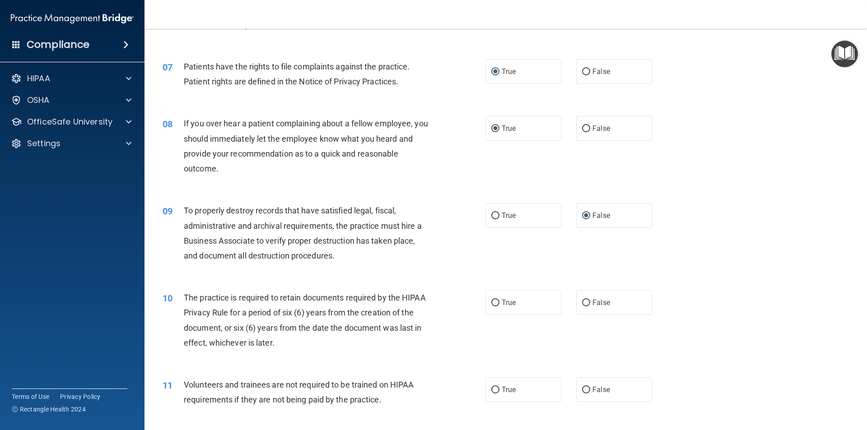
scroll to position [497, 0]
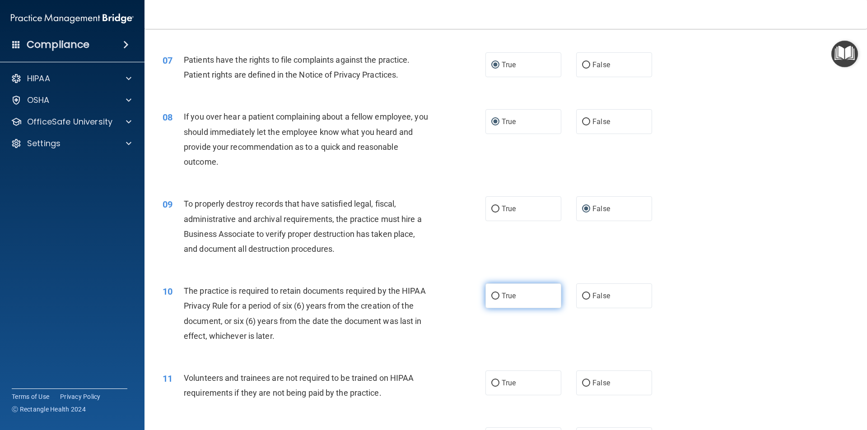
click at [496, 291] on label "True" at bounding box center [523, 295] width 76 height 25
click at [496, 293] on input "True" at bounding box center [495, 296] width 8 height 7
radio input "true"
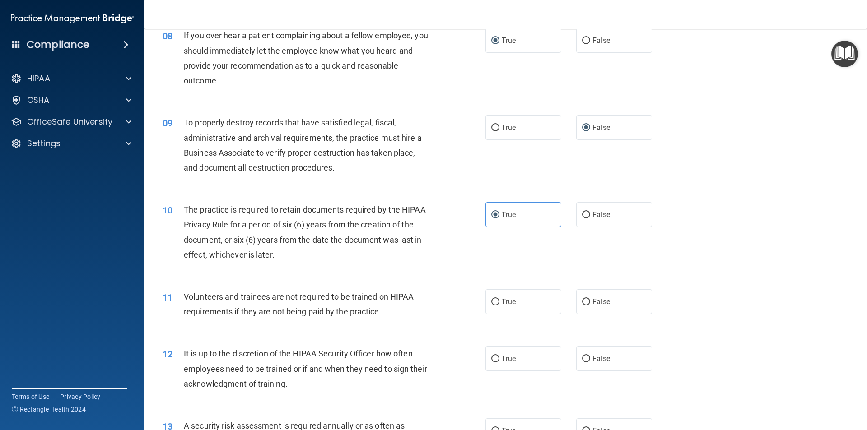
scroll to position [632, 0]
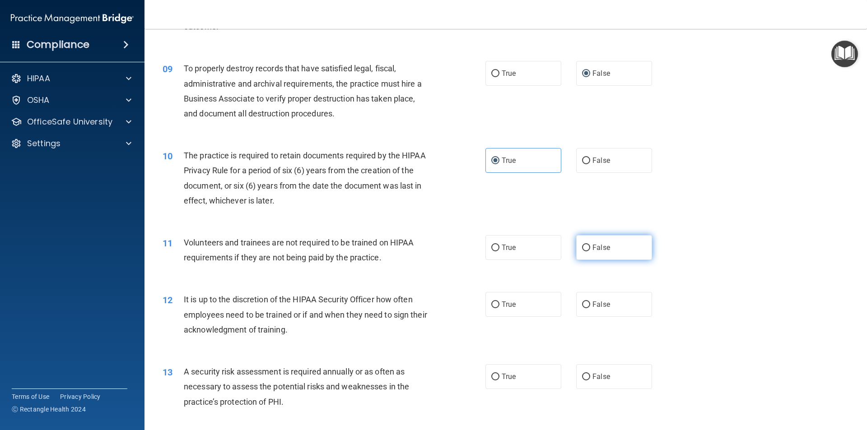
click at [584, 246] on input "False" at bounding box center [586, 248] width 8 height 7
radio input "true"
click at [592, 304] on span "False" at bounding box center [601, 304] width 18 height 9
click at [590, 304] on input "False" at bounding box center [586, 305] width 8 height 7
radio input "true"
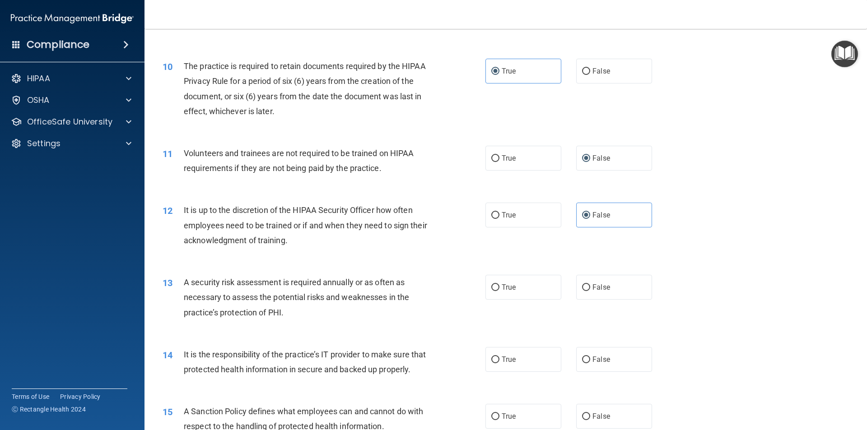
scroll to position [722, 0]
click at [500, 281] on label "True" at bounding box center [523, 286] width 76 height 25
click at [499, 283] on input "True" at bounding box center [495, 286] width 8 height 7
radio input "true"
click at [494, 353] on label "True" at bounding box center [523, 358] width 76 height 25
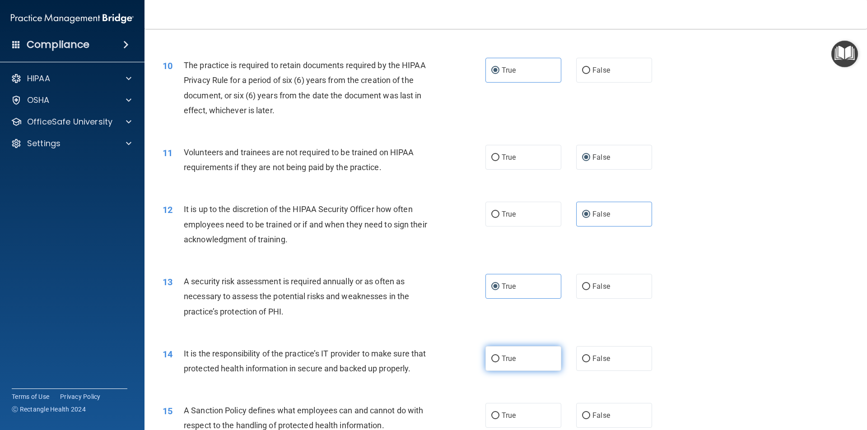
click at [494, 356] on input "True" at bounding box center [495, 359] width 8 height 7
radio input "true"
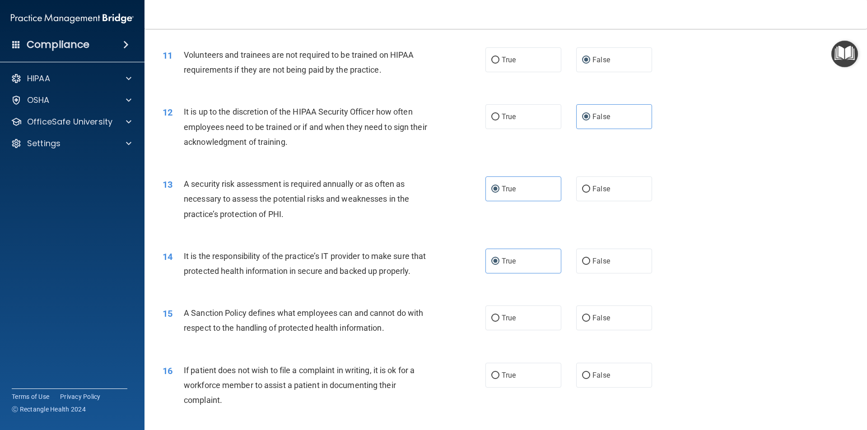
scroll to position [858, 0]
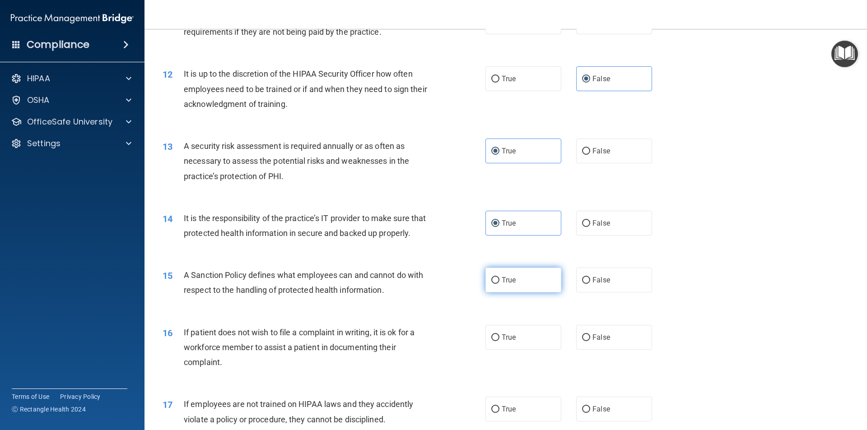
click at [496, 293] on label "True" at bounding box center [523, 280] width 76 height 25
click at [496, 284] on input "True" at bounding box center [495, 280] width 8 height 7
radio input "true"
click at [588, 293] on label "False" at bounding box center [614, 280] width 76 height 25
click at [588, 284] on input "False" at bounding box center [586, 280] width 8 height 7
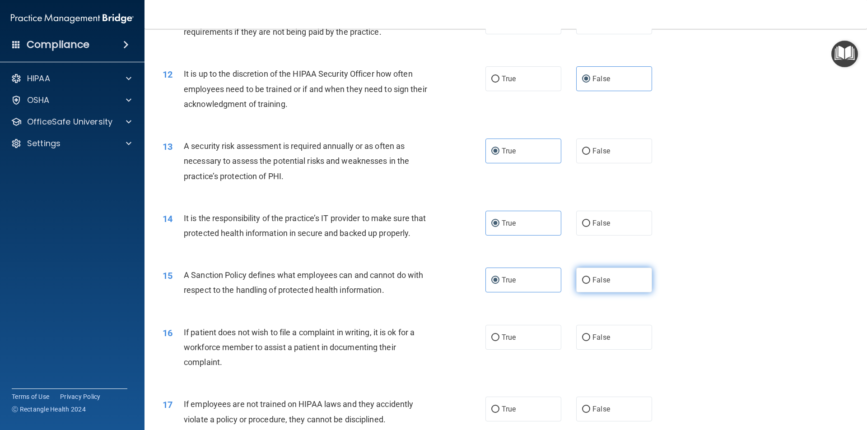
radio input "true"
radio input "false"
click at [503, 342] on span "True" at bounding box center [509, 337] width 14 height 9
click at [499, 341] on input "True" at bounding box center [495, 338] width 8 height 7
radio input "true"
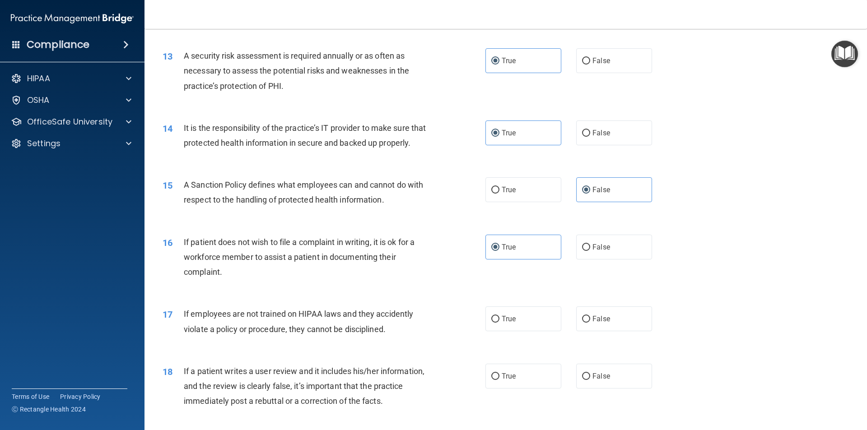
scroll to position [993, 0]
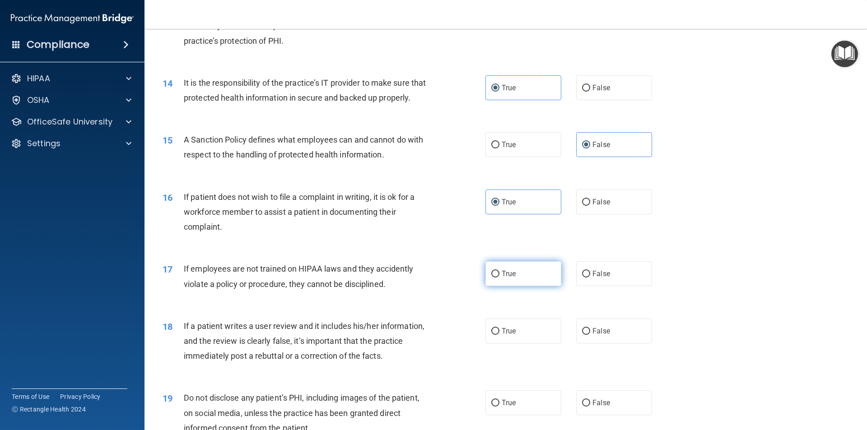
click at [495, 286] on label "True" at bounding box center [523, 273] width 76 height 25
click at [495, 278] on input "True" at bounding box center [495, 274] width 8 height 7
radio input "true"
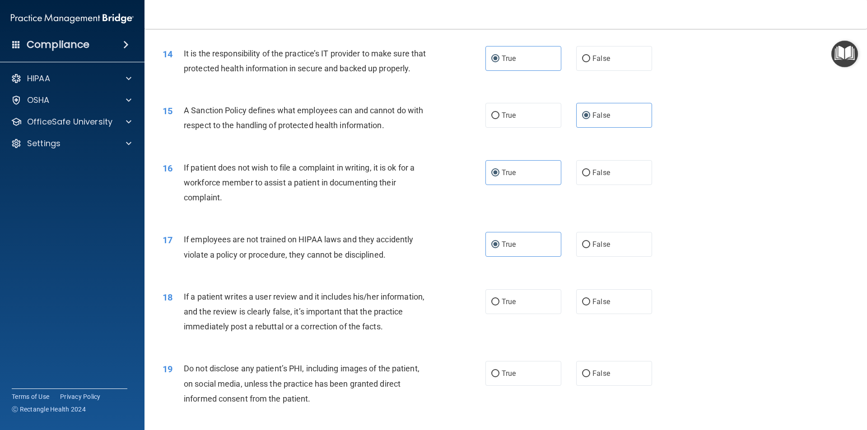
scroll to position [1038, 0]
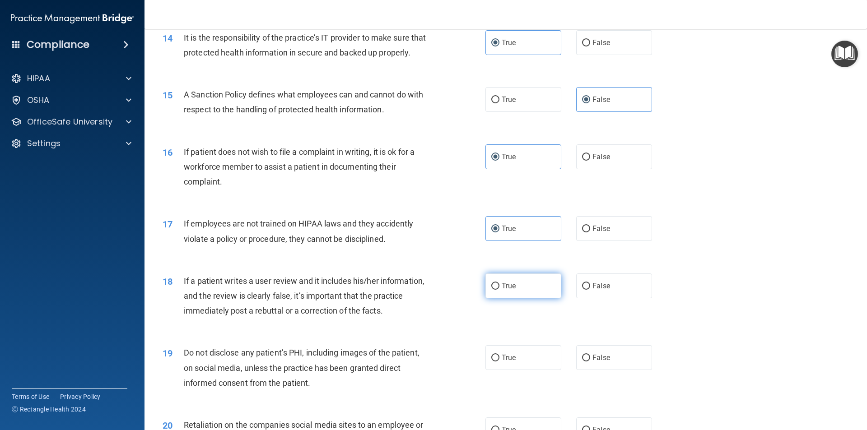
click at [497, 298] on label "True" at bounding box center [523, 286] width 76 height 25
click at [497, 290] on input "True" at bounding box center [495, 286] width 8 height 7
radio input "true"
click at [491, 362] on input "True" at bounding box center [495, 358] width 8 height 7
radio input "true"
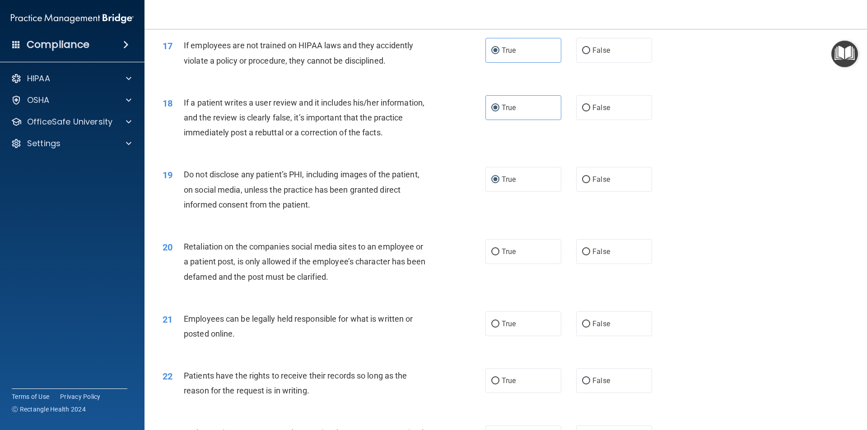
scroll to position [1219, 0]
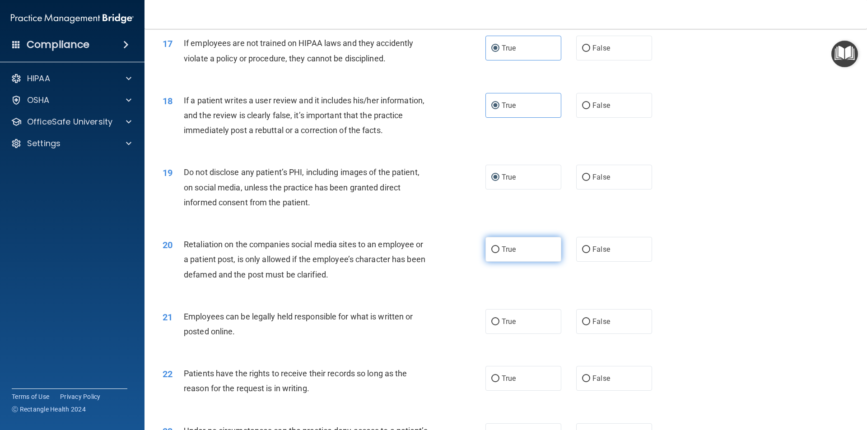
click at [494, 262] on label "True" at bounding box center [523, 249] width 76 height 25
click at [494, 253] on input "True" at bounding box center [495, 249] width 8 height 7
radio input "true"
click at [582, 325] on input "False" at bounding box center [586, 322] width 8 height 7
radio input "true"
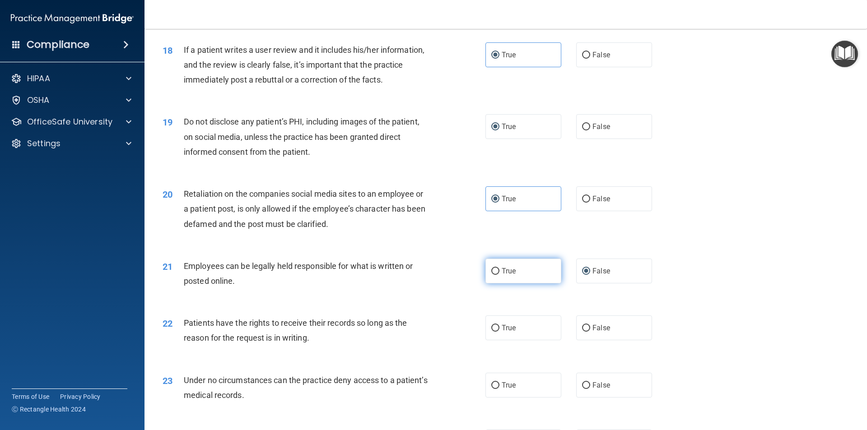
scroll to position [1309, 0]
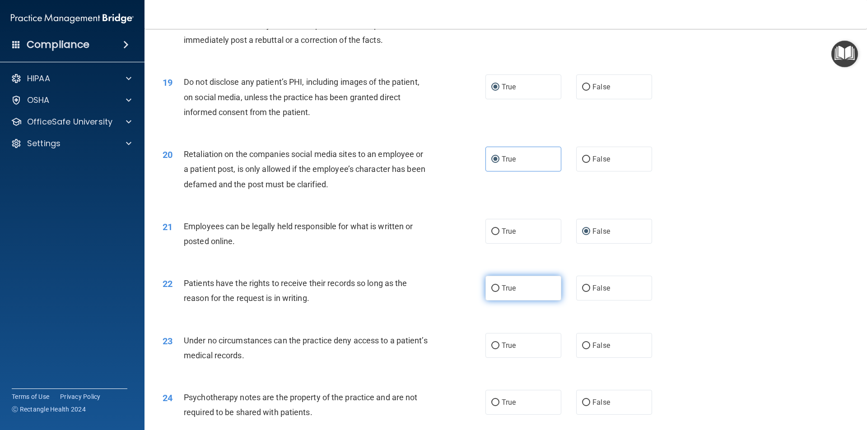
click at [510, 293] on span "True" at bounding box center [509, 288] width 14 height 9
click at [499, 292] on input "True" at bounding box center [495, 288] width 8 height 7
radio input "true"
click at [494, 349] on input "True" at bounding box center [495, 346] width 8 height 7
radio input "true"
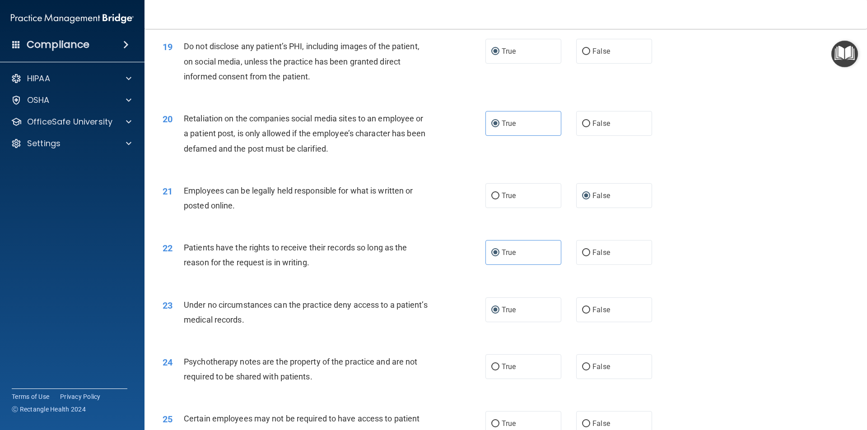
scroll to position [1445, 0]
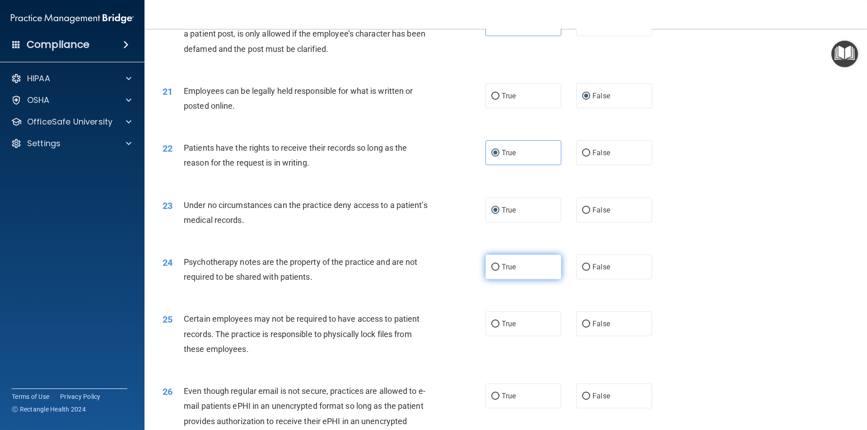
click at [491, 271] on input "True" at bounding box center [495, 267] width 8 height 7
radio input "true"
click at [494, 328] on input "True" at bounding box center [495, 324] width 8 height 7
radio input "true"
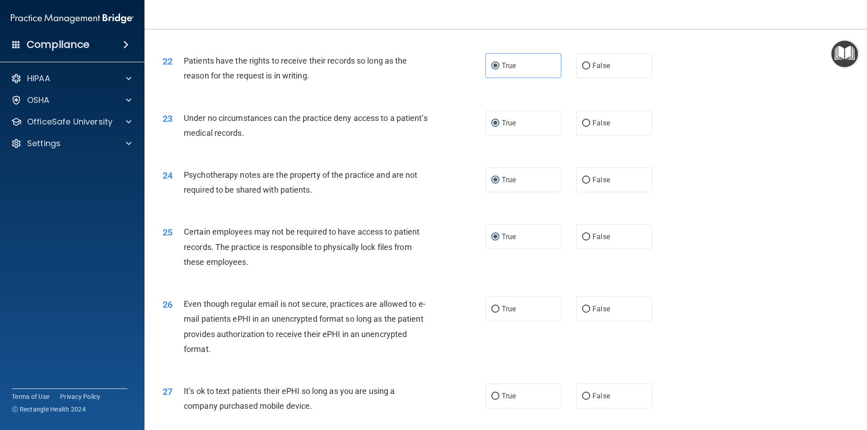
scroll to position [1535, 0]
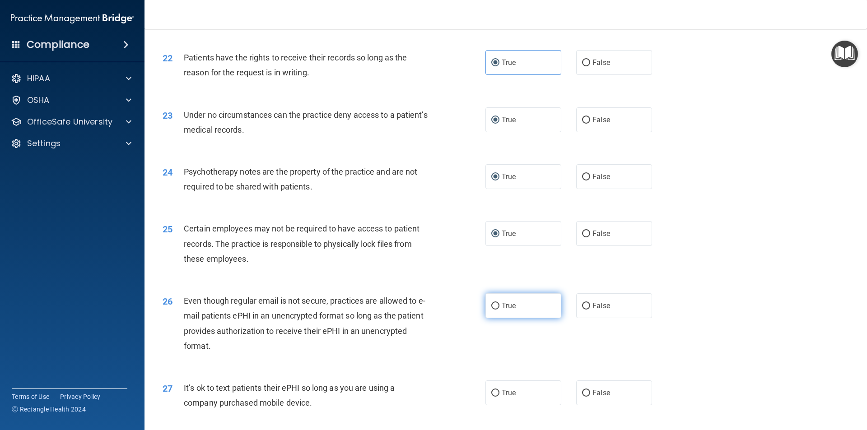
click at [502, 310] on span "True" at bounding box center [509, 306] width 14 height 9
click at [499, 310] on input "True" at bounding box center [495, 306] width 8 height 7
radio input "true"
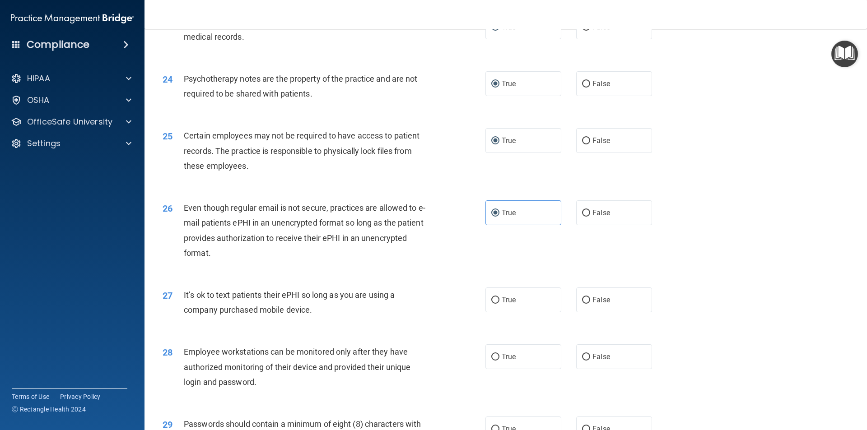
scroll to position [1670, 0]
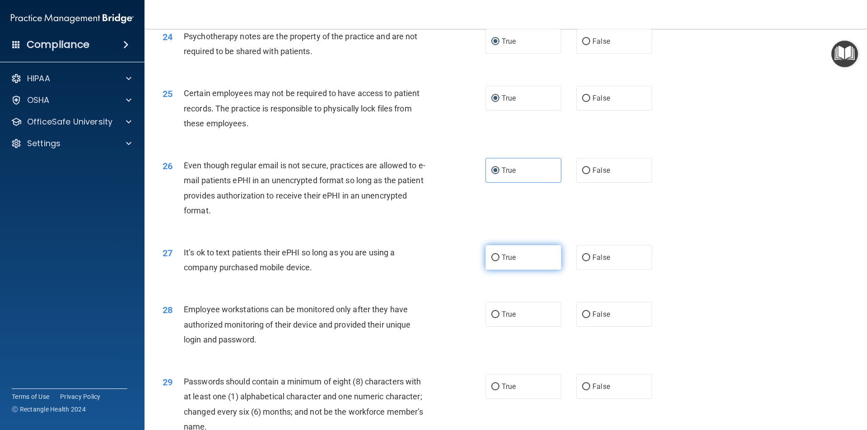
click at [493, 261] on input "True" at bounding box center [495, 258] width 8 height 7
radio input "true"
click at [497, 327] on label "True" at bounding box center [523, 314] width 76 height 25
click at [497, 318] on input "True" at bounding box center [495, 314] width 8 height 7
radio input "true"
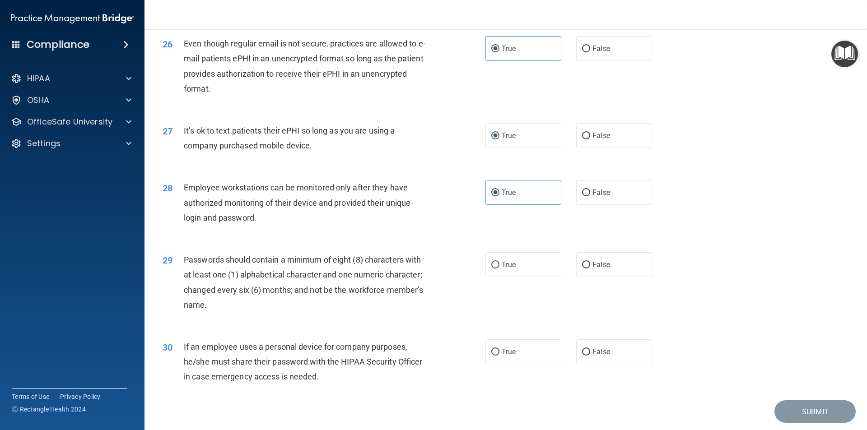
scroll to position [1806, 0]
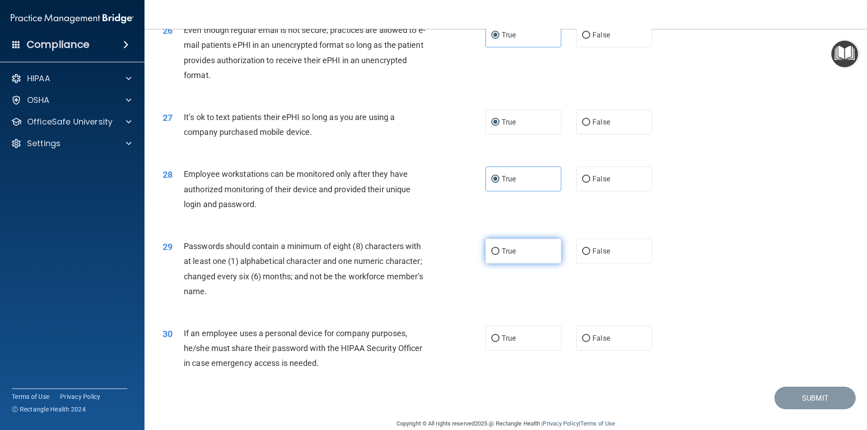
click at [497, 264] on label "True" at bounding box center [523, 251] width 76 height 25
click at [497, 255] on input "True" at bounding box center [495, 251] width 8 height 7
radio input "true"
click at [496, 342] on input "True" at bounding box center [495, 338] width 8 height 7
radio input "true"
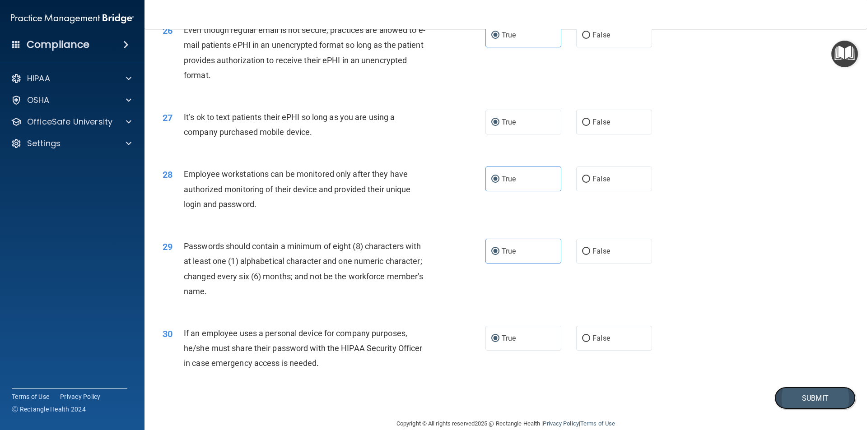
click at [801, 410] on button "Submit" at bounding box center [814, 398] width 81 height 23
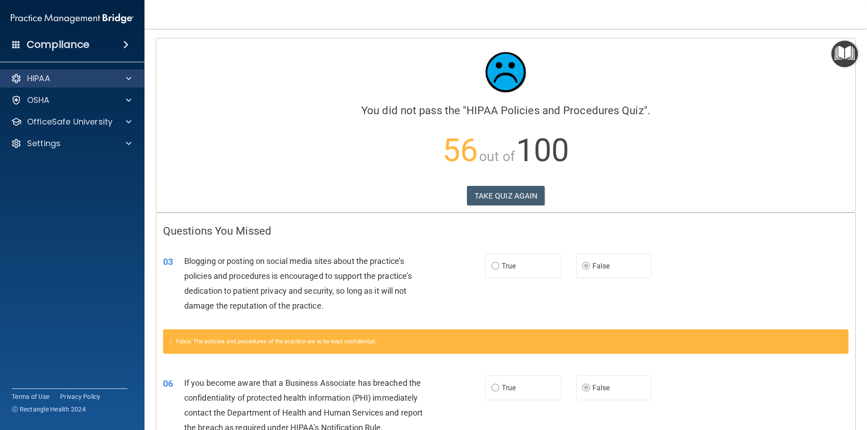
click at [51, 70] on div "HIPAA" at bounding box center [72, 79] width 145 height 18
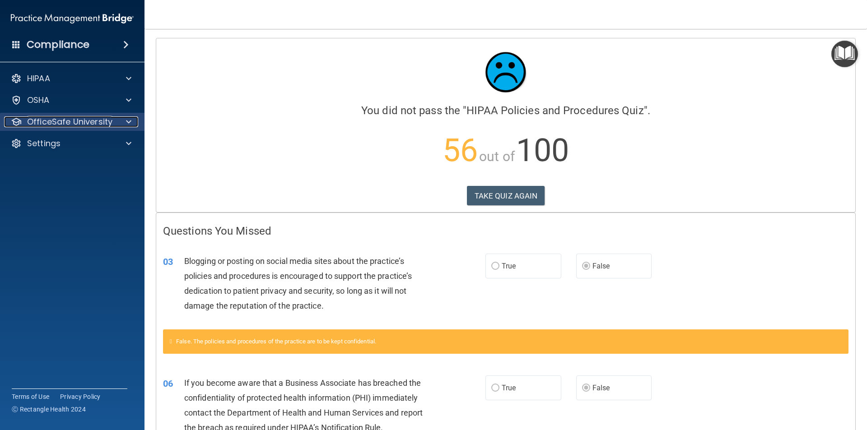
click at [48, 119] on p "OfficeSafe University" at bounding box center [69, 121] width 85 height 11
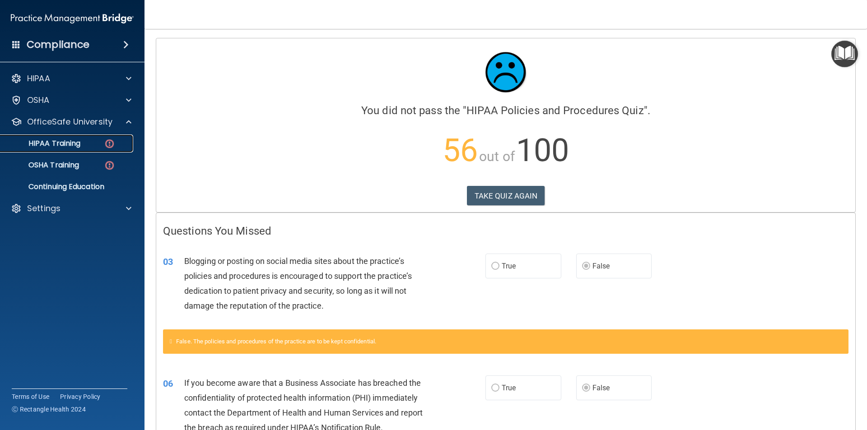
click at [92, 142] on div "HIPAA Training" at bounding box center [67, 143] width 123 height 9
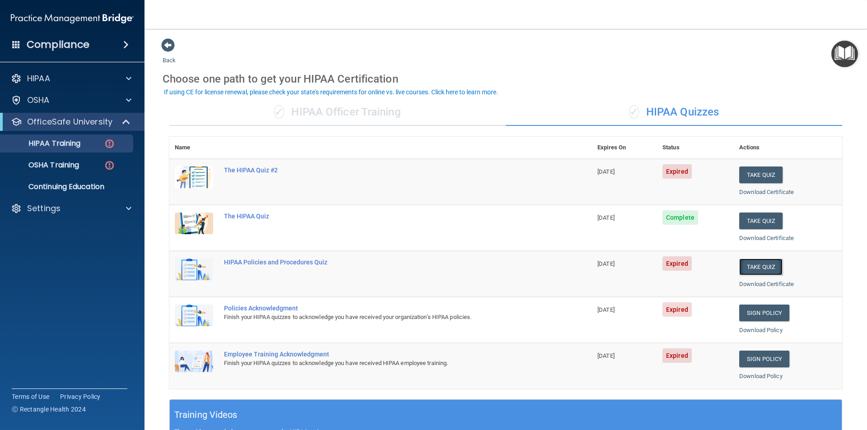
click at [764, 264] on button "Take Quiz" at bounding box center [760, 267] width 43 height 17
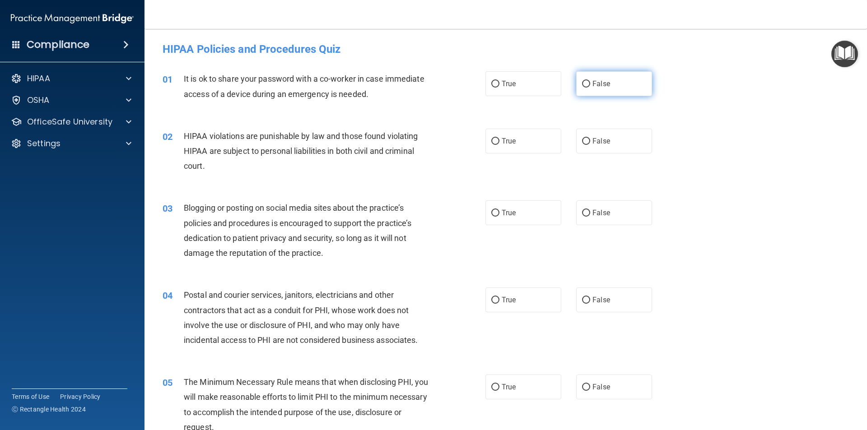
click at [584, 84] on input "False" at bounding box center [586, 84] width 8 height 7
radio input "true"
click at [502, 138] on span "True" at bounding box center [509, 141] width 14 height 9
click at [499, 138] on input "True" at bounding box center [495, 141] width 8 height 7
radio input "true"
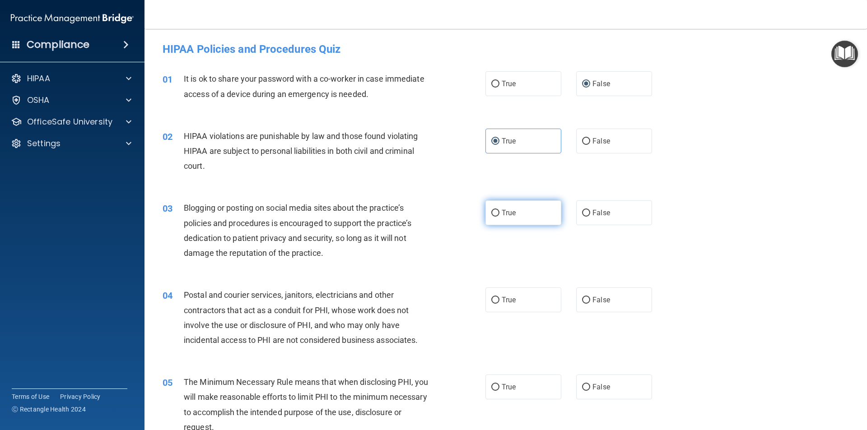
click at [497, 210] on label "True" at bounding box center [523, 212] width 76 height 25
click at [497, 210] on input "True" at bounding box center [495, 213] width 8 height 7
radio input "true"
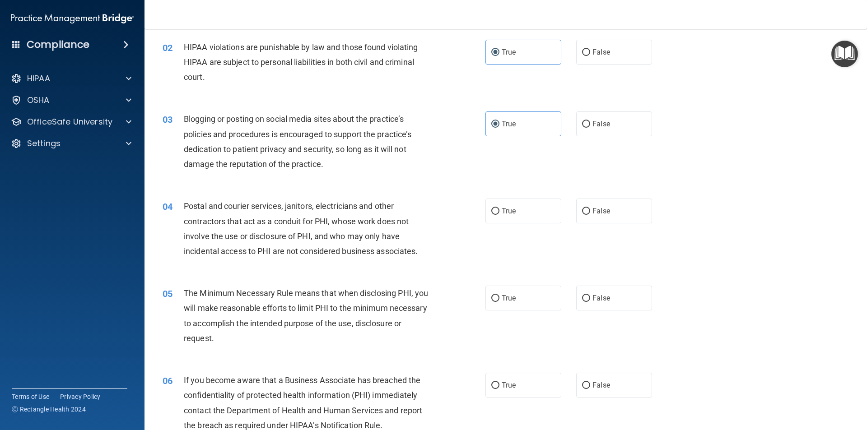
scroll to position [90, 0]
click at [598, 207] on span "False" at bounding box center [601, 209] width 18 height 9
click at [590, 207] on input "False" at bounding box center [586, 210] width 8 height 7
radio input "true"
click at [512, 297] on span "True" at bounding box center [509, 297] width 14 height 9
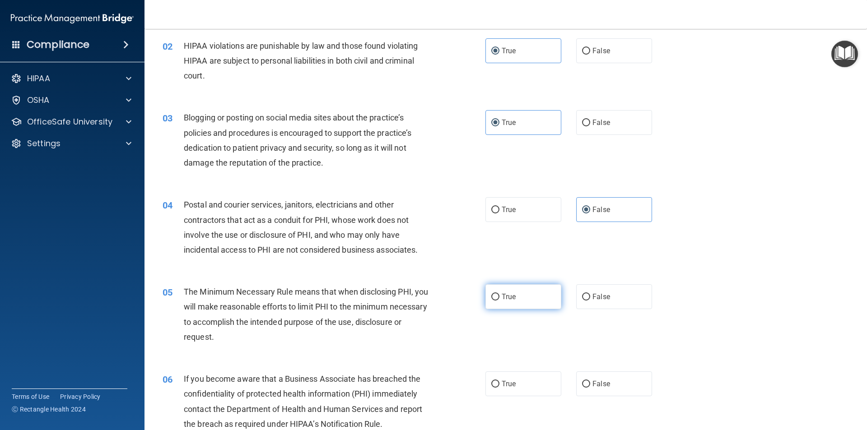
click at [499, 297] on input "True" at bounding box center [495, 297] width 8 height 7
radio input "true"
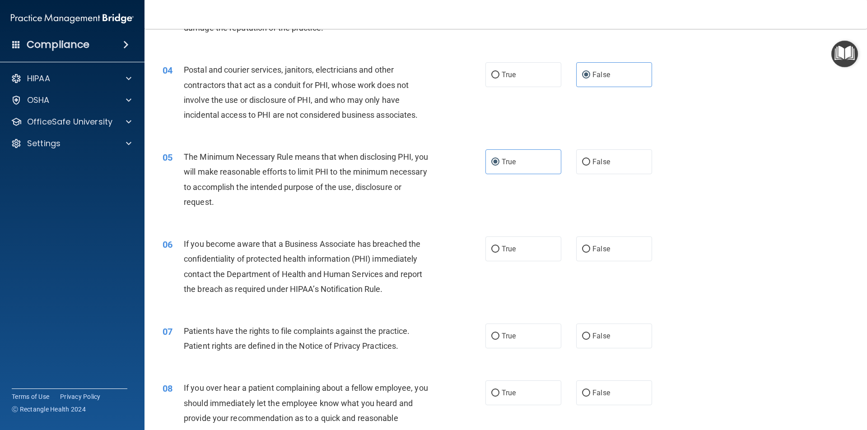
scroll to position [271, 0]
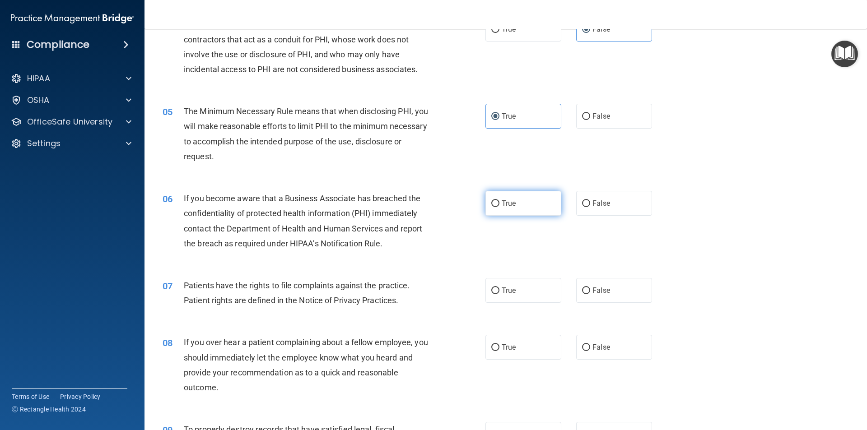
click at [495, 200] on label "True" at bounding box center [523, 203] width 76 height 25
click at [495, 200] on input "True" at bounding box center [495, 203] width 8 height 7
radio input "true"
click at [492, 284] on label "True" at bounding box center [523, 290] width 76 height 25
click at [492, 288] on input "True" at bounding box center [495, 291] width 8 height 7
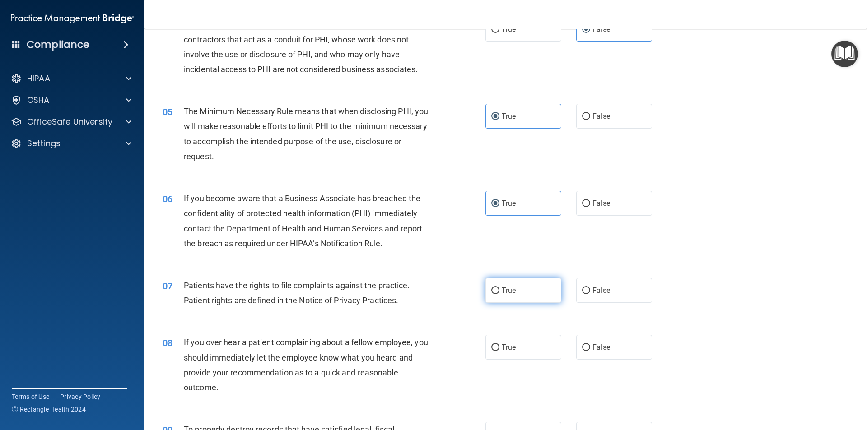
radio input "true"
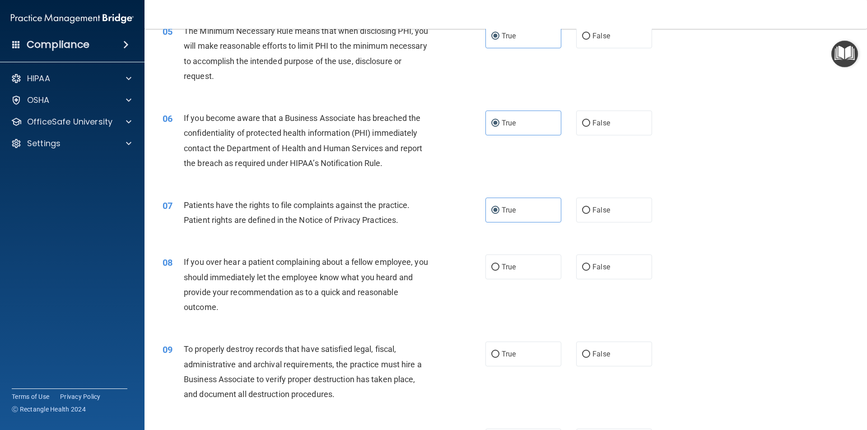
scroll to position [361, 0]
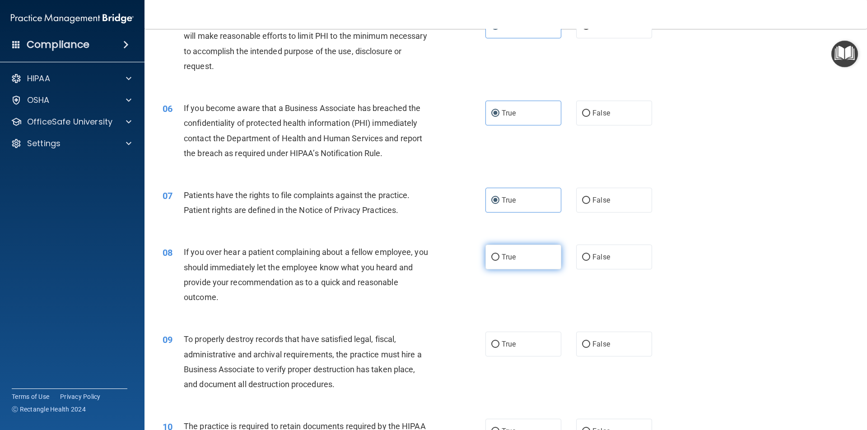
click at [489, 262] on label "True" at bounding box center [523, 257] width 76 height 25
click at [491, 261] on input "True" at bounding box center [495, 257] width 8 height 7
radio input "true"
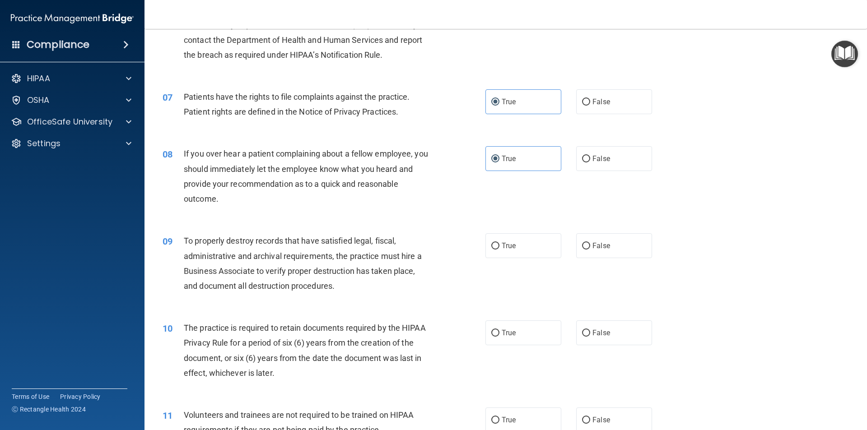
scroll to position [497, 0]
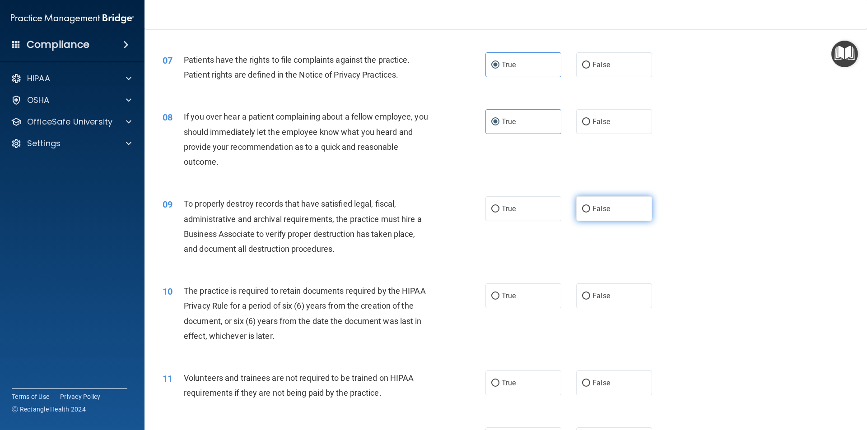
click at [582, 206] on input "False" at bounding box center [586, 209] width 8 height 7
radio input "true"
click at [491, 296] on input "True" at bounding box center [495, 296] width 8 height 7
radio input "true"
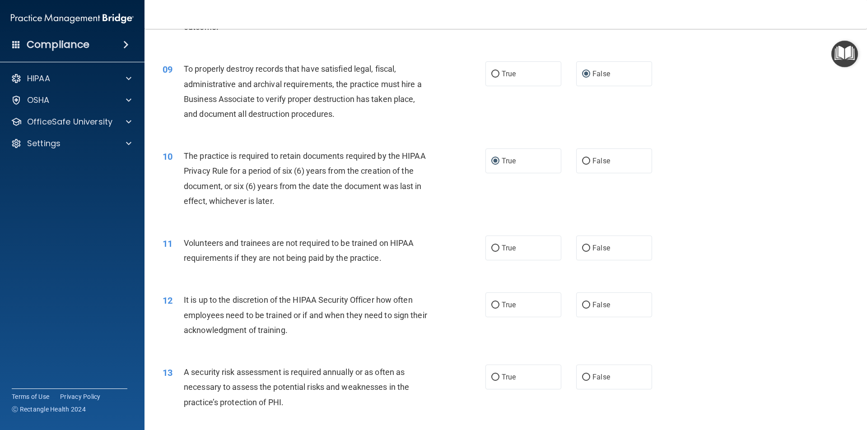
scroll to position [632, 0]
click at [497, 251] on label "True" at bounding box center [523, 247] width 76 height 25
click at [497, 251] on input "True" at bounding box center [495, 248] width 8 height 7
radio input "true"
click at [584, 302] on input "False" at bounding box center [586, 305] width 8 height 7
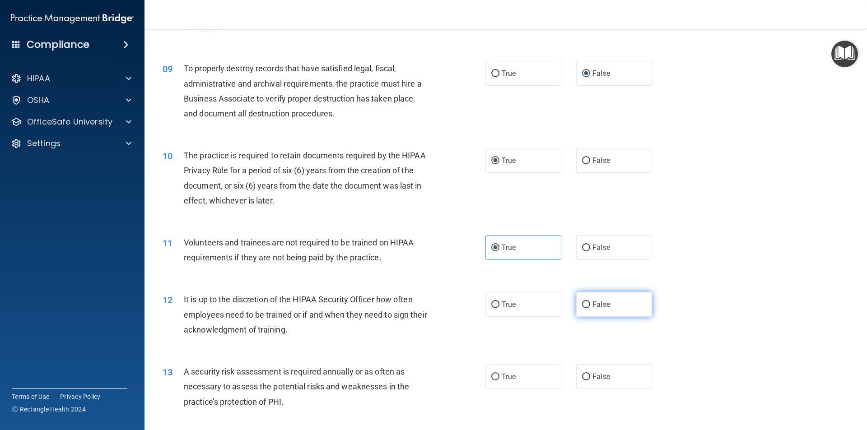
radio input "true"
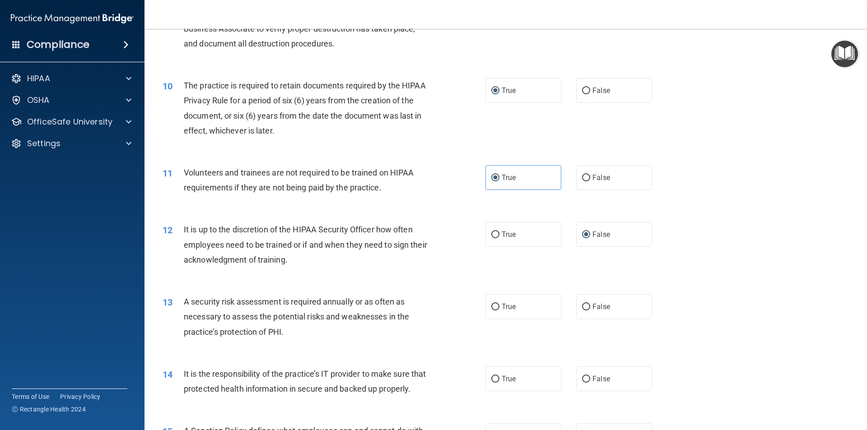
scroll to position [722, 0]
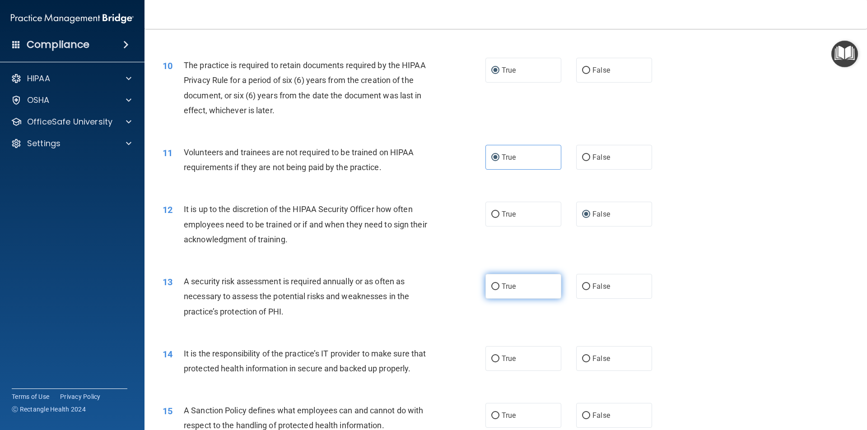
click at [497, 285] on label "True" at bounding box center [523, 286] width 76 height 25
click at [497, 285] on input "True" at bounding box center [495, 286] width 8 height 7
radio input "true"
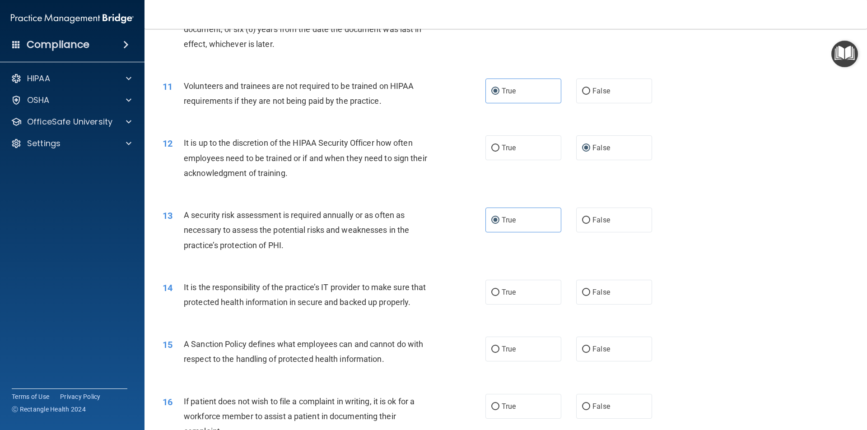
scroll to position [813, 0]
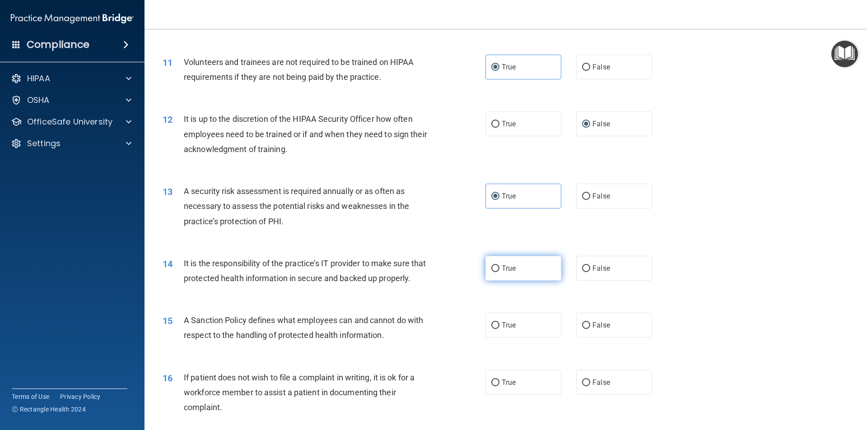
click at [494, 267] on input "True" at bounding box center [495, 268] width 8 height 7
radio input "true"
click at [491, 329] on input "True" at bounding box center [495, 325] width 8 height 7
radio input "true"
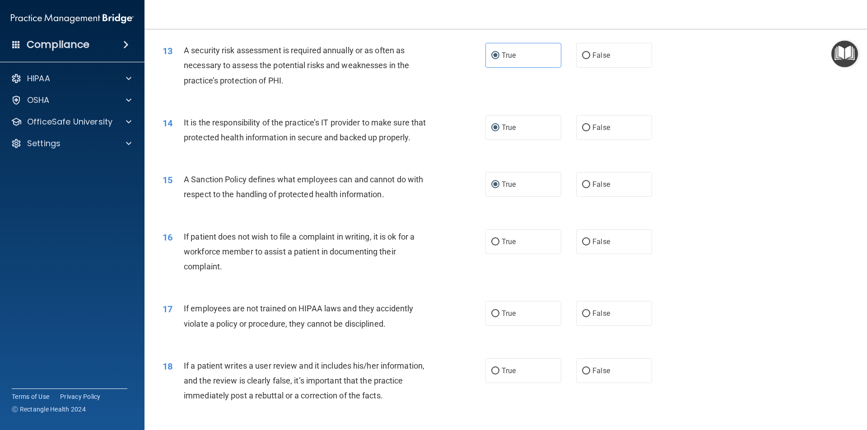
scroll to position [993, 0]
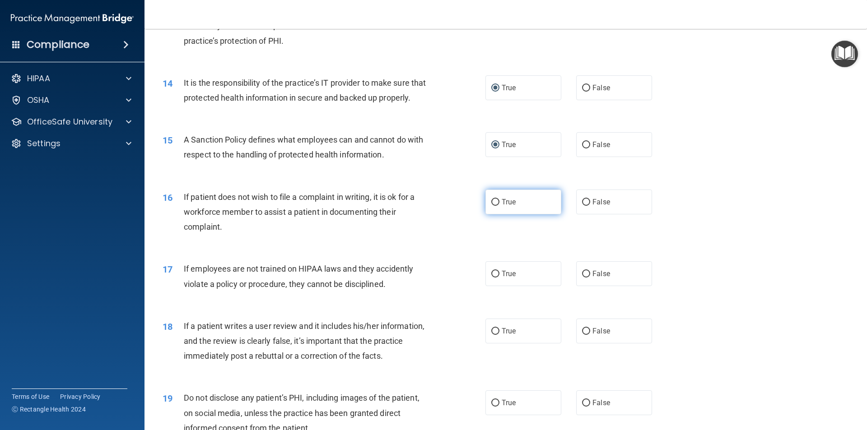
click at [502, 206] on span "True" at bounding box center [509, 202] width 14 height 9
click at [499, 206] on input "True" at bounding box center [495, 202] width 8 height 7
radio input "true"
click at [584, 278] on input "False" at bounding box center [586, 274] width 8 height 7
radio input "true"
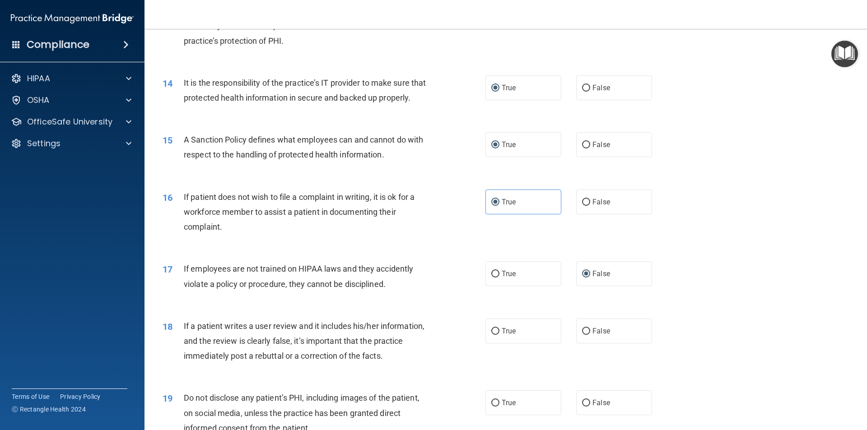
scroll to position [1038, 0]
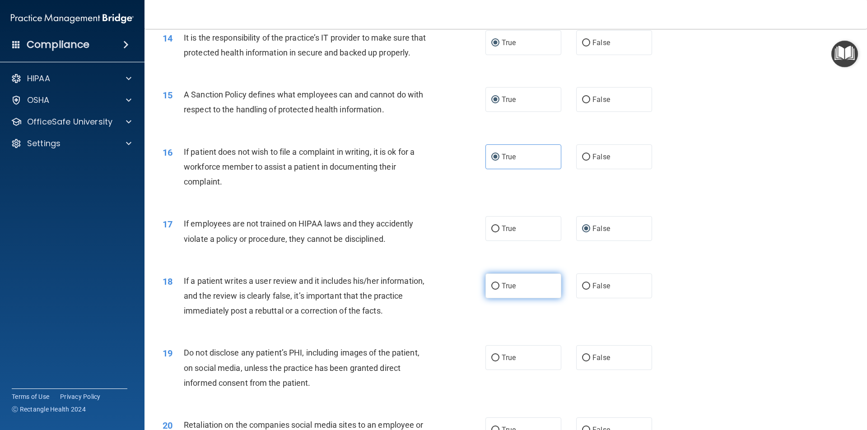
click at [502, 290] on span "True" at bounding box center [509, 286] width 14 height 9
click at [499, 290] on input "True" at bounding box center [495, 286] width 8 height 7
radio input "true"
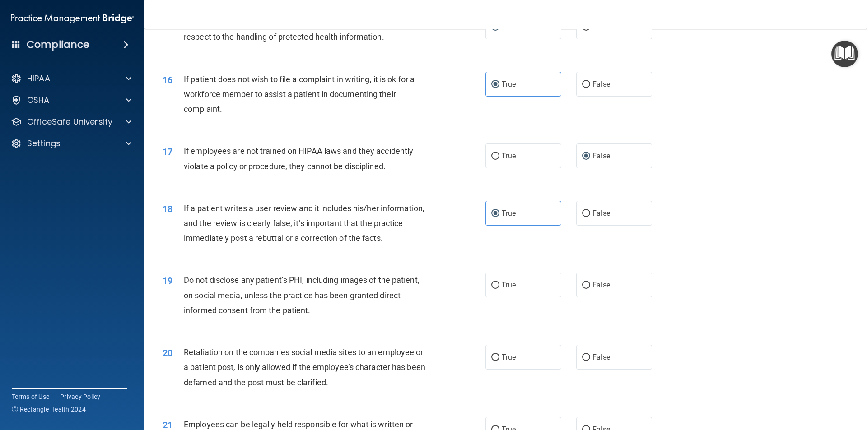
scroll to position [1129, 0]
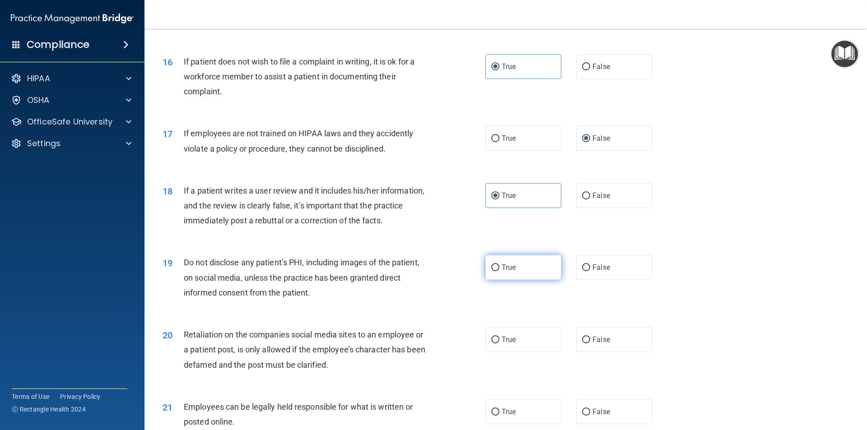
click at [495, 271] on input "True" at bounding box center [495, 268] width 8 height 7
radio input "true"
click at [582, 344] on input "False" at bounding box center [586, 340] width 8 height 7
radio input "true"
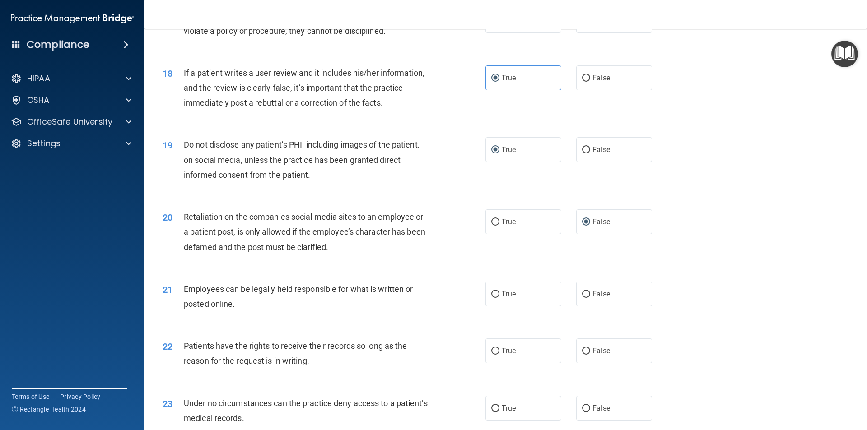
scroll to position [1264, 0]
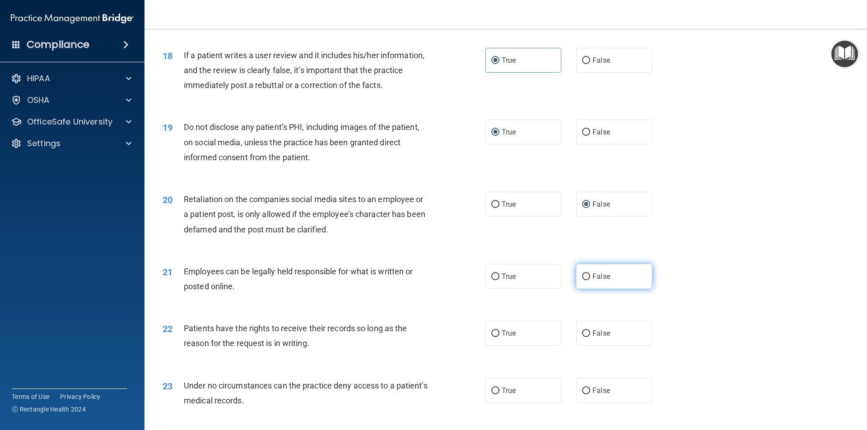
click at [582, 280] on input "False" at bounding box center [586, 277] width 8 height 7
radio input "true"
click at [495, 343] on label "True" at bounding box center [523, 333] width 76 height 25
click at [495, 337] on input "True" at bounding box center [495, 333] width 8 height 7
radio input "true"
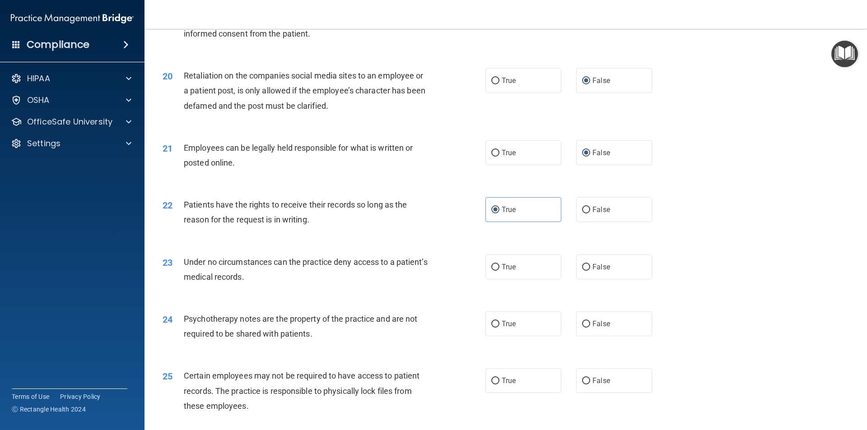
scroll to position [1399, 0]
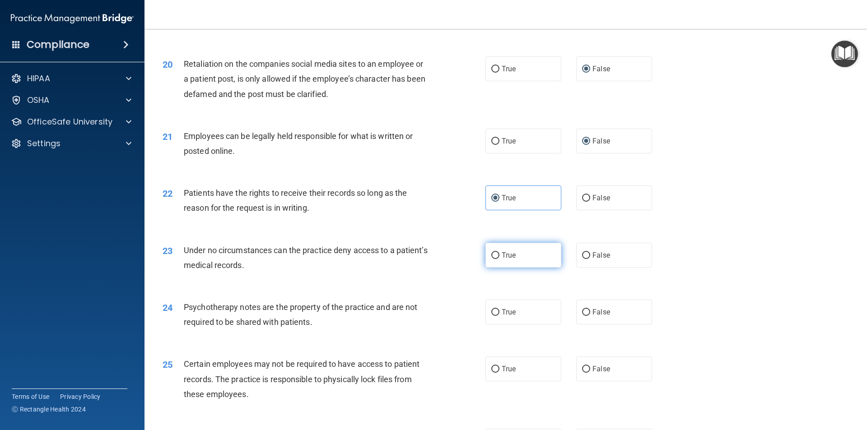
click at [491, 264] on label "True" at bounding box center [523, 255] width 76 height 25
click at [491, 259] on input "True" at bounding box center [495, 255] width 8 height 7
radio input "true"
click at [502, 316] on span "True" at bounding box center [509, 312] width 14 height 9
click at [499, 316] on input "True" at bounding box center [495, 312] width 8 height 7
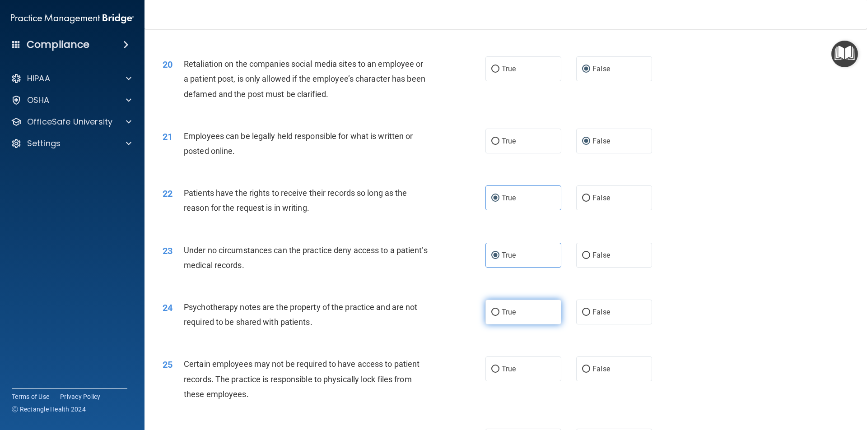
radio input "true"
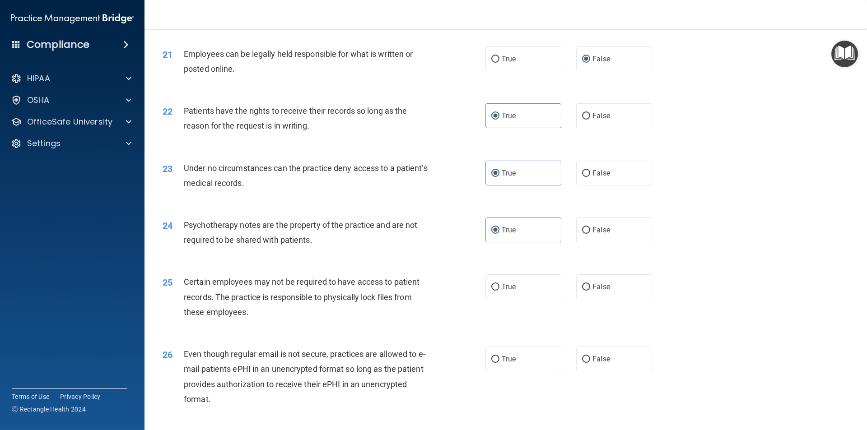
scroll to position [1490, 0]
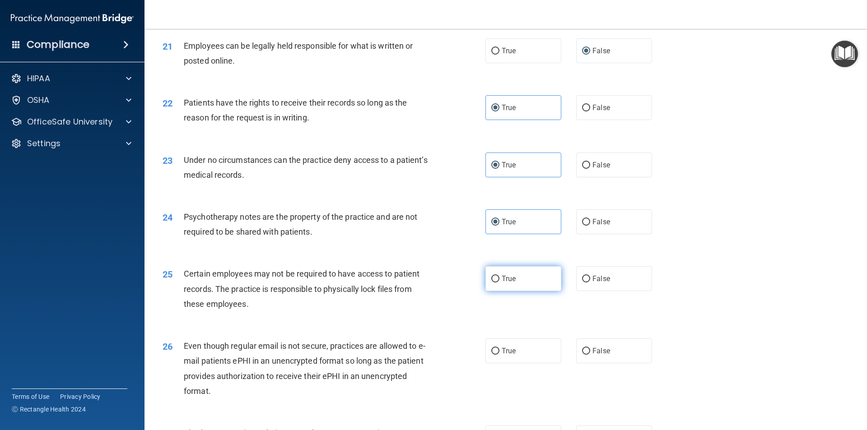
click at [497, 291] on label "True" at bounding box center [523, 278] width 76 height 25
click at [497, 283] on input "True" at bounding box center [495, 279] width 8 height 7
radio input "true"
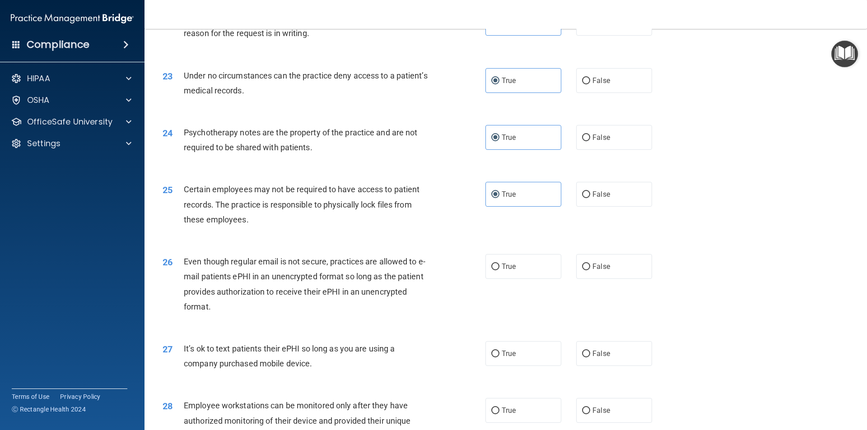
scroll to position [1580, 0]
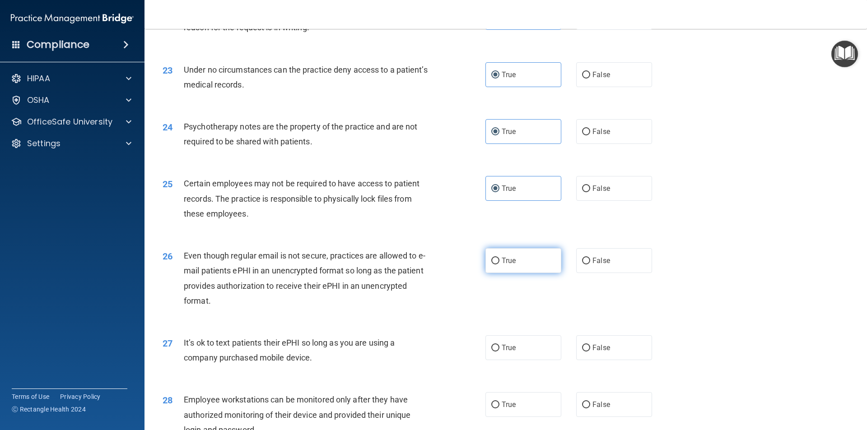
click at [496, 264] on label "True" at bounding box center [523, 260] width 76 height 25
click at [496, 264] on input "True" at bounding box center [495, 261] width 8 height 7
radio input "true"
click at [493, 352] on input "True" at bounding box center [495, 348] width 8 height 7
radio input "true"
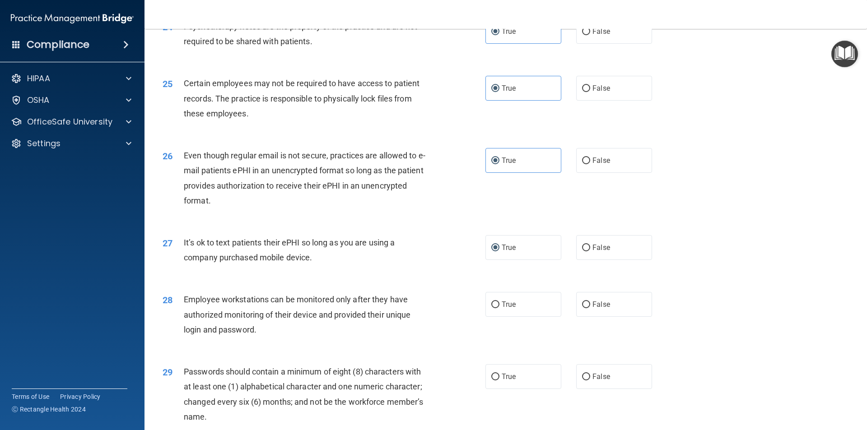
scroll to position [1715, 0]
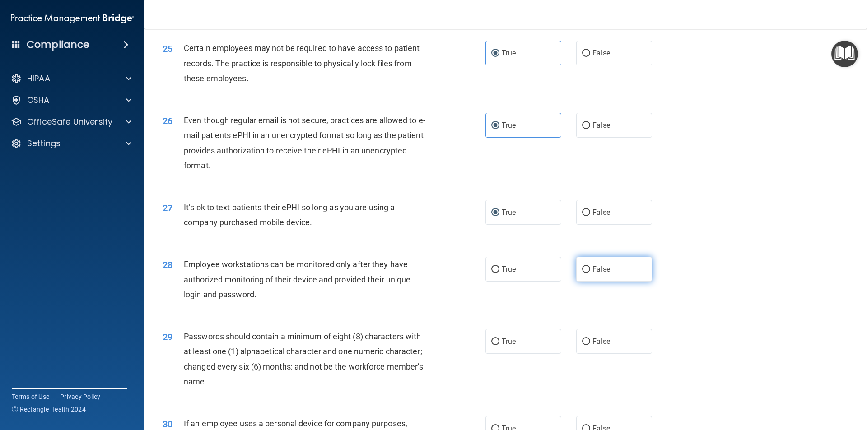
click at [594, 274] on span "False" at bounding box center [601, 269] width 18 height 9
click at [590, 273] on input "False" at bounding box center [586, 269] width 8 height 7
radio input "true"
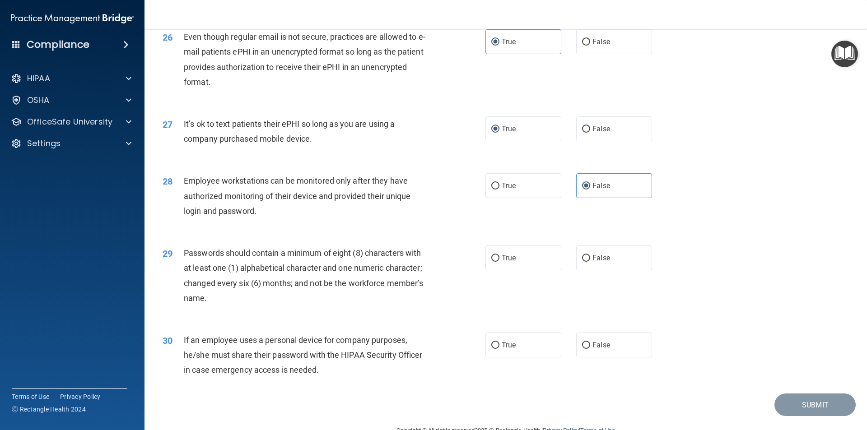
scroll to position [1806, 0]
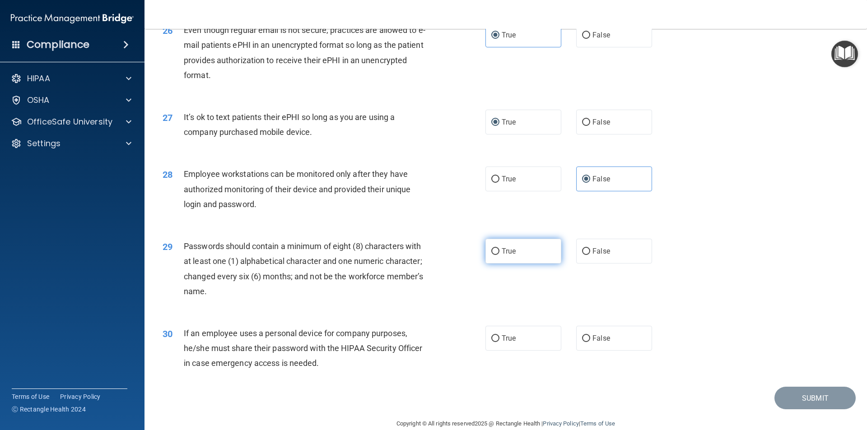
click at [509, 264] on label "True" at bounding box center [523, 251] width 76 height 25
click at [499, 255] on input "True" at bounding box center [495, 251] width 8 height 7
radio input "true"
click at [496, 346] on label "True" at bounding box center [523, 338] width 76 height 25
click at [496, 342] on input "True" at bounding box center [495, 338] width 8 height 7
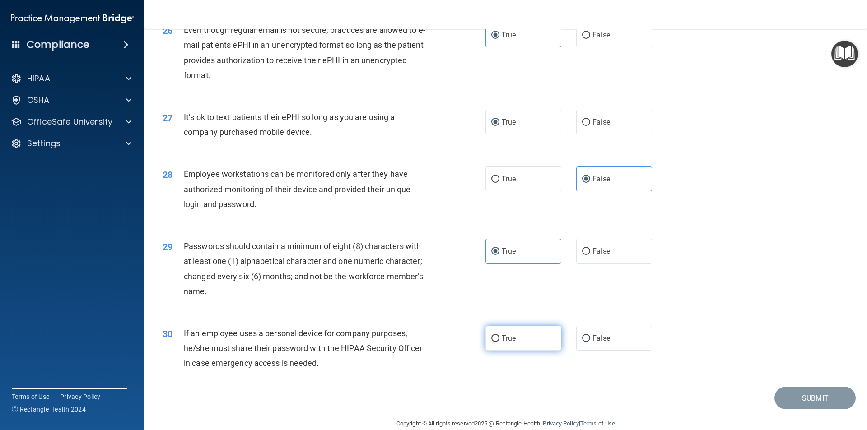
radio input "true"
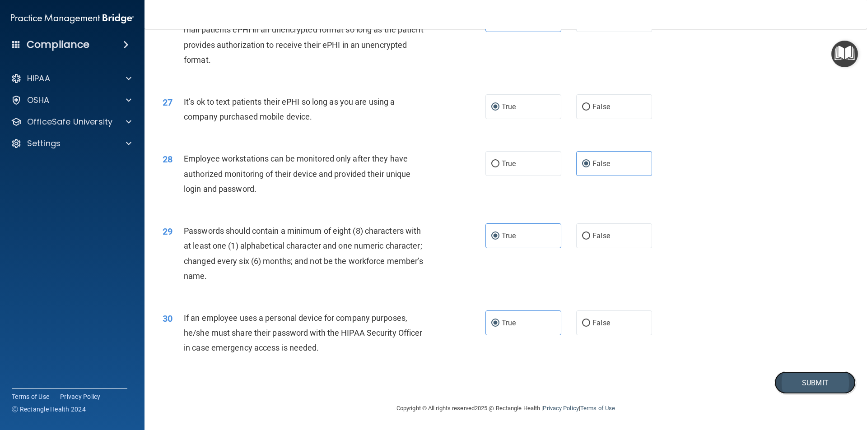
click at [781, 386] on button "Submit" at bounding box center [814, 383] width 81 height 23
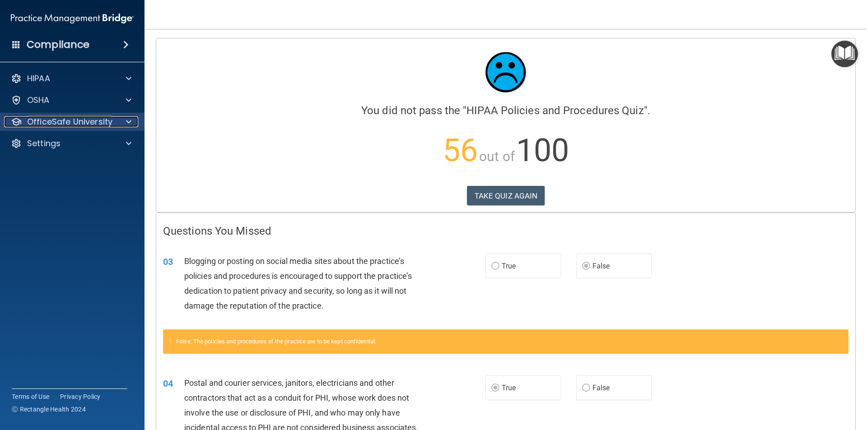
click at [40, 124] on p "OfficeSafe University" at bounding box center [69, 121] width 85 height 11
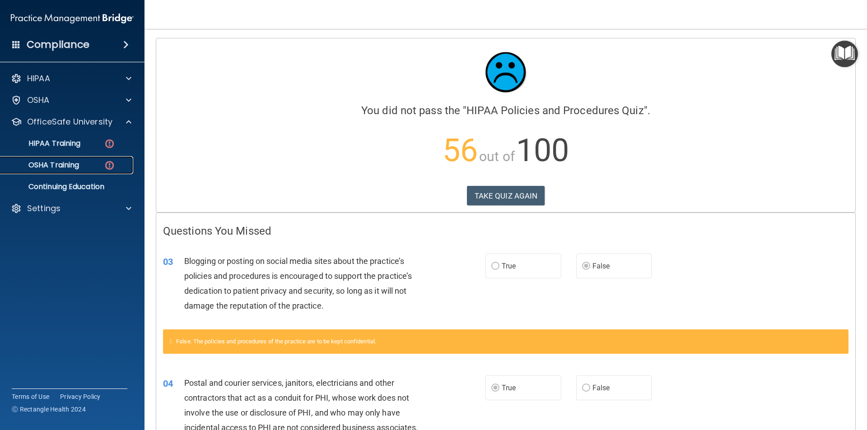
click at [47, 166] on p "OSHA Training" at bounding box center [42, 165] width 73 height 9
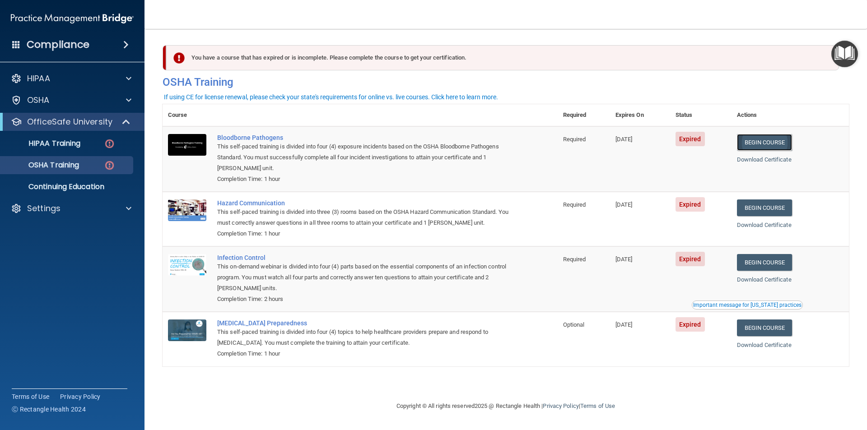
click at [762, 144] on link "Begin Course" at bounding box center [764, 142] width 55 height 17
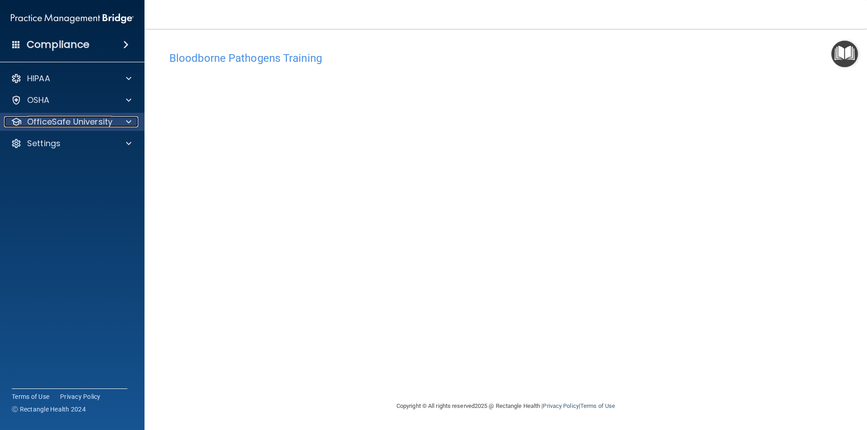
click at [66, 127] on p "OfficeSafe University" at bounding box center [69, 121] width 85 height 11
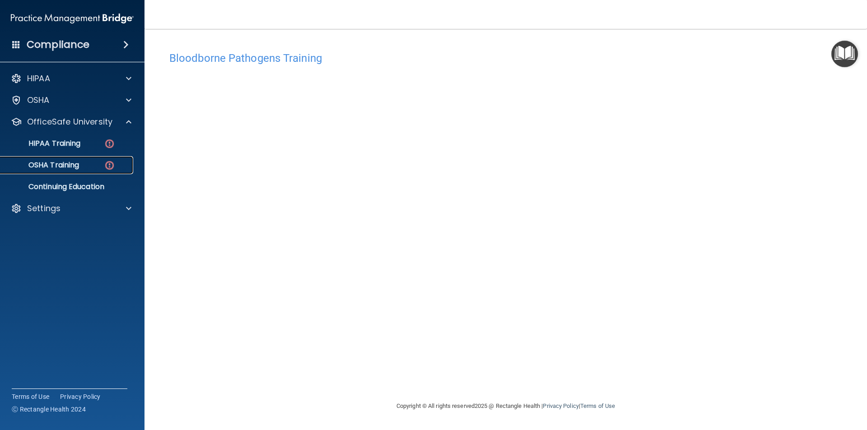
click at [65, 158] on link "OSHA Training" at bounding box center [62, 165] width 142 height 18
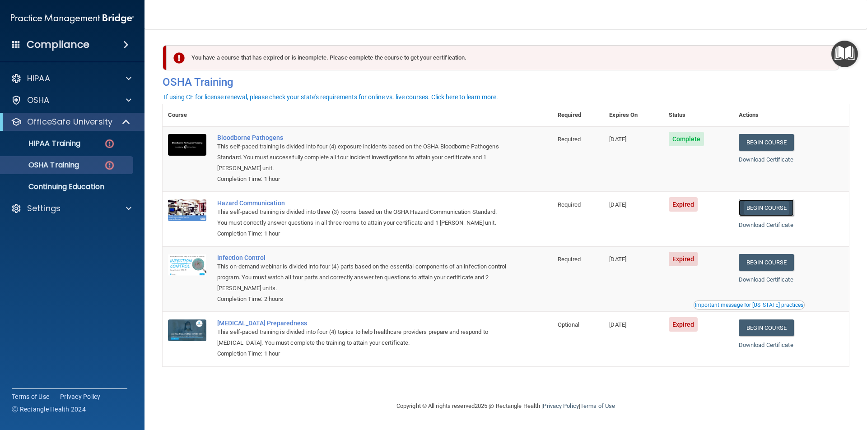
click at [770, 214] on link "Begin Course" at bounding box center [766, 208] width 55 height 17
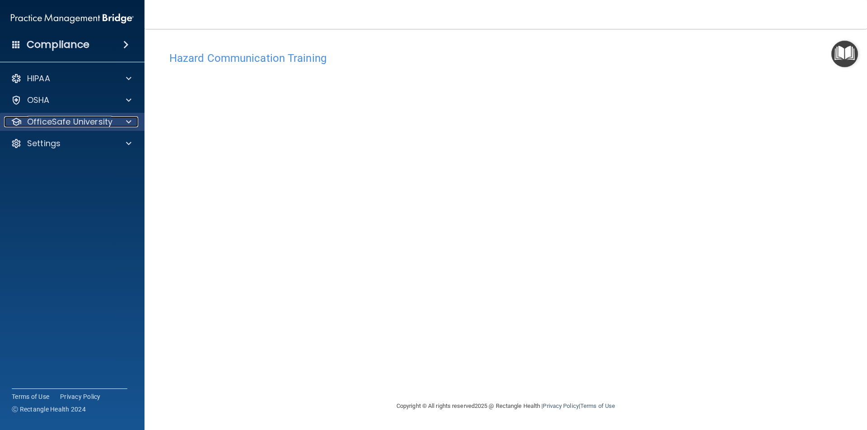
click at [60, 123] on p "OfficeSafe University" at bounding box center [69, 121] width 85 height 11
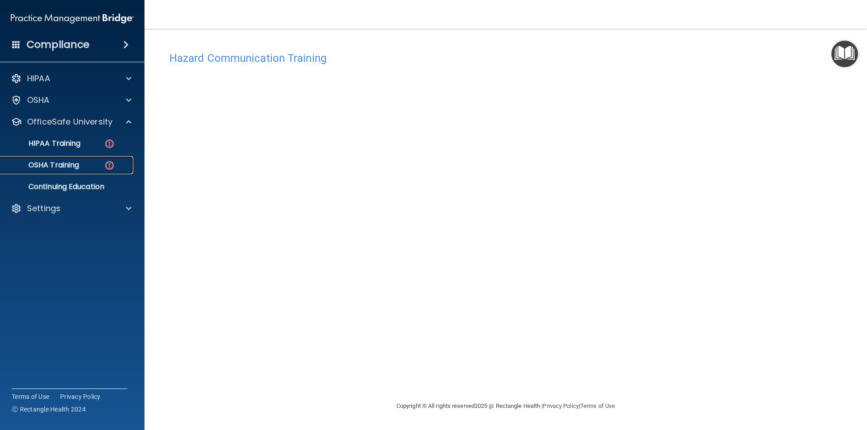
click at [91, 161] on div "OSHA Training" at bounding box center [67, 165] width 123 height 9
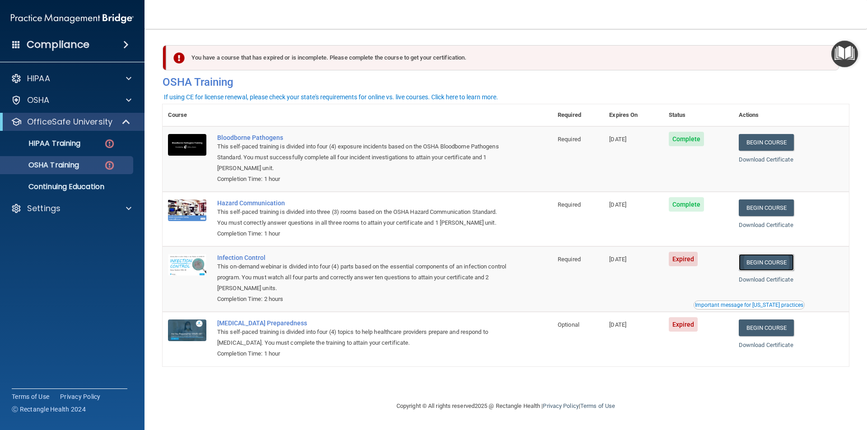
click at [755, 264] on link "Begin Course" at bounding box center [766, 262] width 55 height 17
